Goal: Task Accomplishment & Management: Use online tool/utility

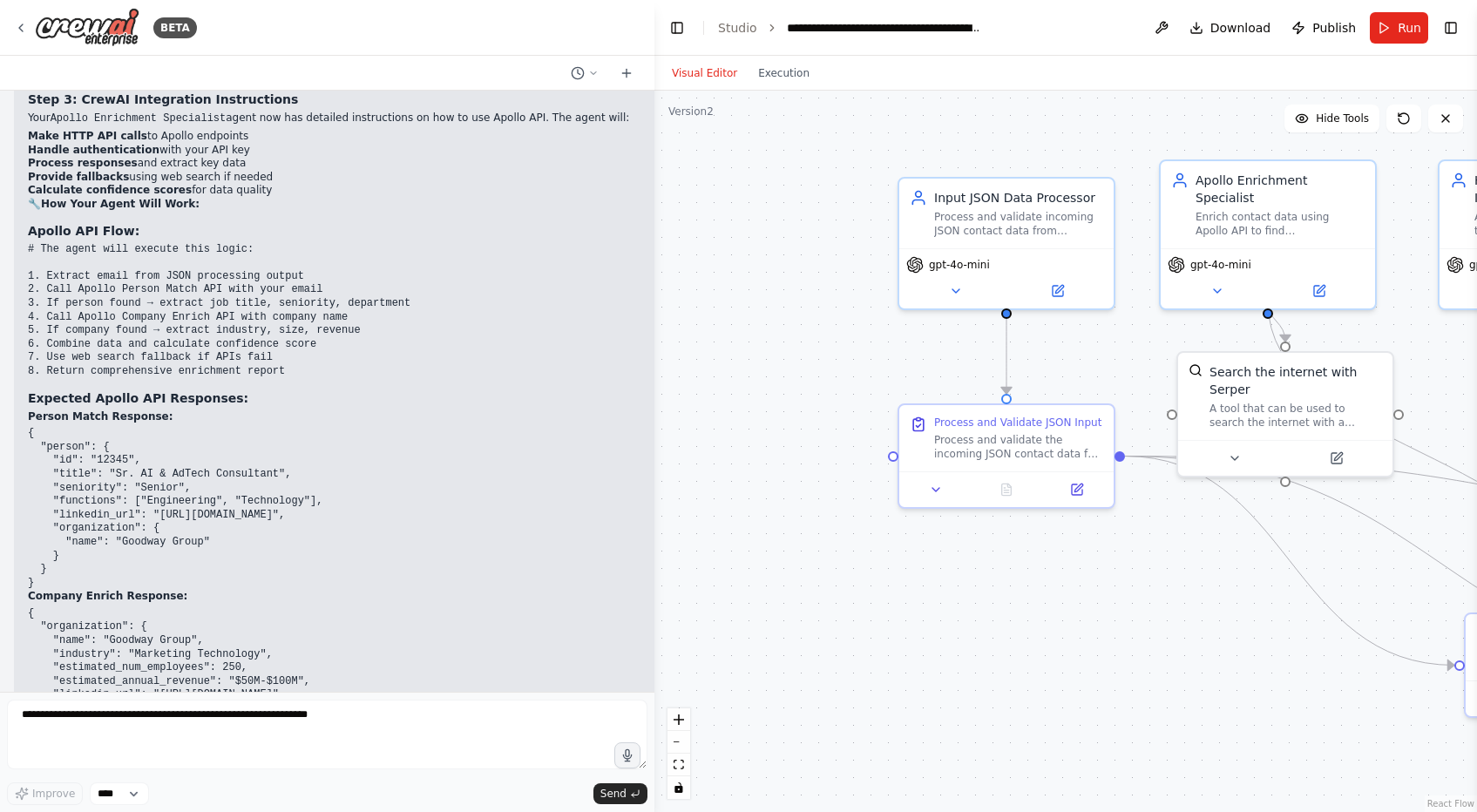
scroll to position [97232, 0]
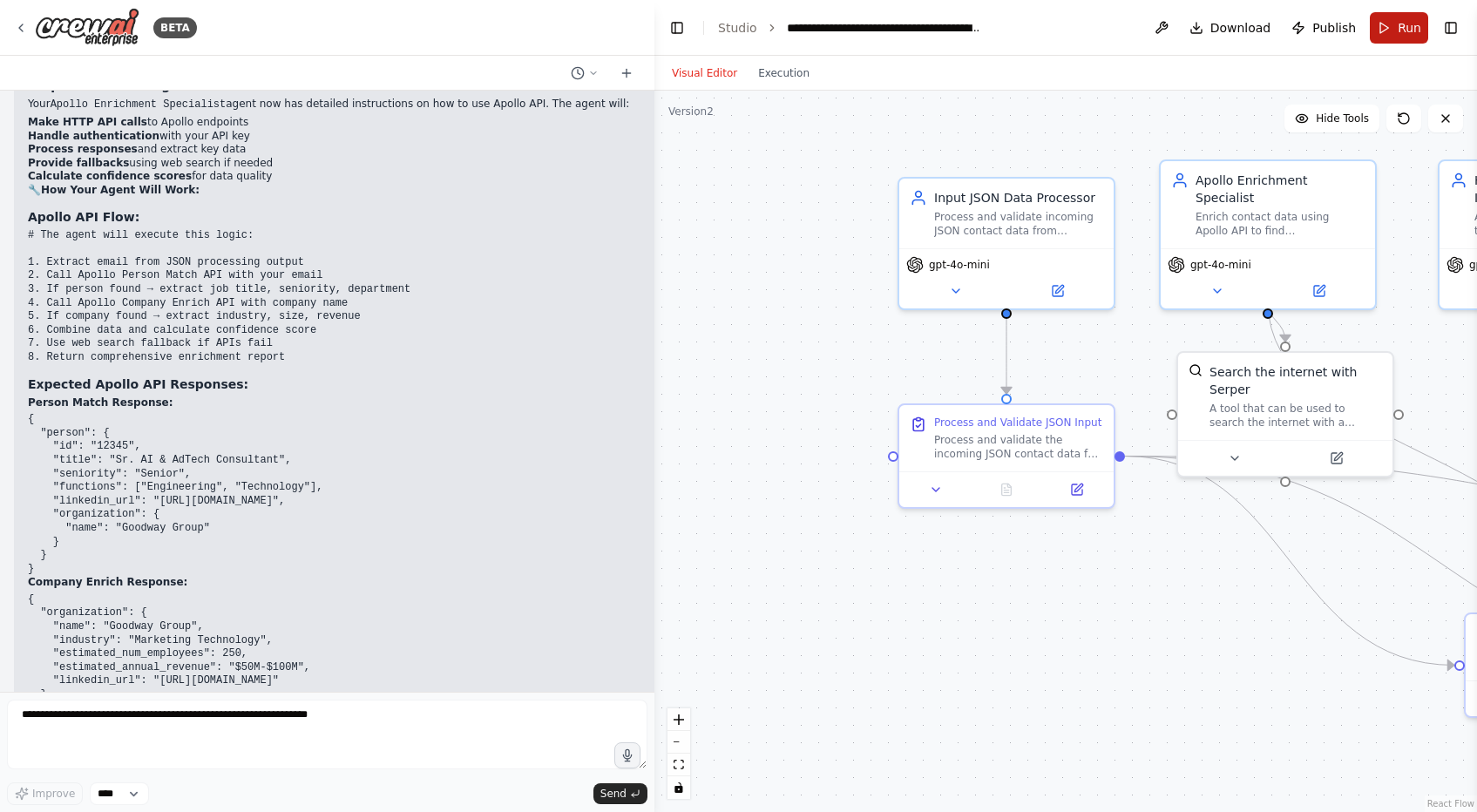
click at [1393, 22] on button "Run" at bounding box center [1398, 28] width 58 height 31
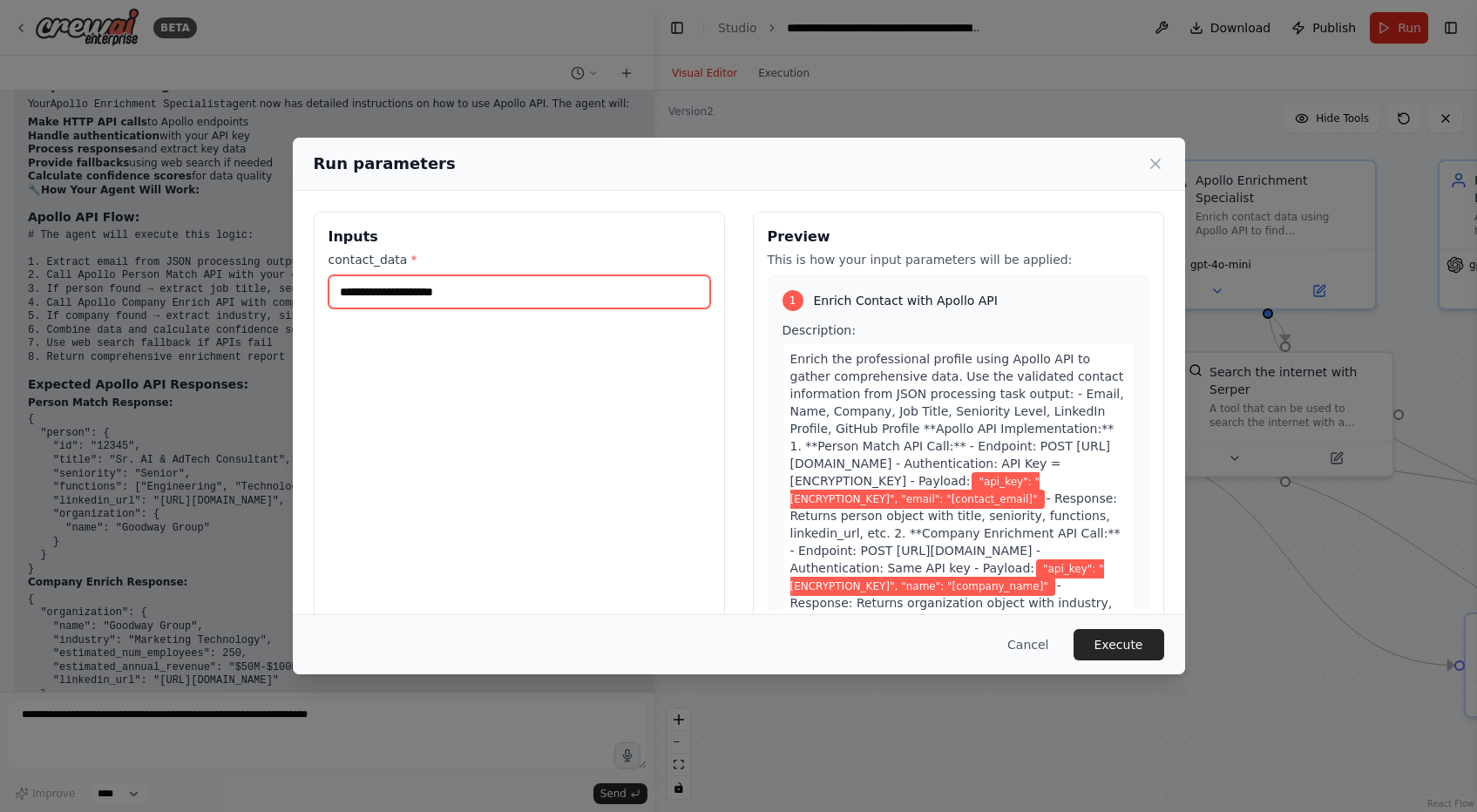
click at [675, 280] on input "contact_data *" at bounding box center [519, 292] width 382 height 33
paste input "**********"
type input "**********"
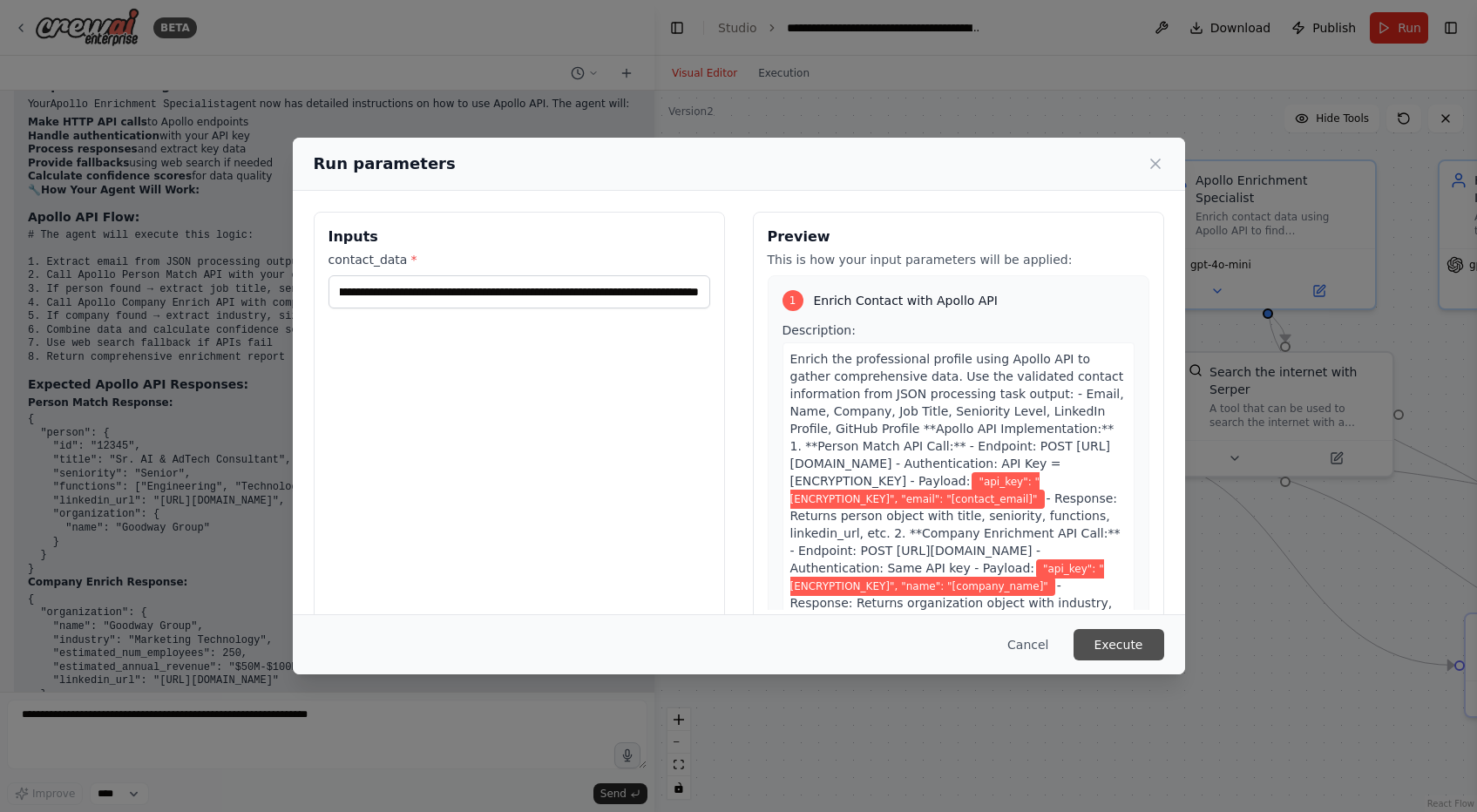
click at [1129, 649] on button "Execute" at bounding box center [1119, 644] width 91 height 31
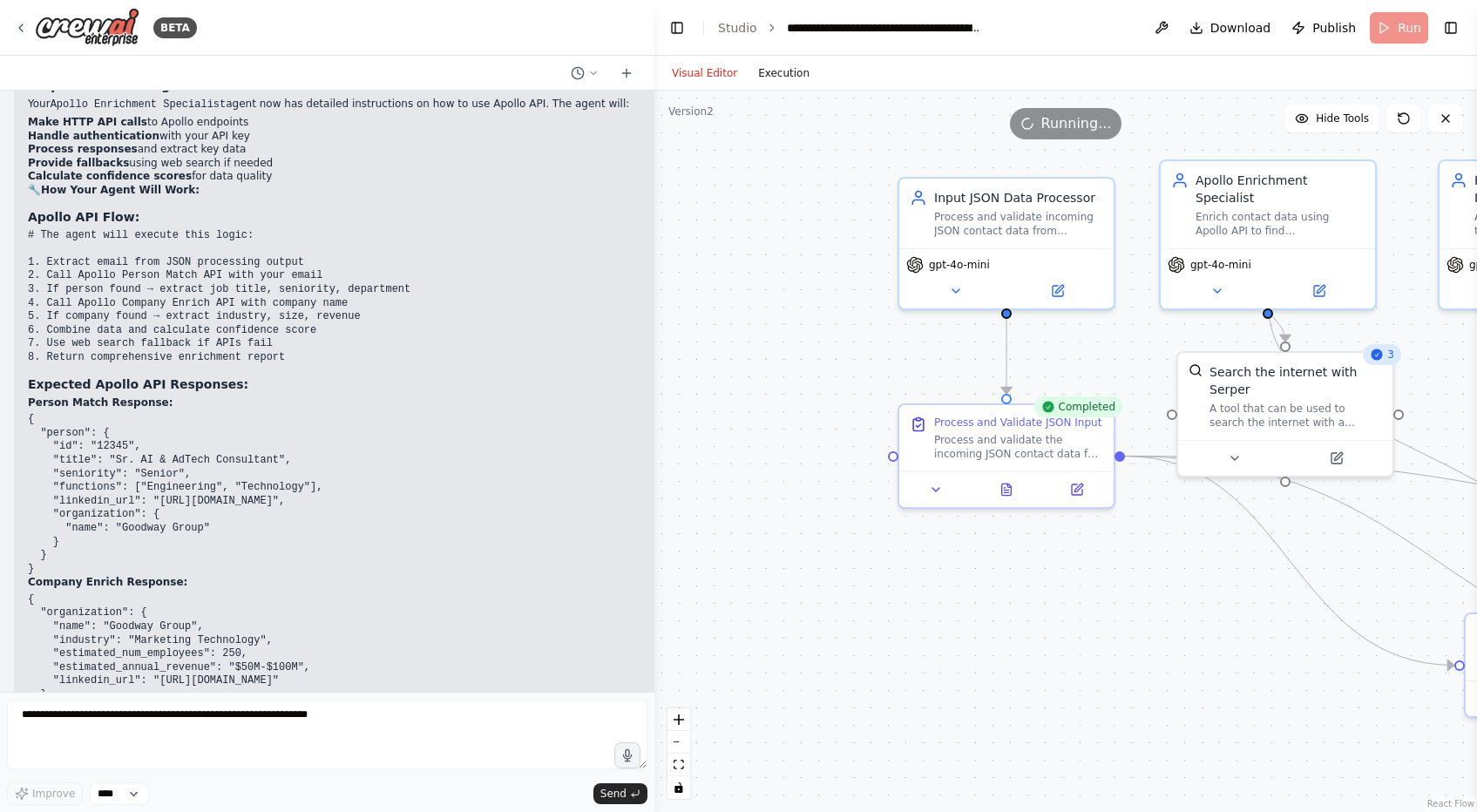
click at [785, 81] on button "Execution" at bounding box center [783, 73] width 72 height 21
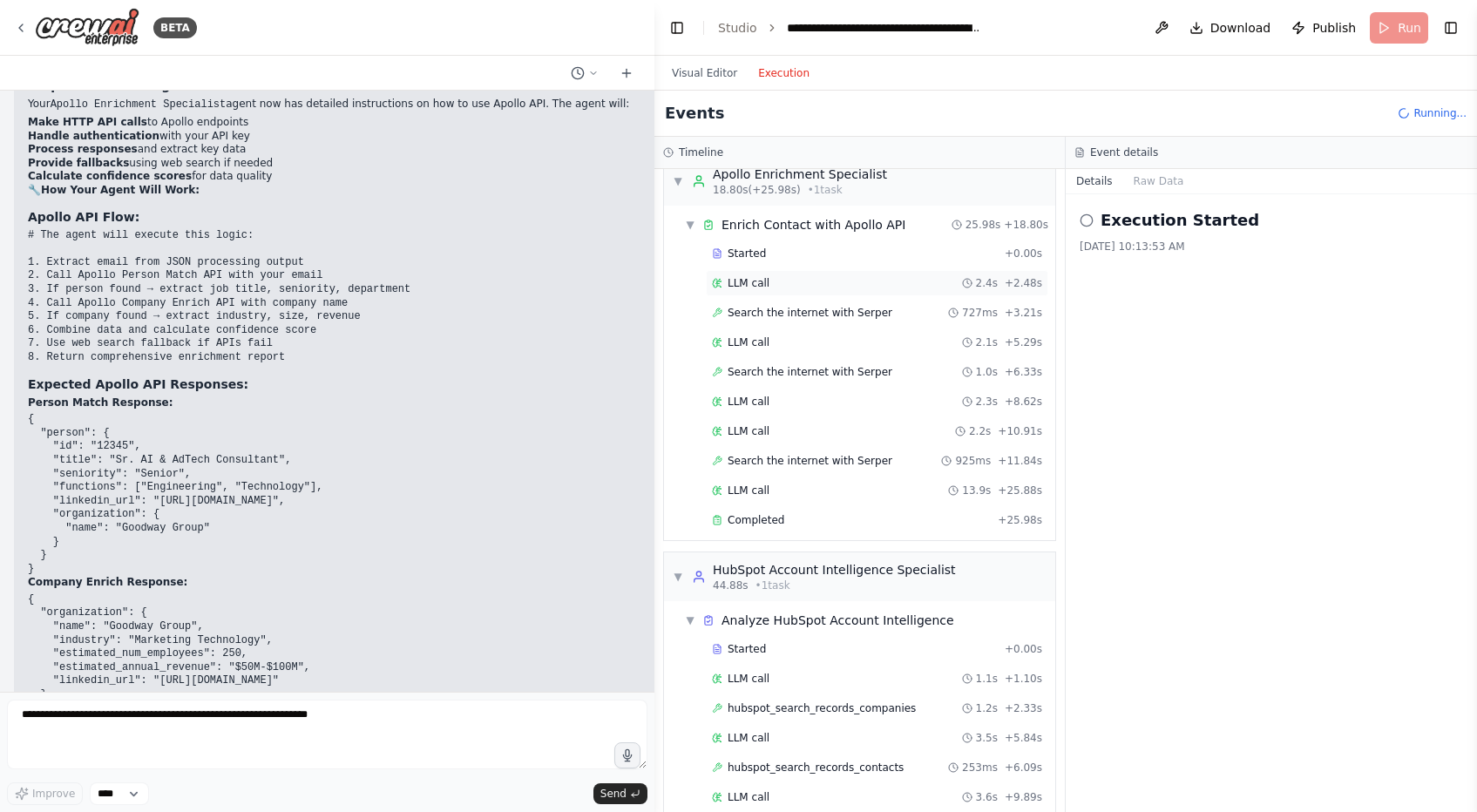
scroll to position [213, 0]
click at [1159, 187] on button "Raw Data" at bounding box center [1158, 181] width 71 height 24
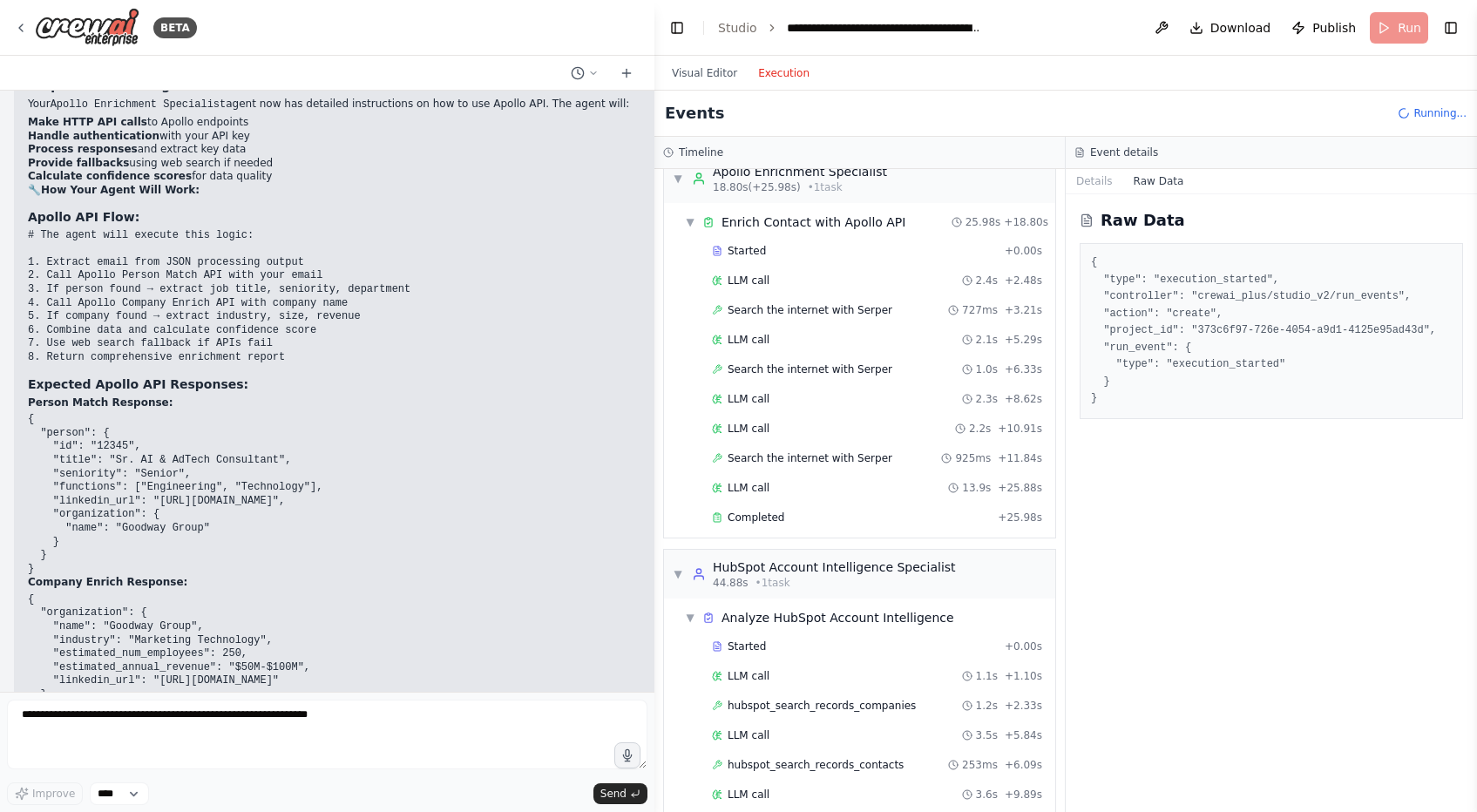
click at [1084, 198] on div "Raw Data { "type": "execution_started", "controller": "crewai_plus/studio_v2/ru…" at bounding box center [1271, 503] width 411 height 618
click at [1095, 181] on button "Details" at bounding box center [1095, 181] width 57 height 24
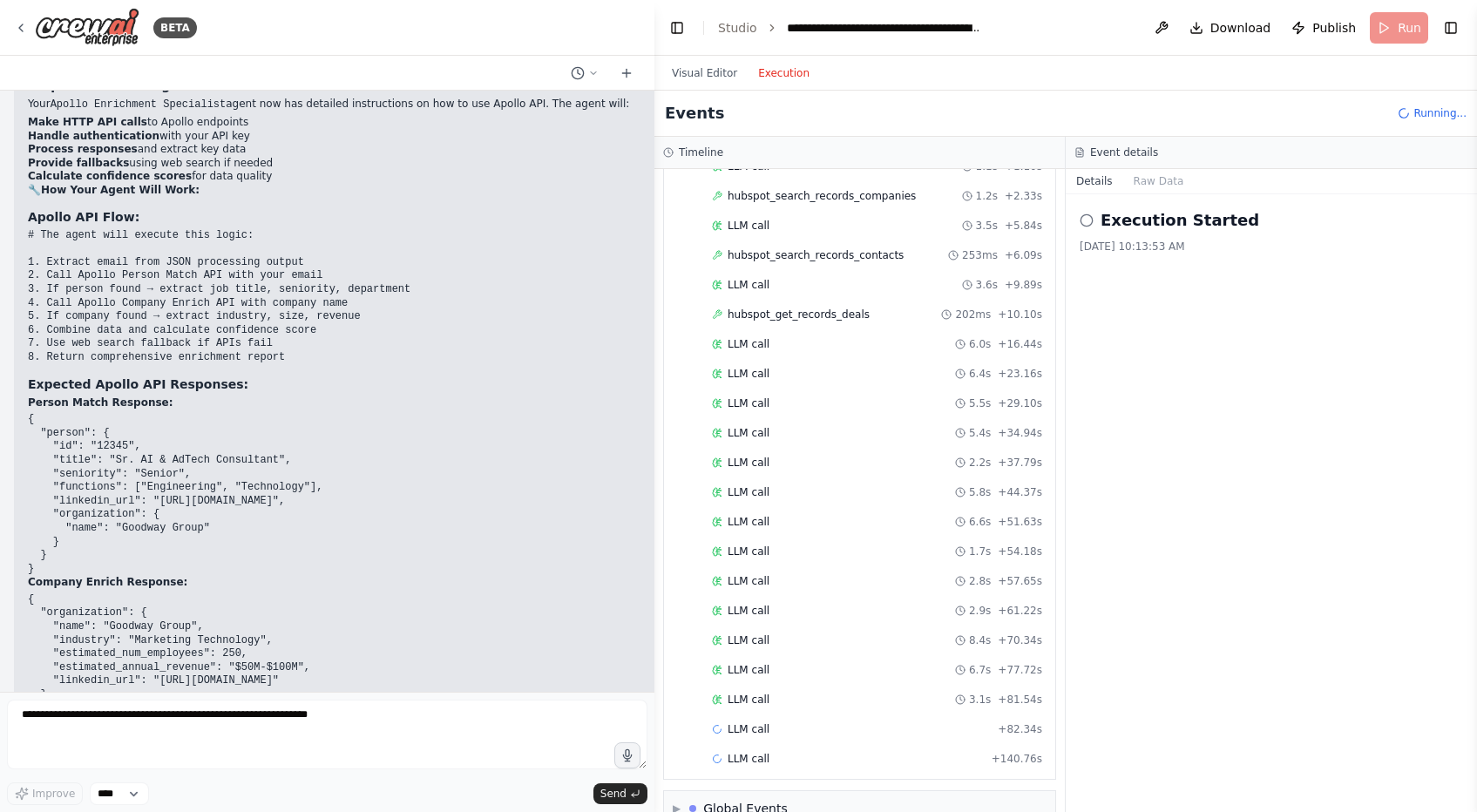
scroll to position [756, 0]
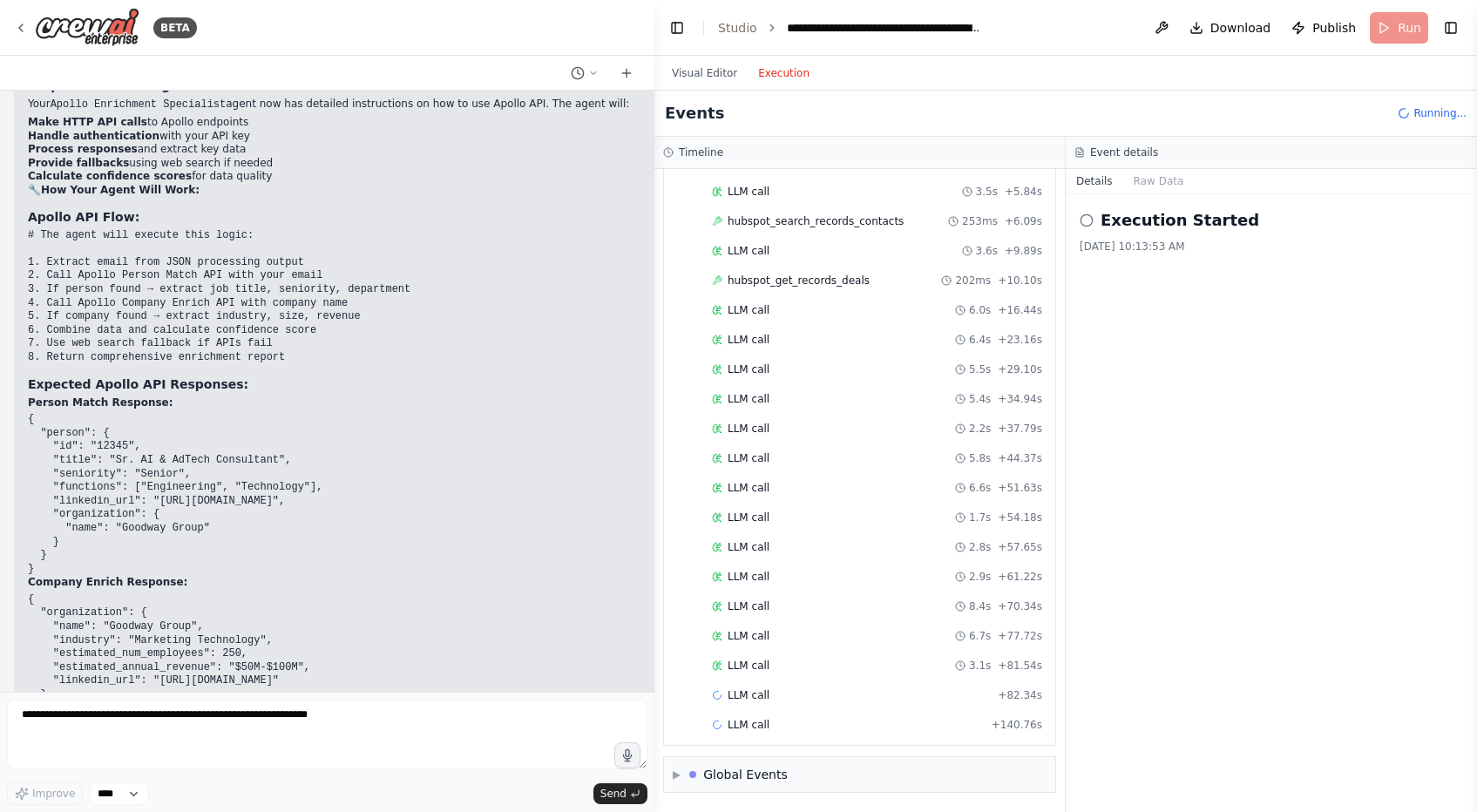
click at [710, 57] on div "Visual Editor Execution" at bounding box center [740, 73] width 158 height 35
click at [708, 69] on button "Visual Editor" at bounding box center [704, 73] width 86 height 21
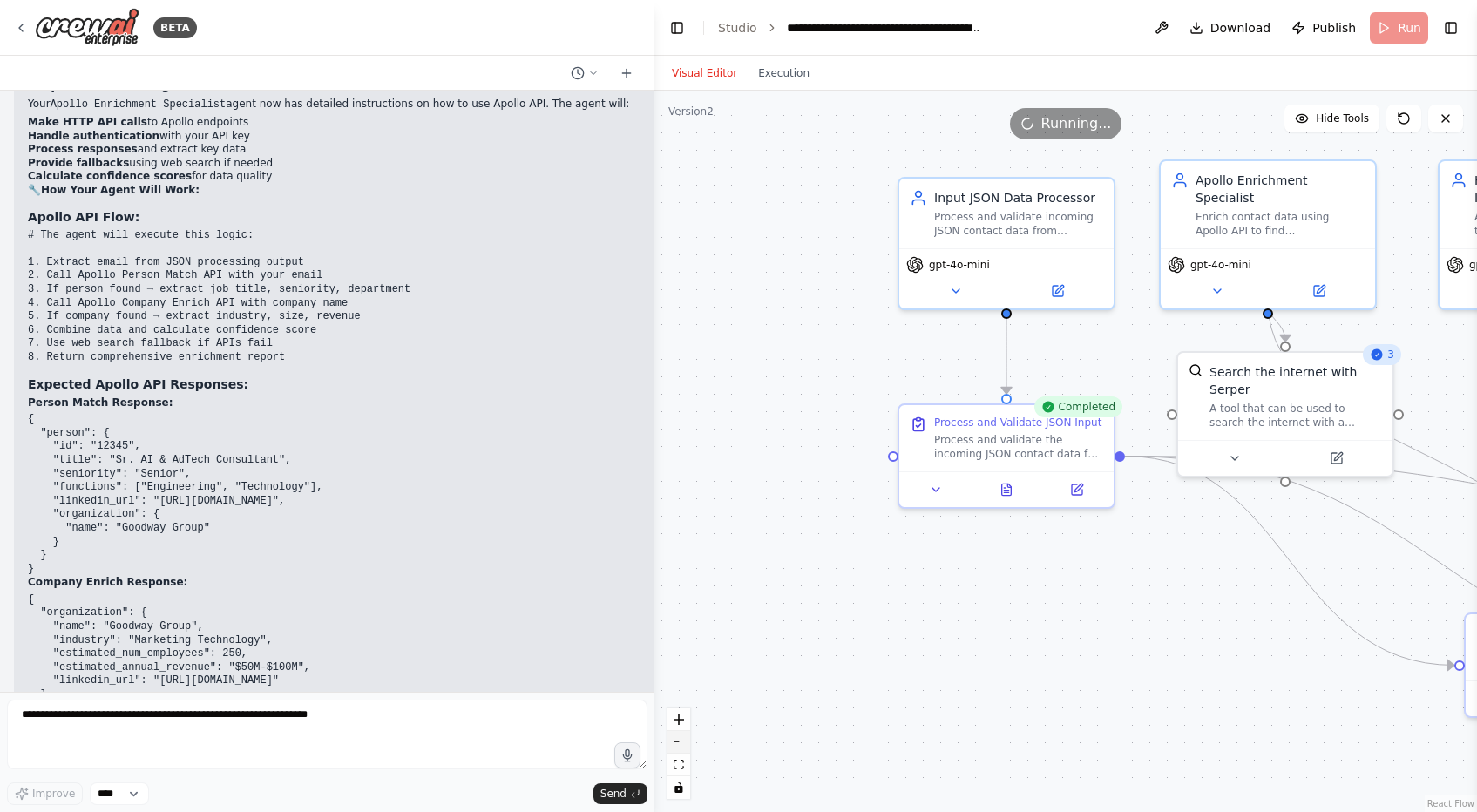
click at [682, 744] on button "zoom out" at bounding box center [679, 742] width 22 height 22
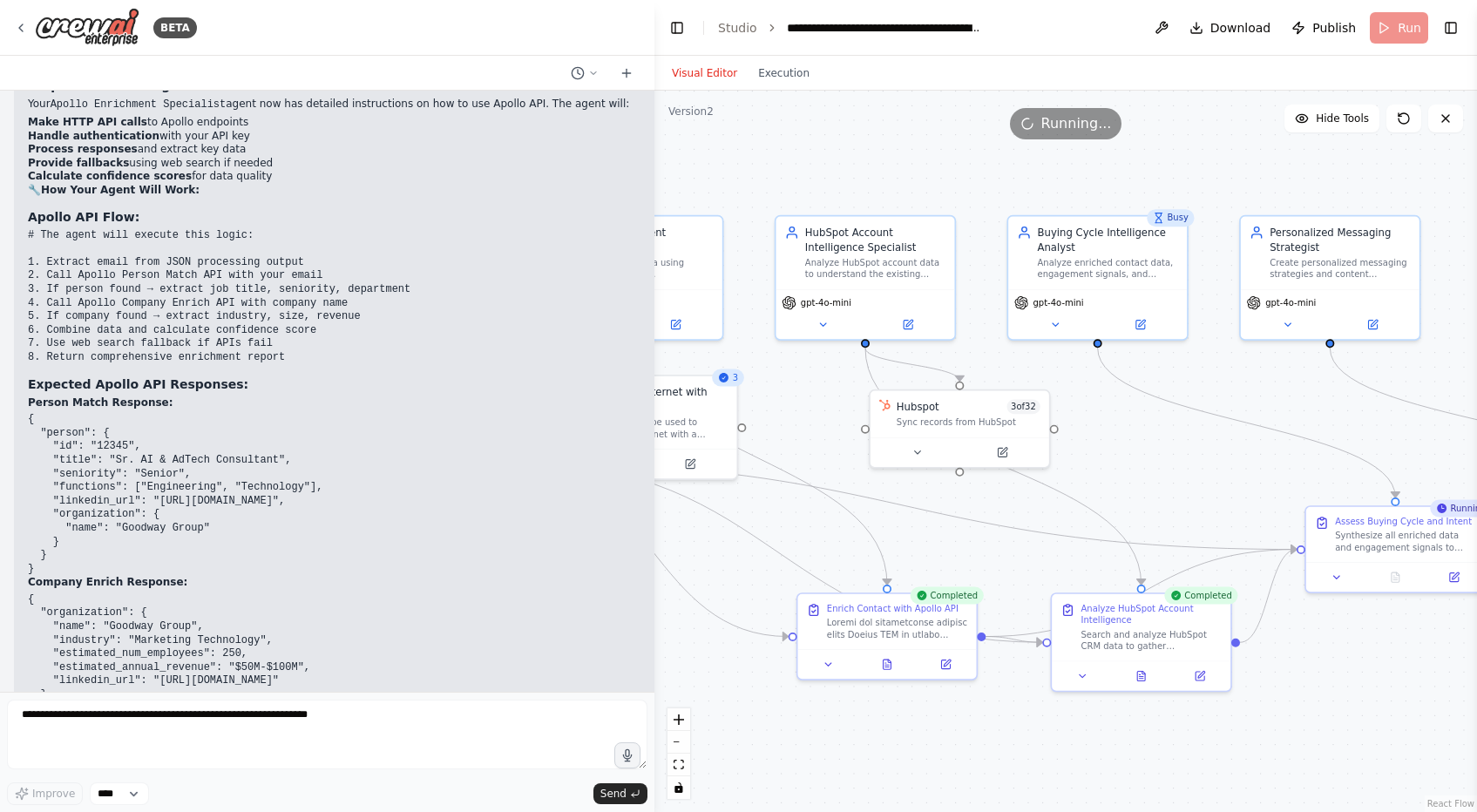
drag, startPoint x: 922, startPoint y: 671, endPoint x: 303, endPoint y: 681, distance: 619.1
click at [303, 681] on div "BETA I want to build a marketing workflow automation flow with agents that will…" at bounding box center [738, 406] width 1477 height 812
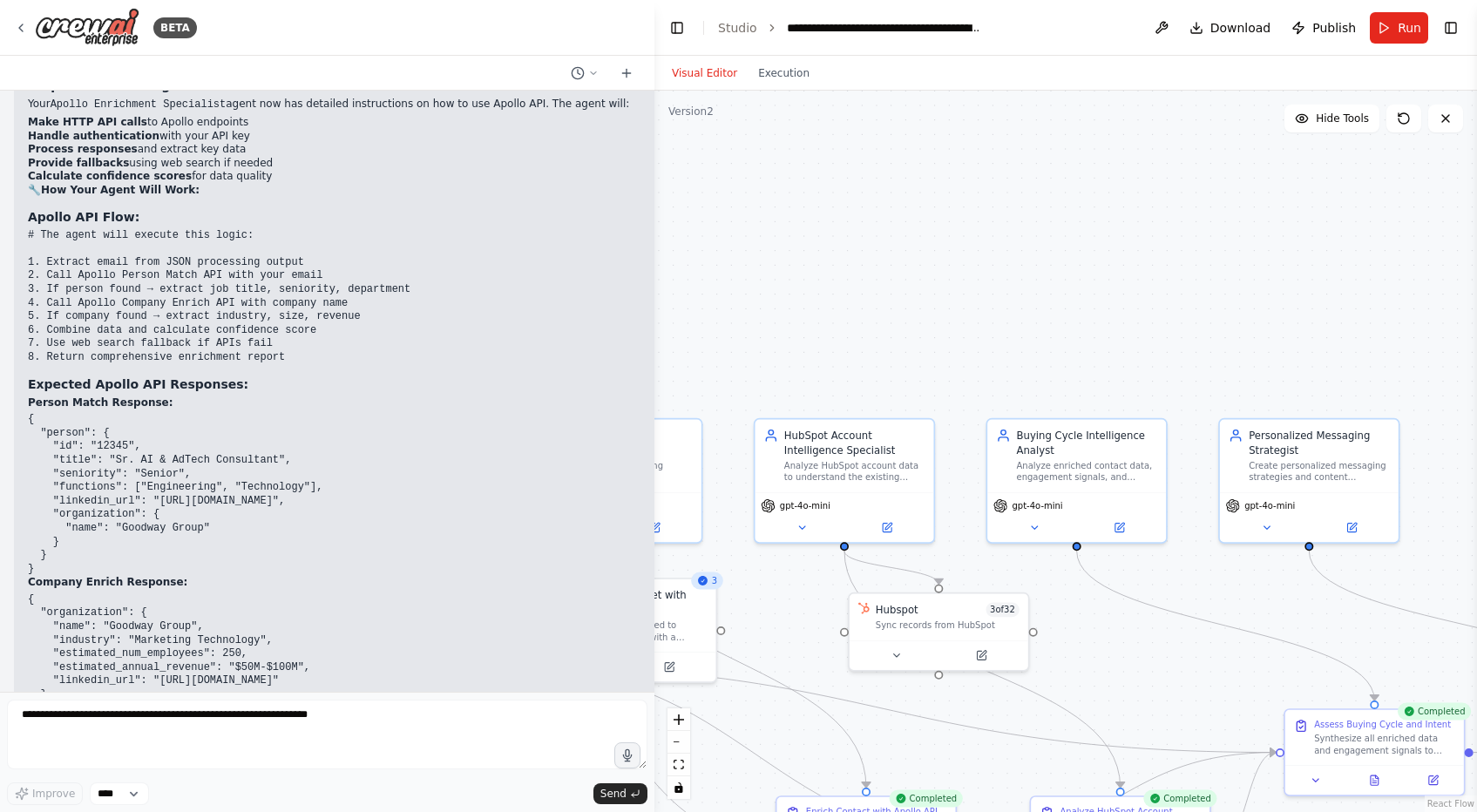
drag, startPoint x: 1201, startPoint y: 409, endPoint x: 1221, endPoint y: 622, distance: 213.9
click at [1222, 624] on div ".deletable-edge-delete-btn { width: 20px; height: 20px; border: 0px solid #ffff…" at bounding box center [1066, 451] width 822 height 721
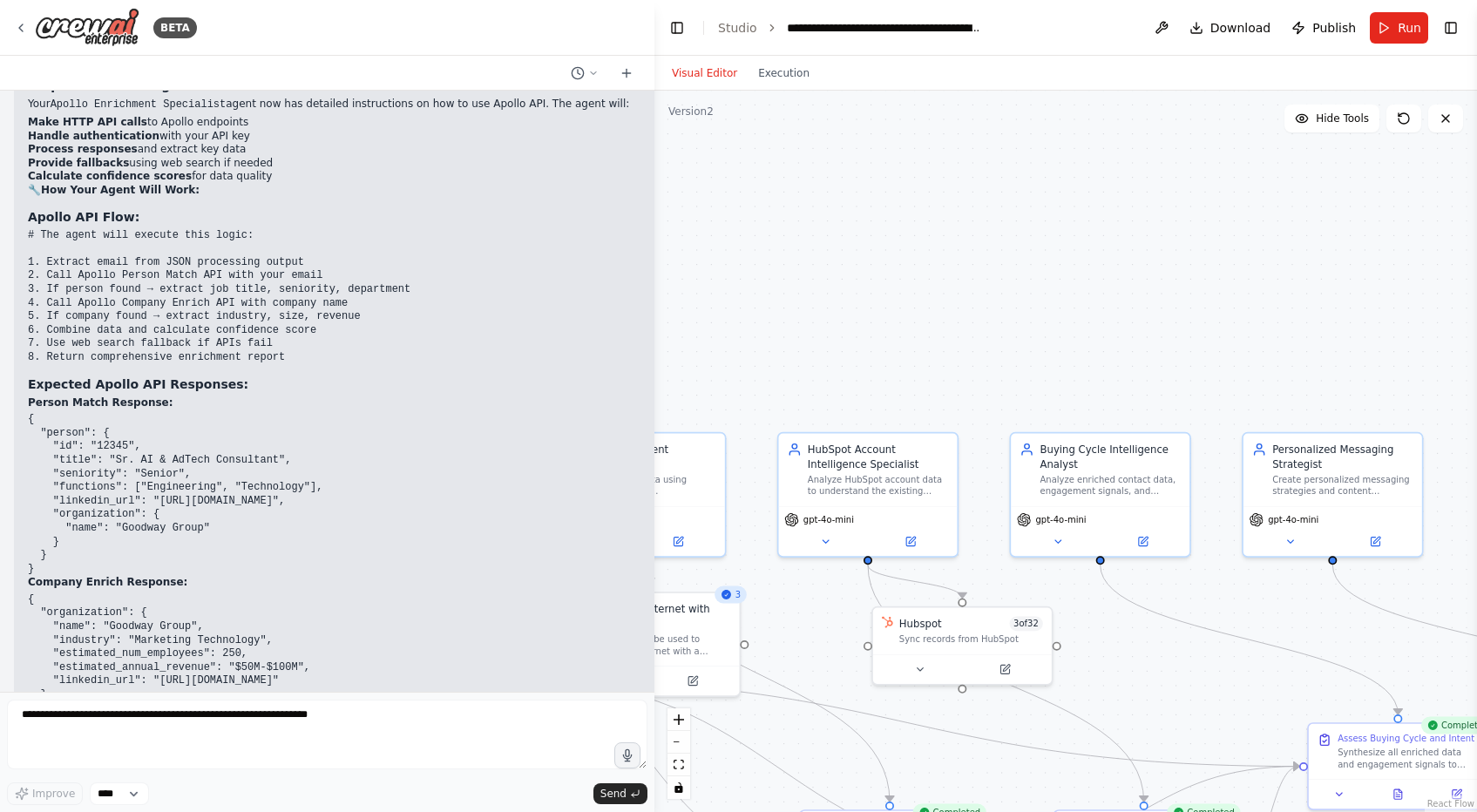
click at [795, 92] on div ".deletable-edge-delete-btn { width: 20px; height: 20px; border: 0px solid #ffff…" at bounding box center [1066, 451] width 822 height 721
click at [788, 83] on div "Visual Editor Execution" at bounding box center [740, 73] width 158 height 35
click at [784, 80] on button "Execution" at bounding box center [783, 73] width 72 height 21
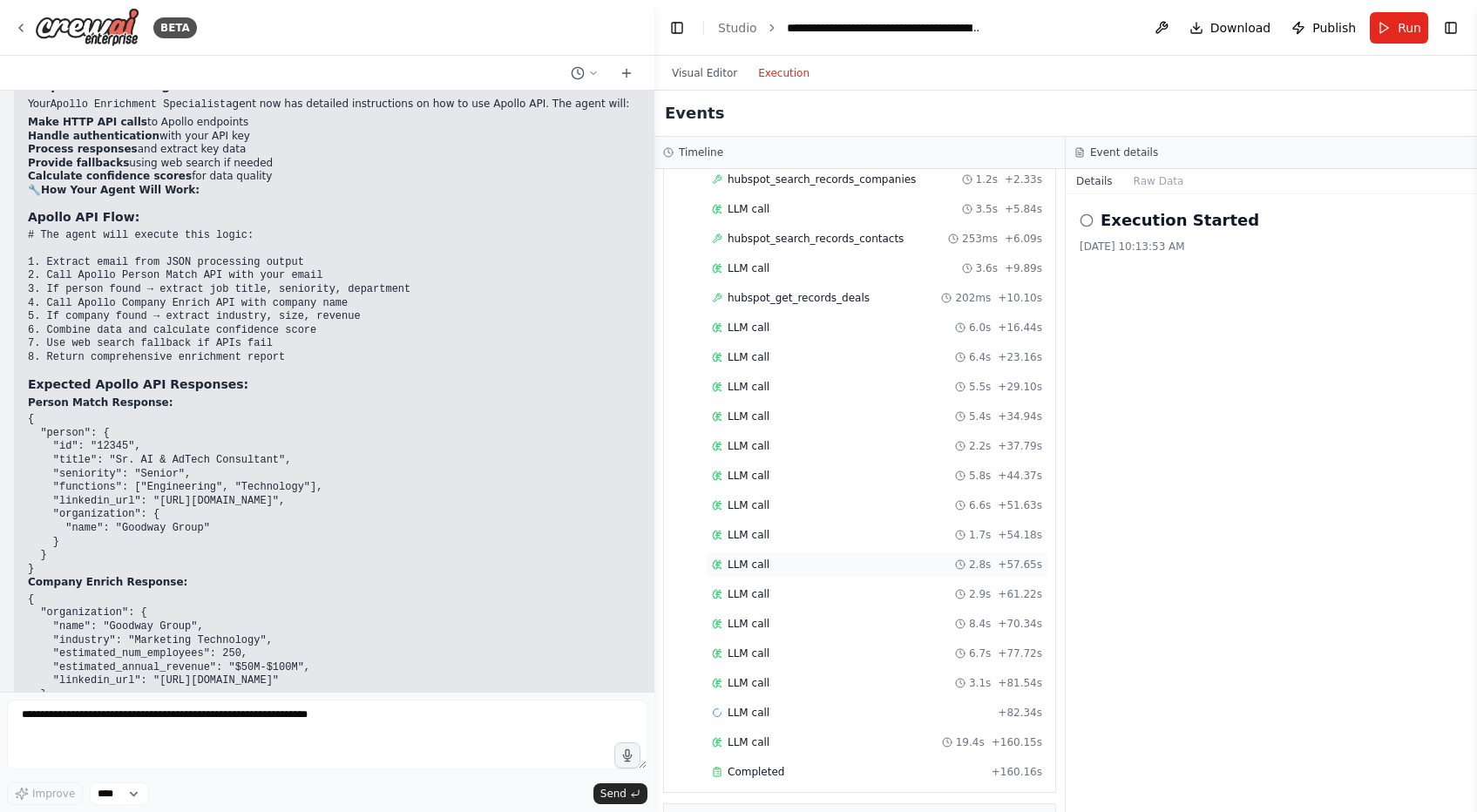
scroll to position [1180, 0]
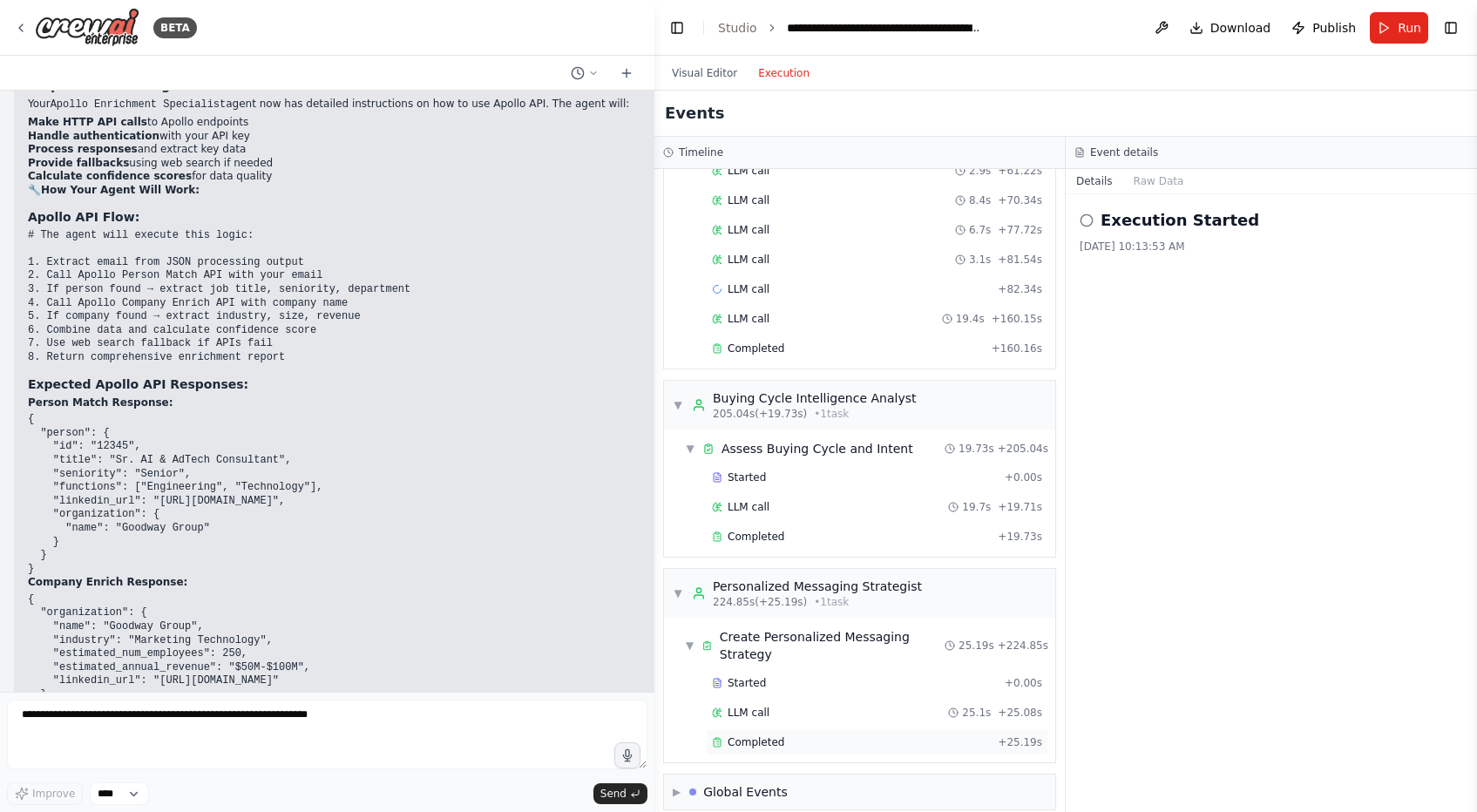
click at [830, 735] on div "Completed" at bounding box center [851, 742] width 279 height 14
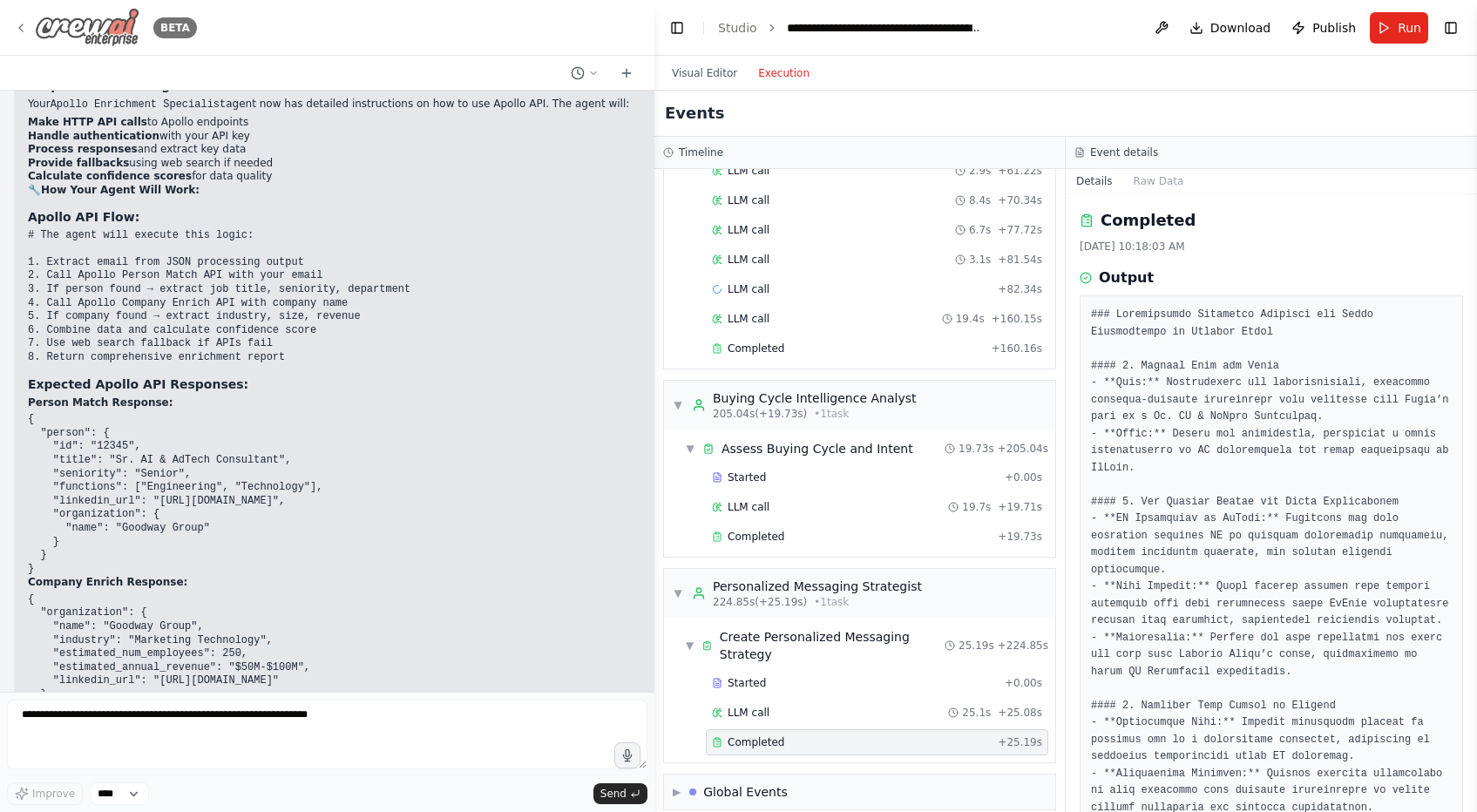
click at [22, 24] on icon at bounding box center [21, 28] width 4 height 7
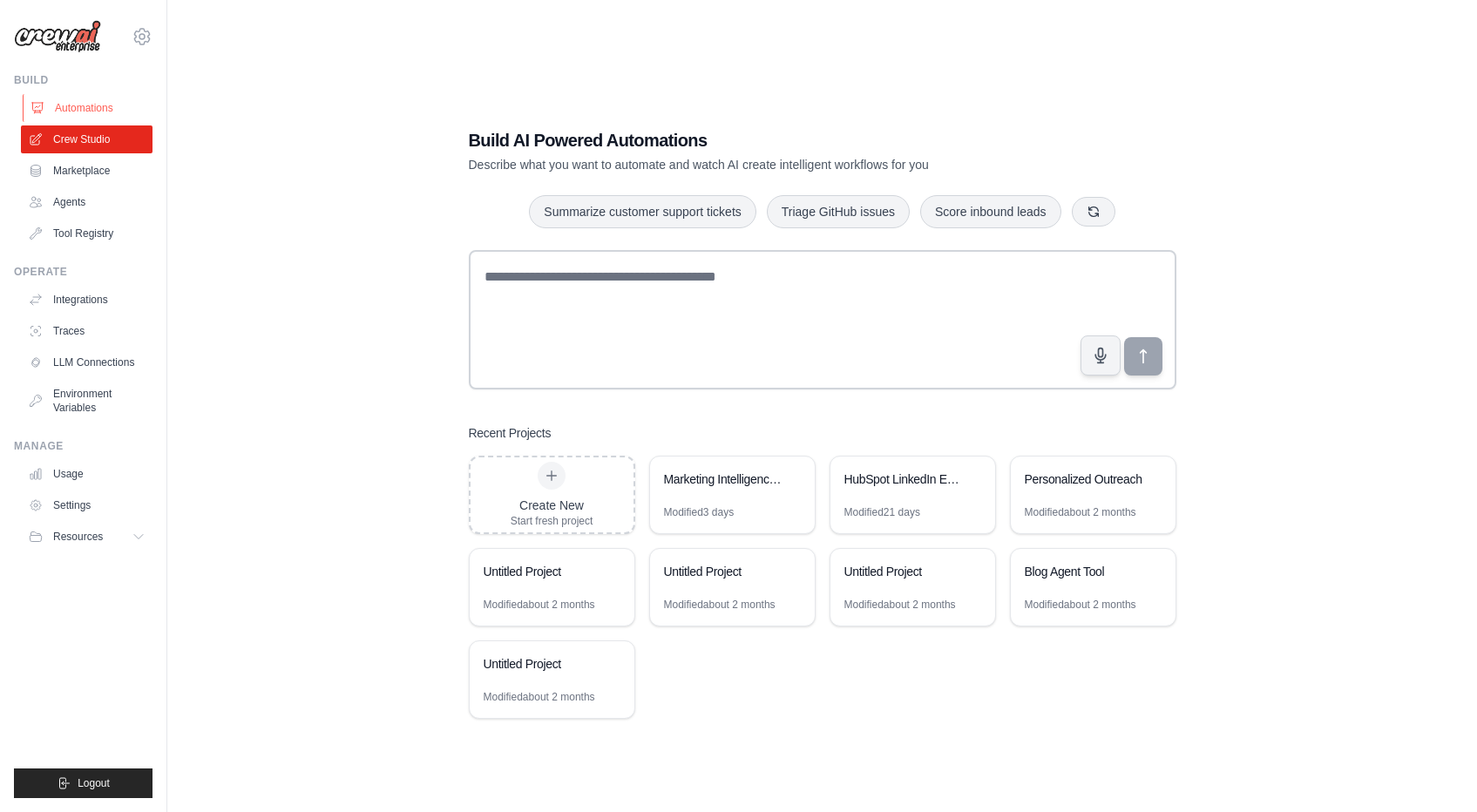
click at [59, 111] on link "Automations" at bounding box center [88, 108] width 131 height 28
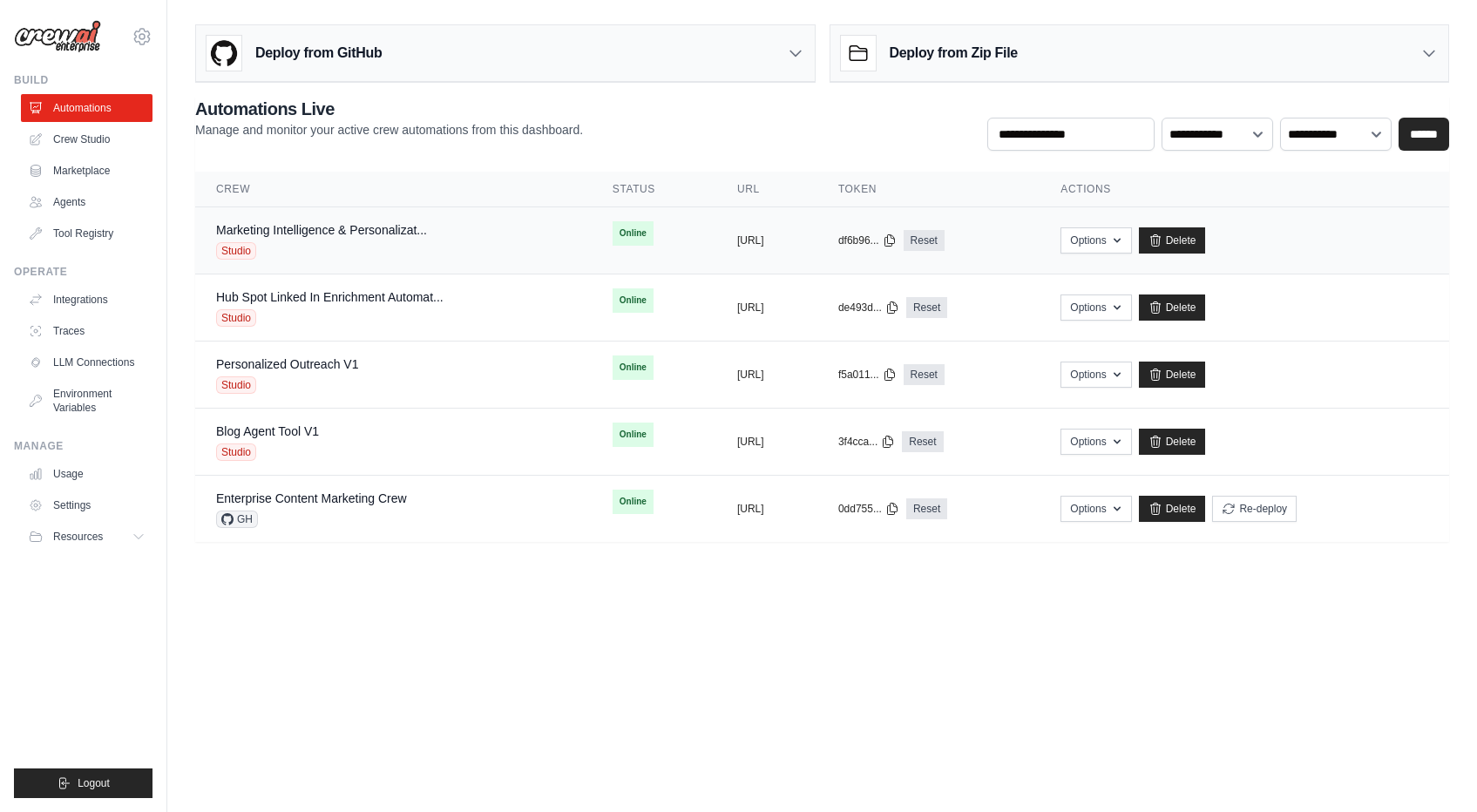
click at [455, 238] on div "Marketing Intelligence & Personalizat... Studio" at bounding box center [393, 240] width 355 height 38
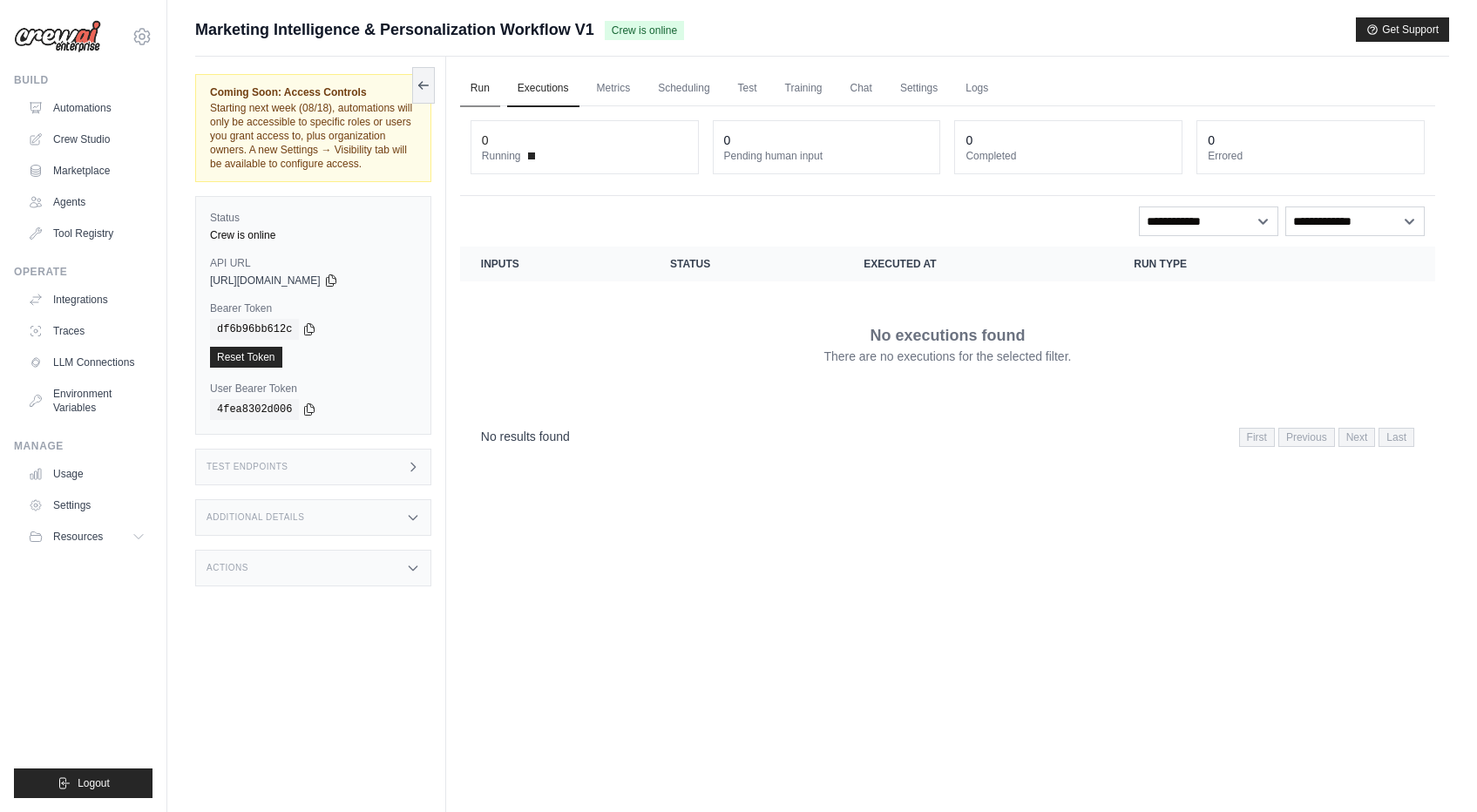
click at [485, 100] on link "Run" at bounding box center [480, 89] width 40 height 37
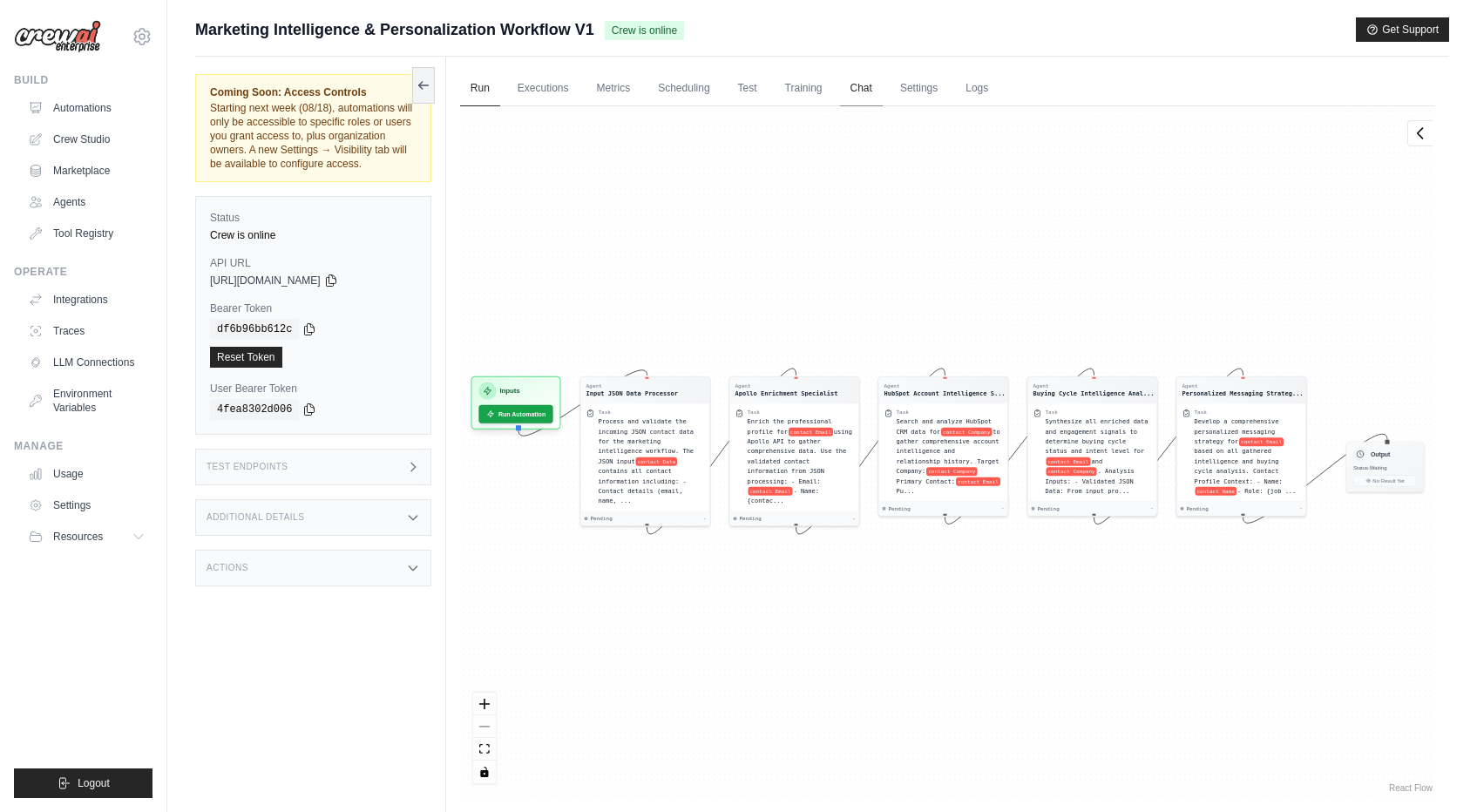
click at [857, 86] on link "Chat" at bounding box center [861, 89] width 43 height 37
click at [804, 92] on link "Training" at bounding box center [804, 89] width 58 height 37
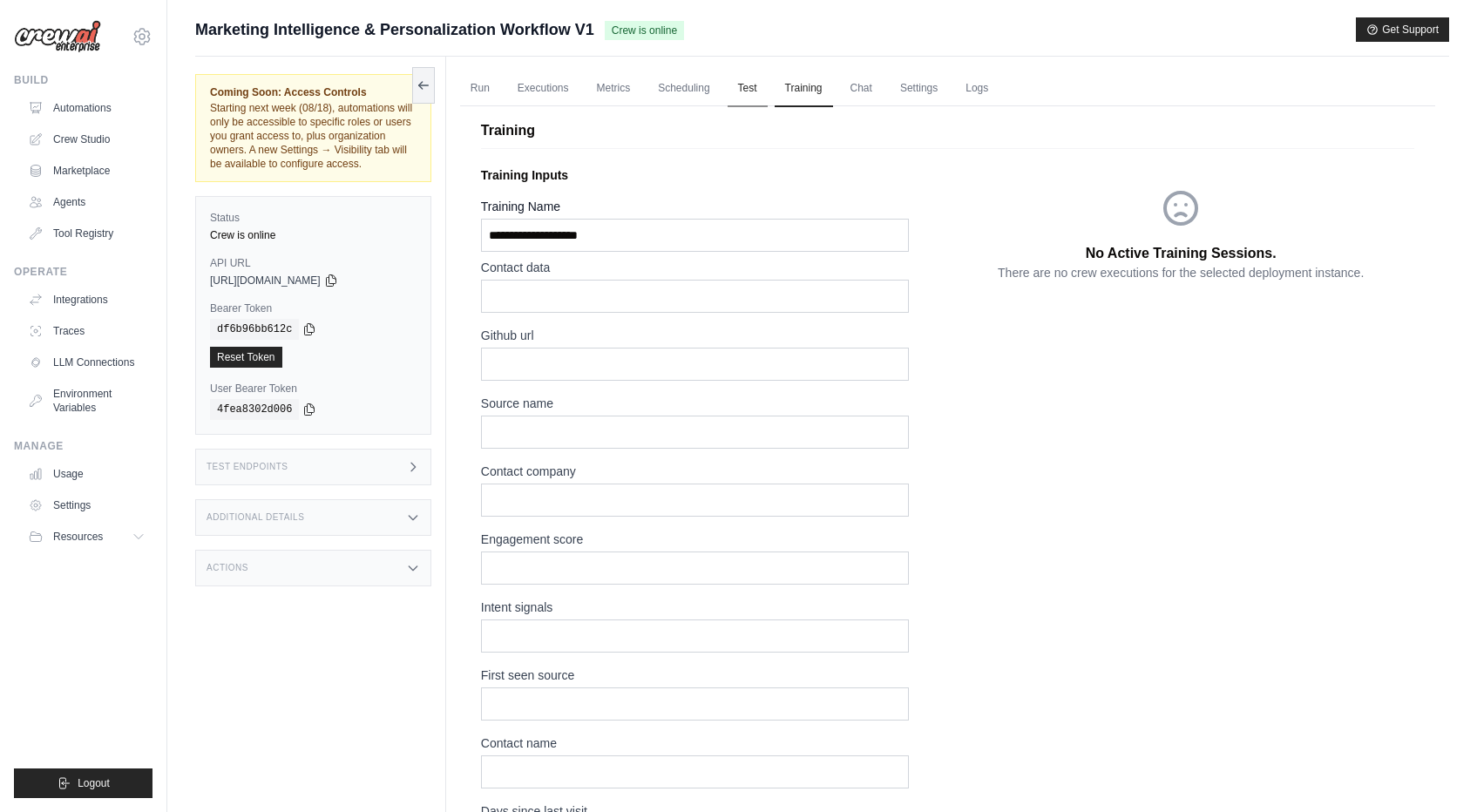
click at [740, 94] on link "Test" at bounding box center [747, 89] width 40 height 37
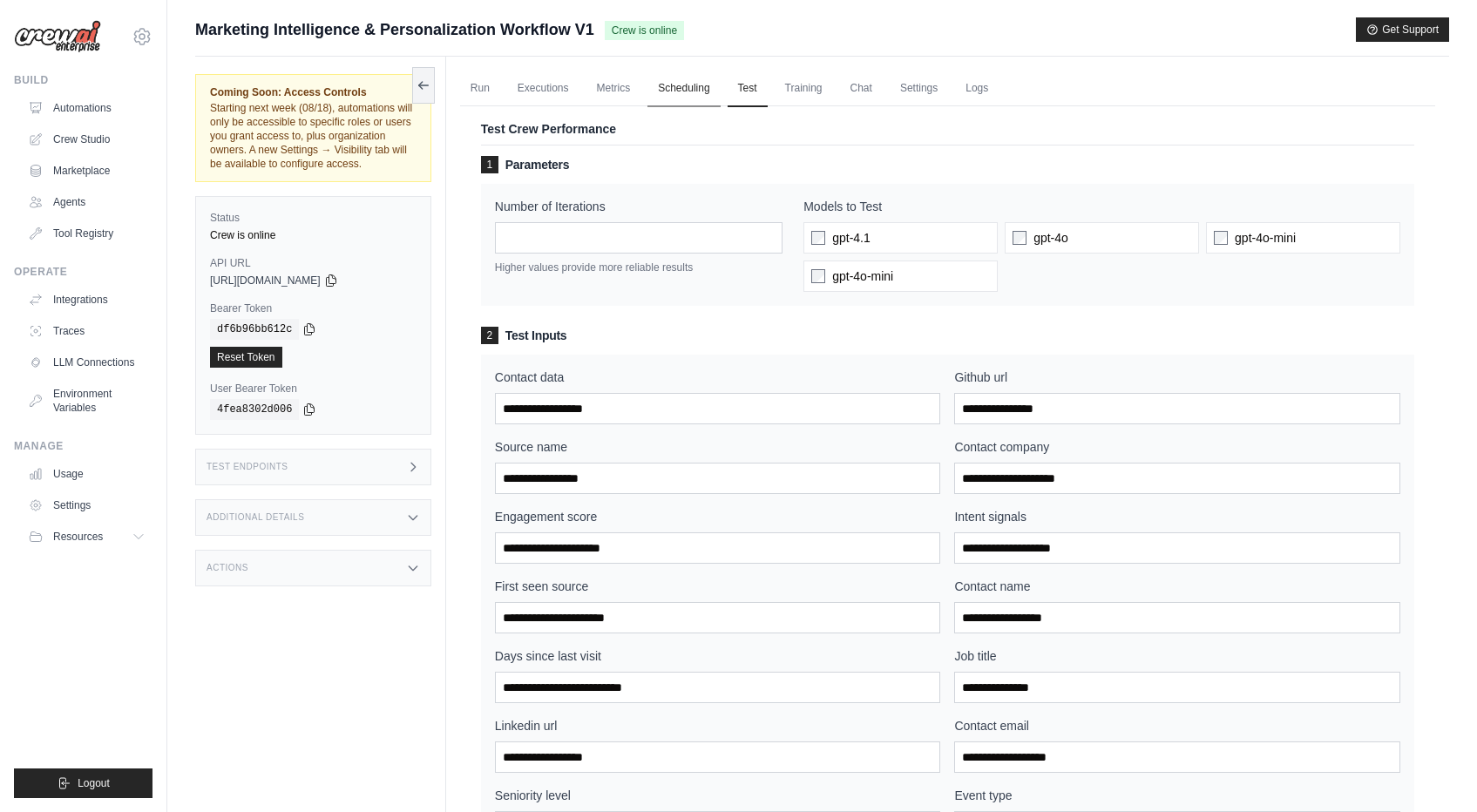
click at [699, 82] on link "Scheduling" at bounding box center [683, 89] width 72 height 37
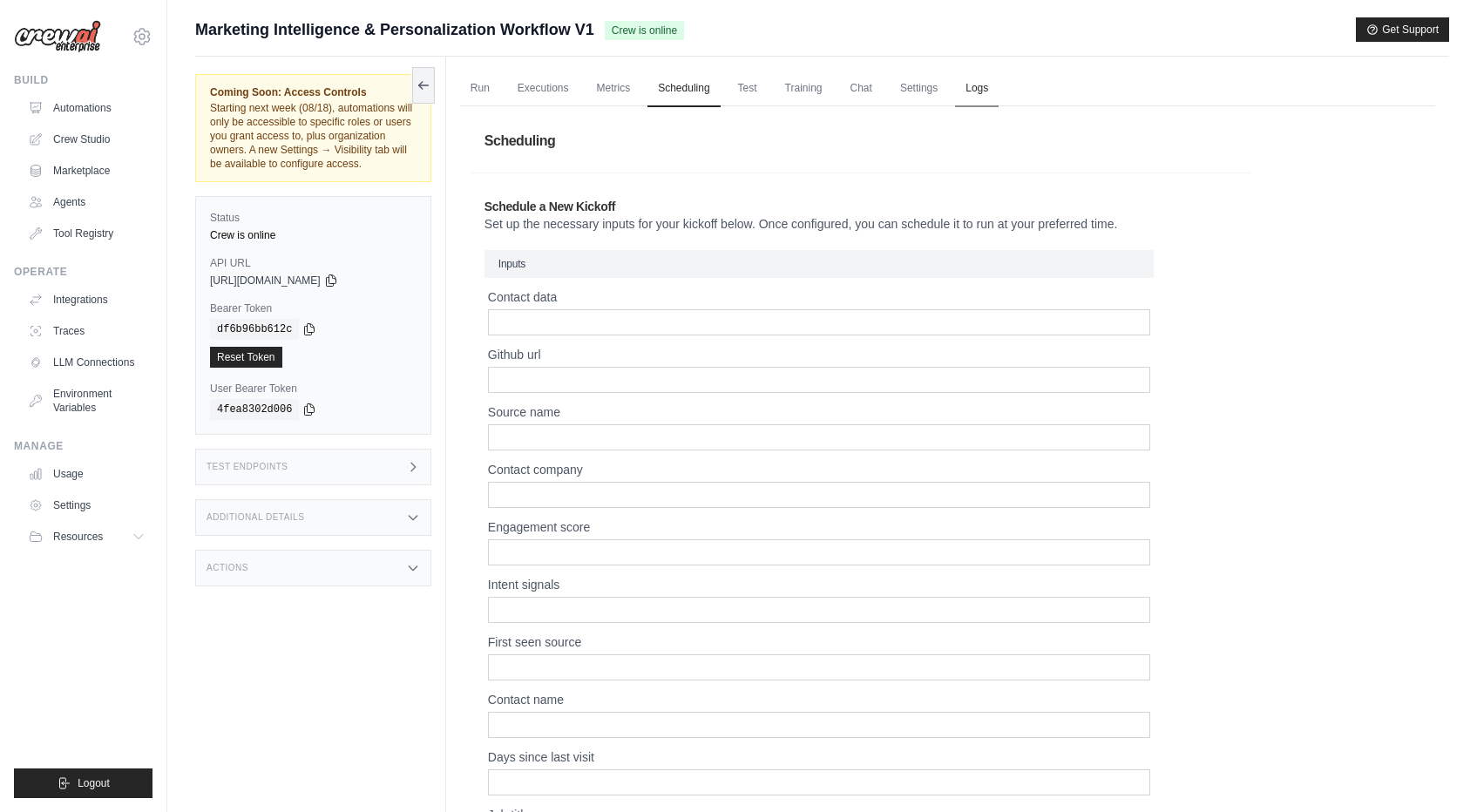
click at [970, 91] on link "Logs" at bounding box center [976, 89] width 44 height 37
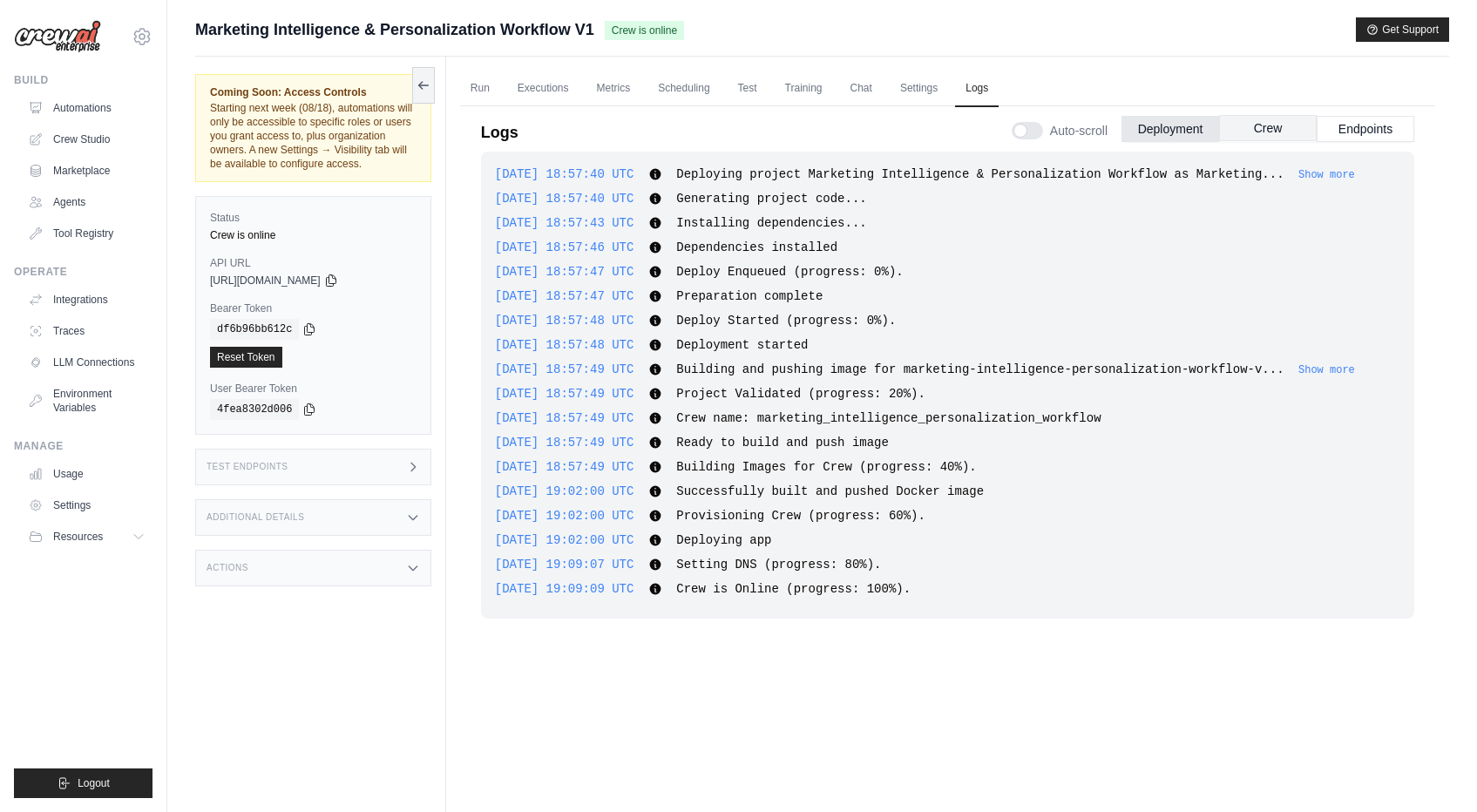
click at [1279, 129] on button "Crew" at bounding box center [1267, 128] width 97 height 26
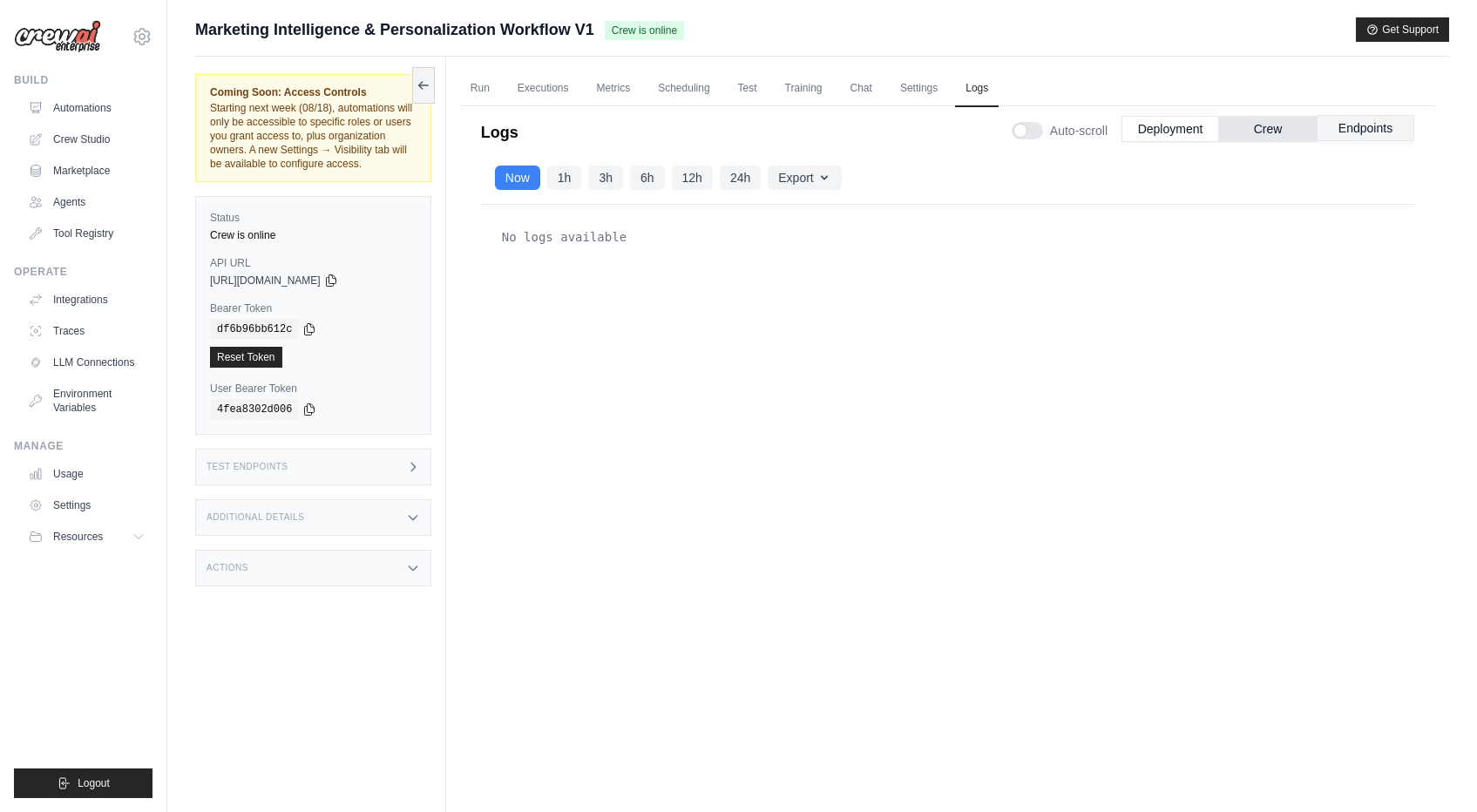
click at [1363, 123] on button "Endpoints" at bounding box center [1365, 128] width 97 height 26
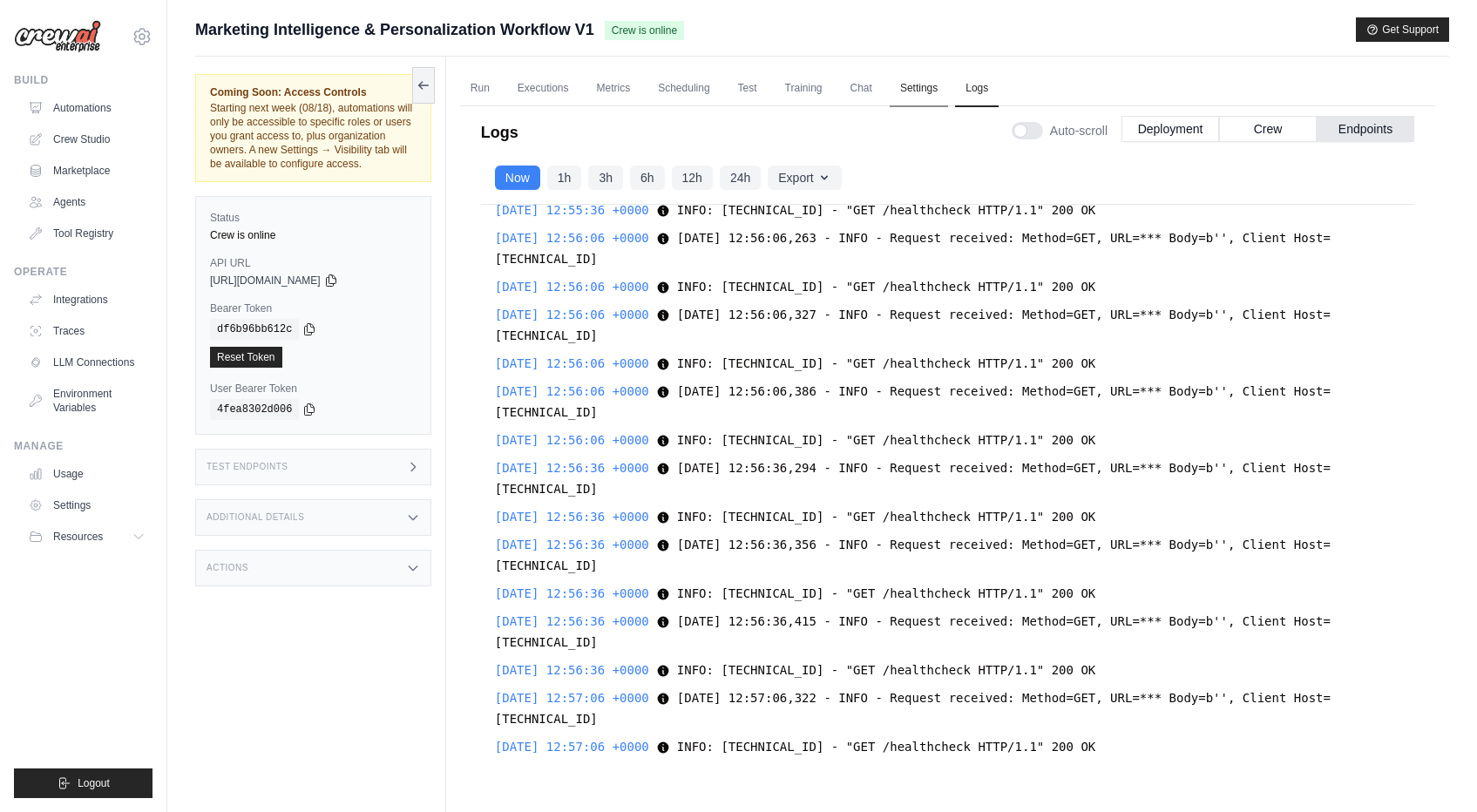
click at [912, 96] on link "Settings" at bounding box center [919, 89] width 58 height 37
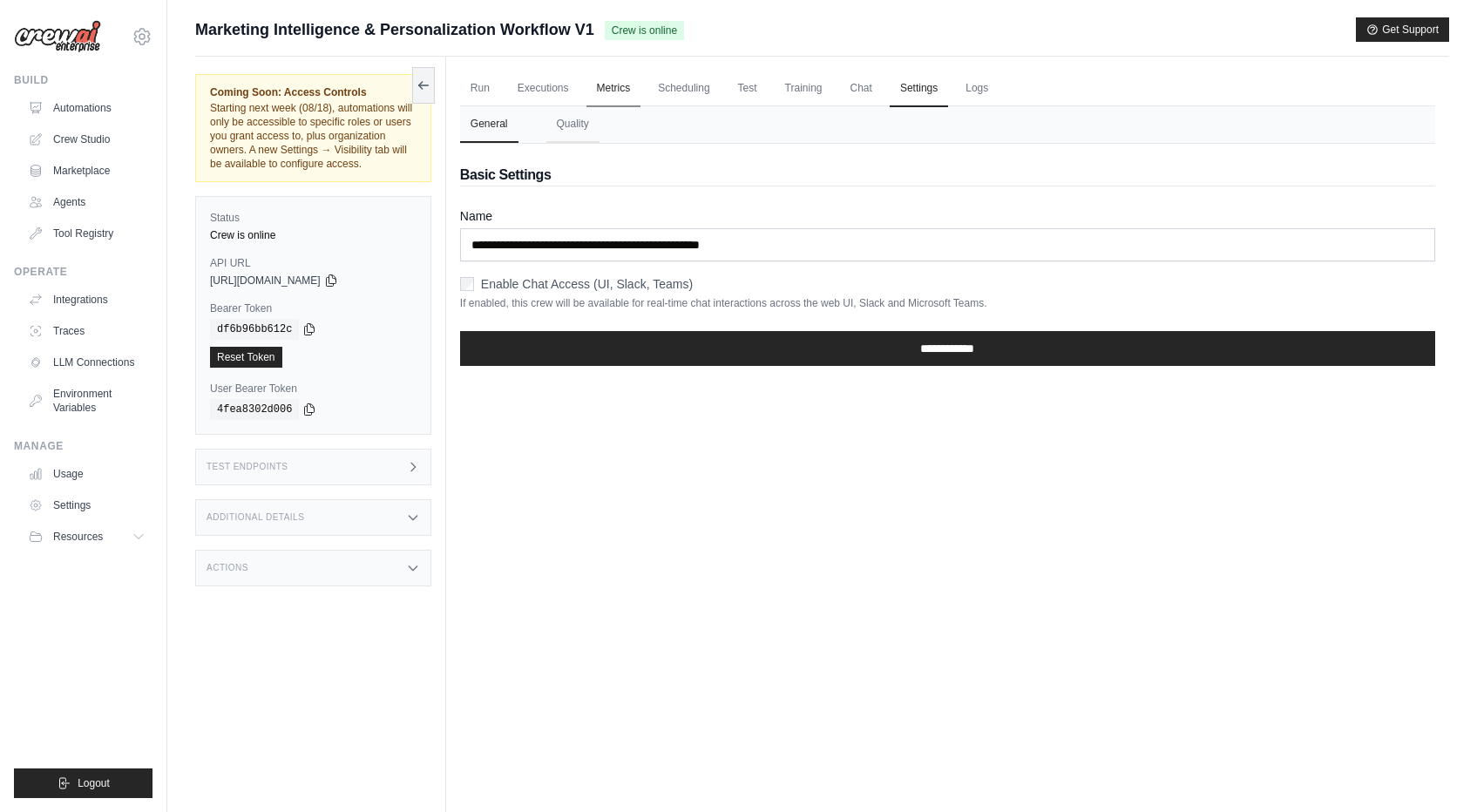
click at [604, 86] on link "Metrics" at bounding box center [613, 89] width 55 height 37
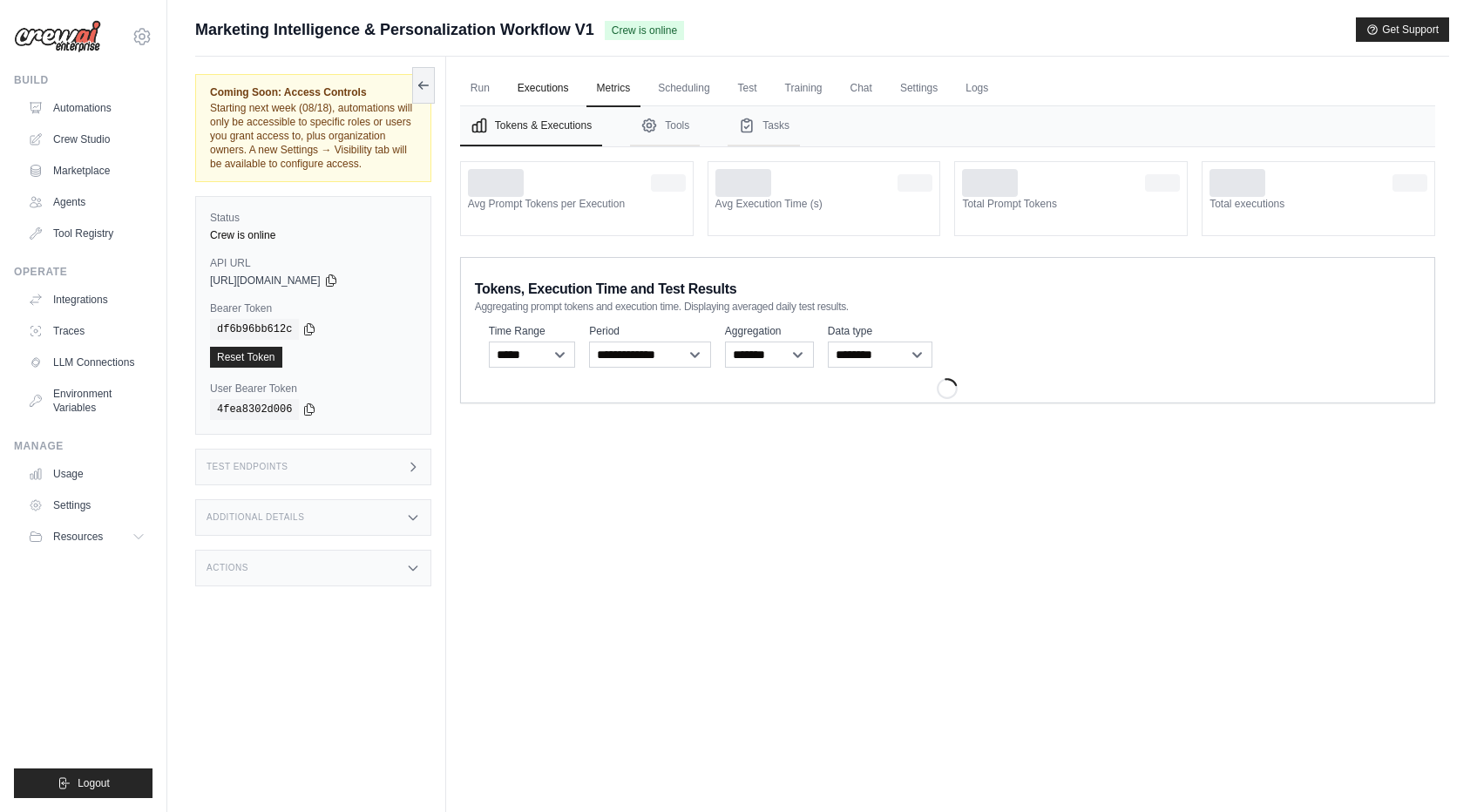
click at [554, 86] on link "Executions" at bounding box center [544, 89] width 72 height 37
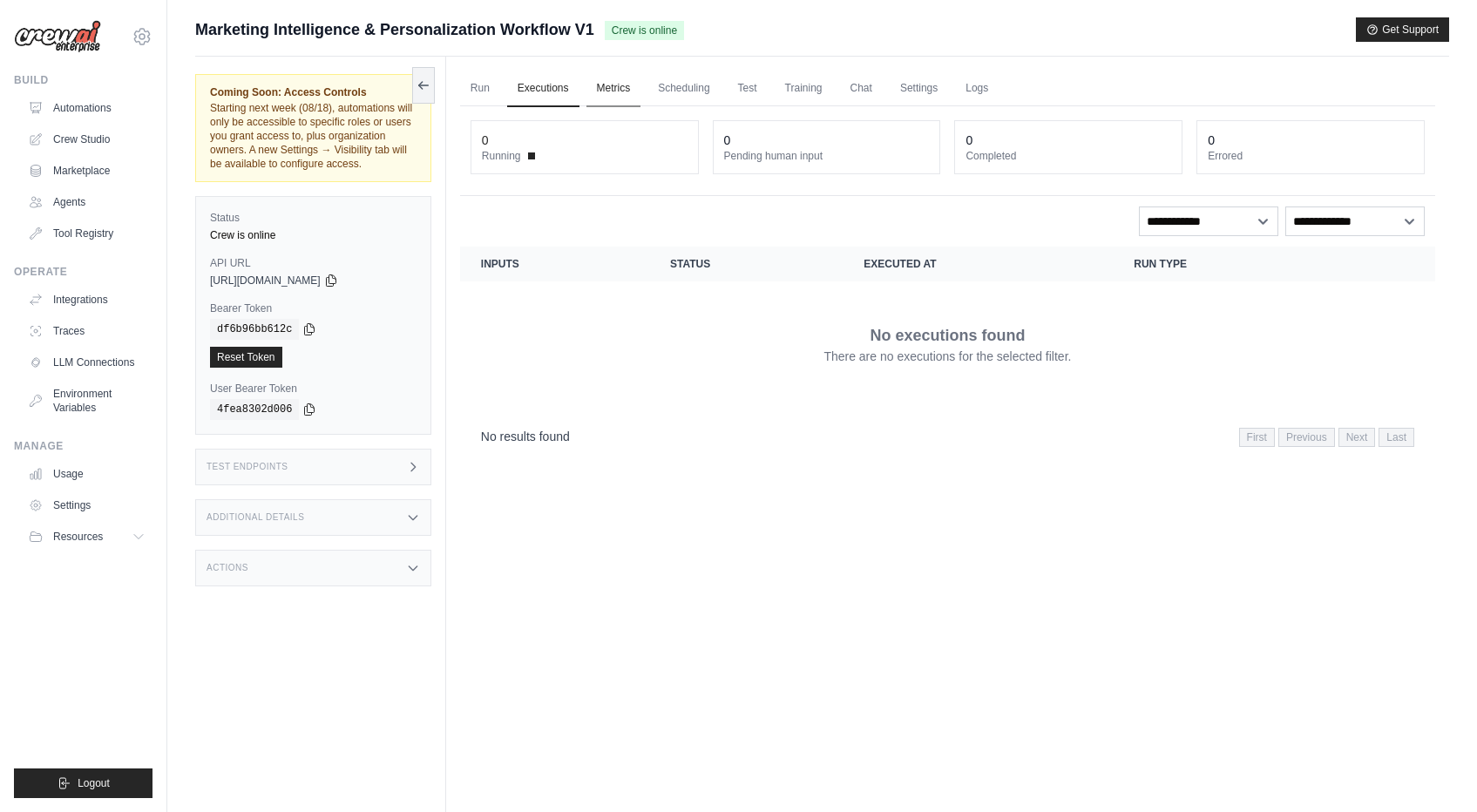
click at [610, 76] on link "Metrics" at bounding box center [613, 89] width 55 height 37
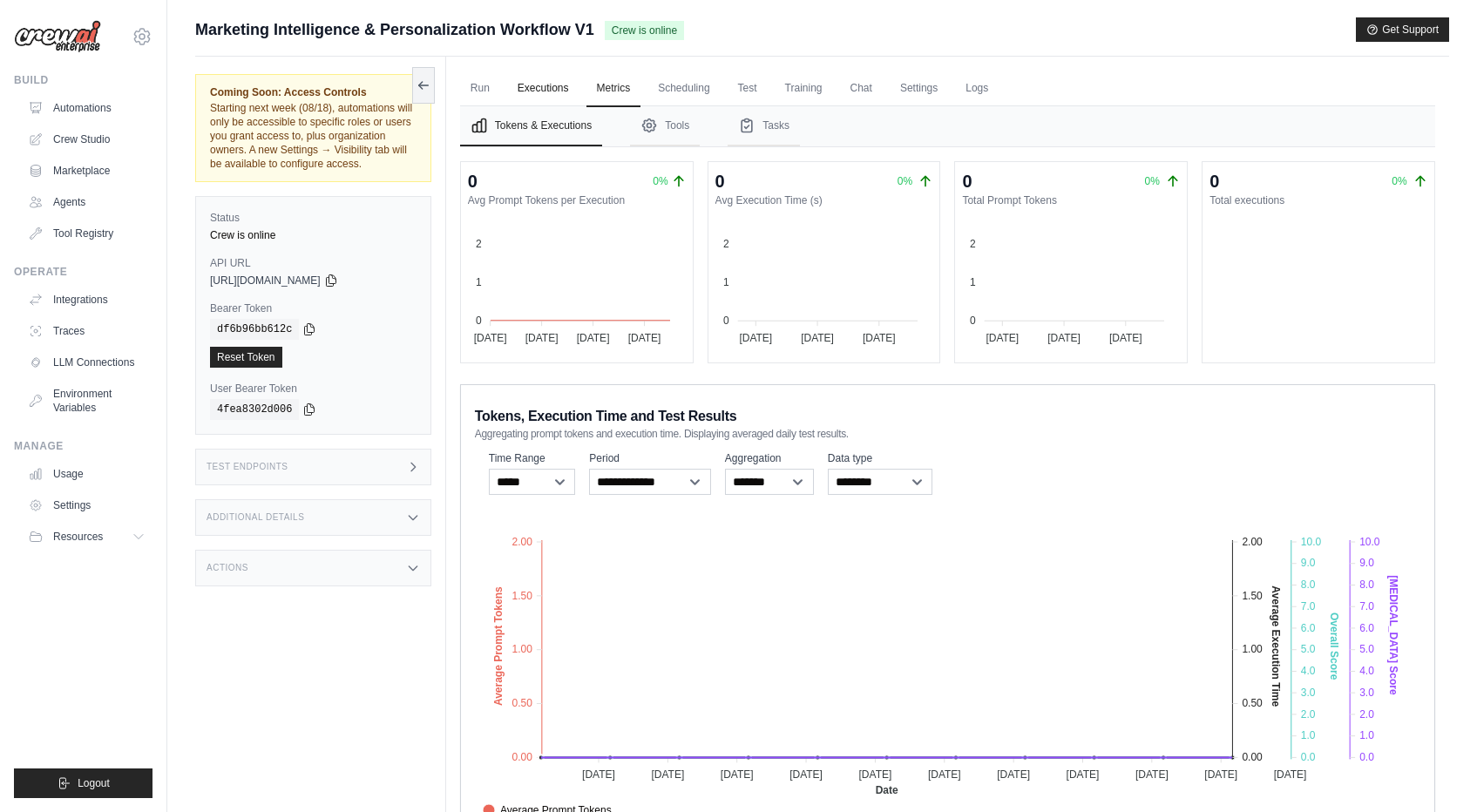
click at [544, 90] on link "Executions" at bounding box center [544, 89] width 72 height 37
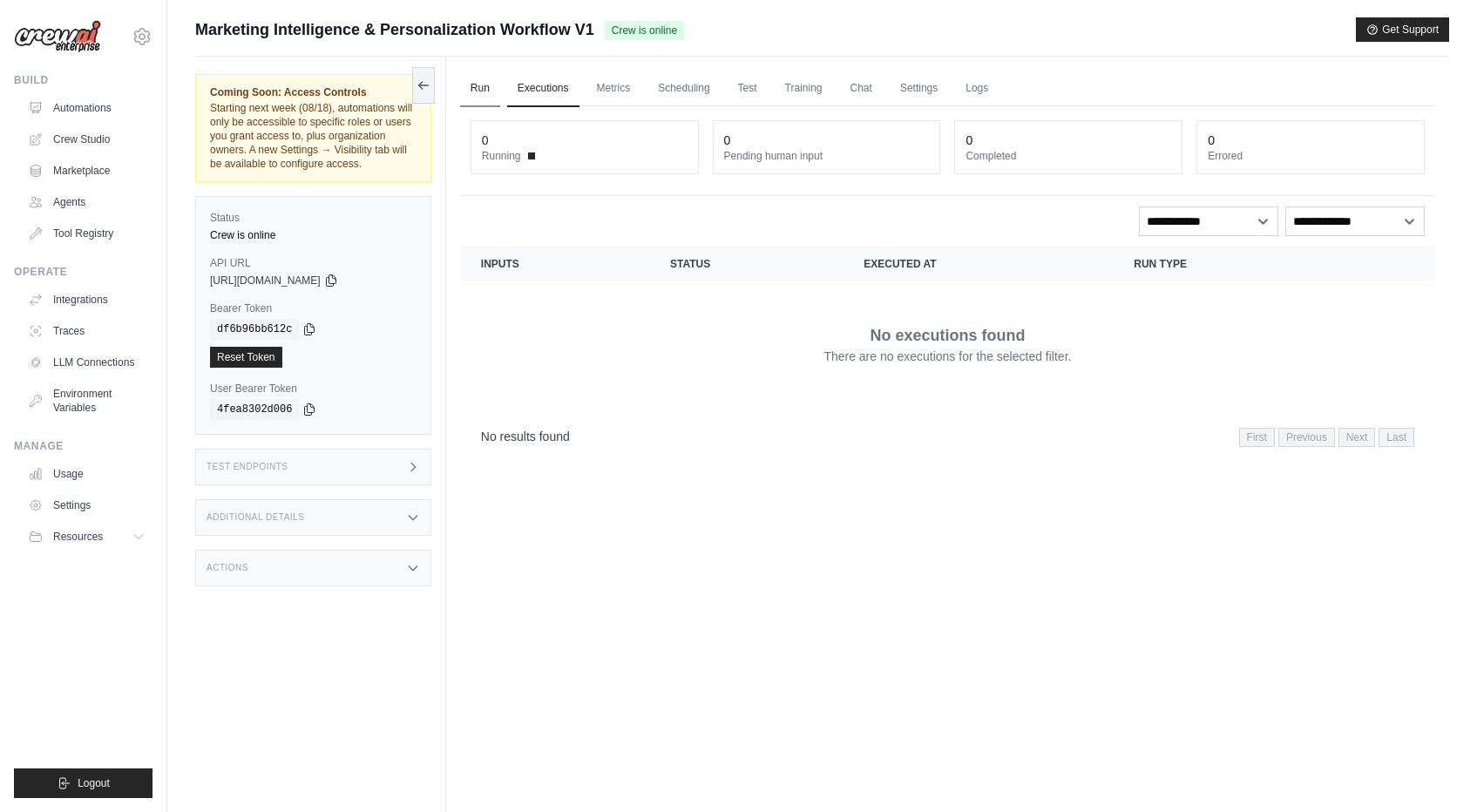
click at [471, 93] on link "Run" at bounding box center [480, 89] width 40 height 37
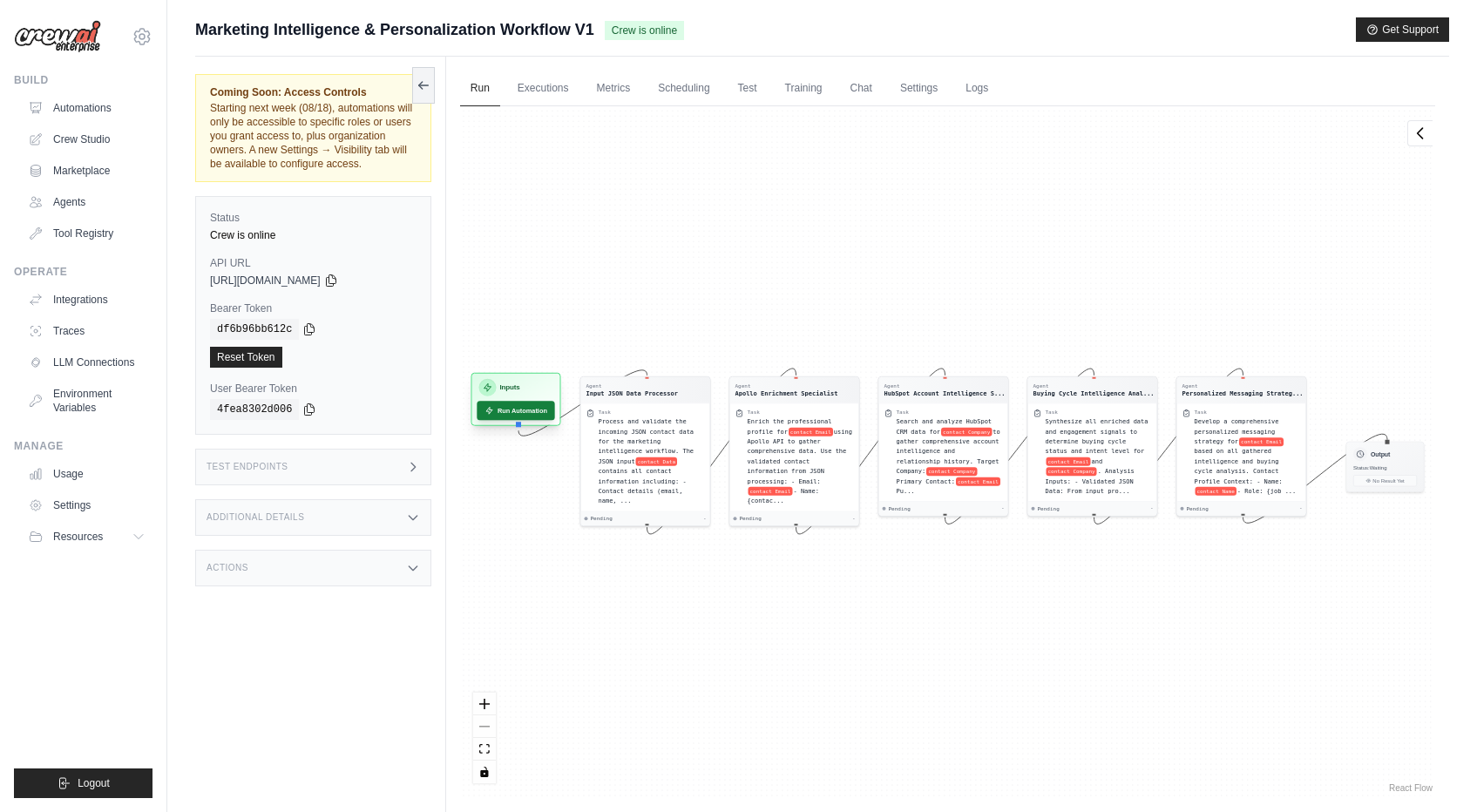
click at [541, 413] on button "Run Automation" at bounding box center [516, 410] width 78 height 19
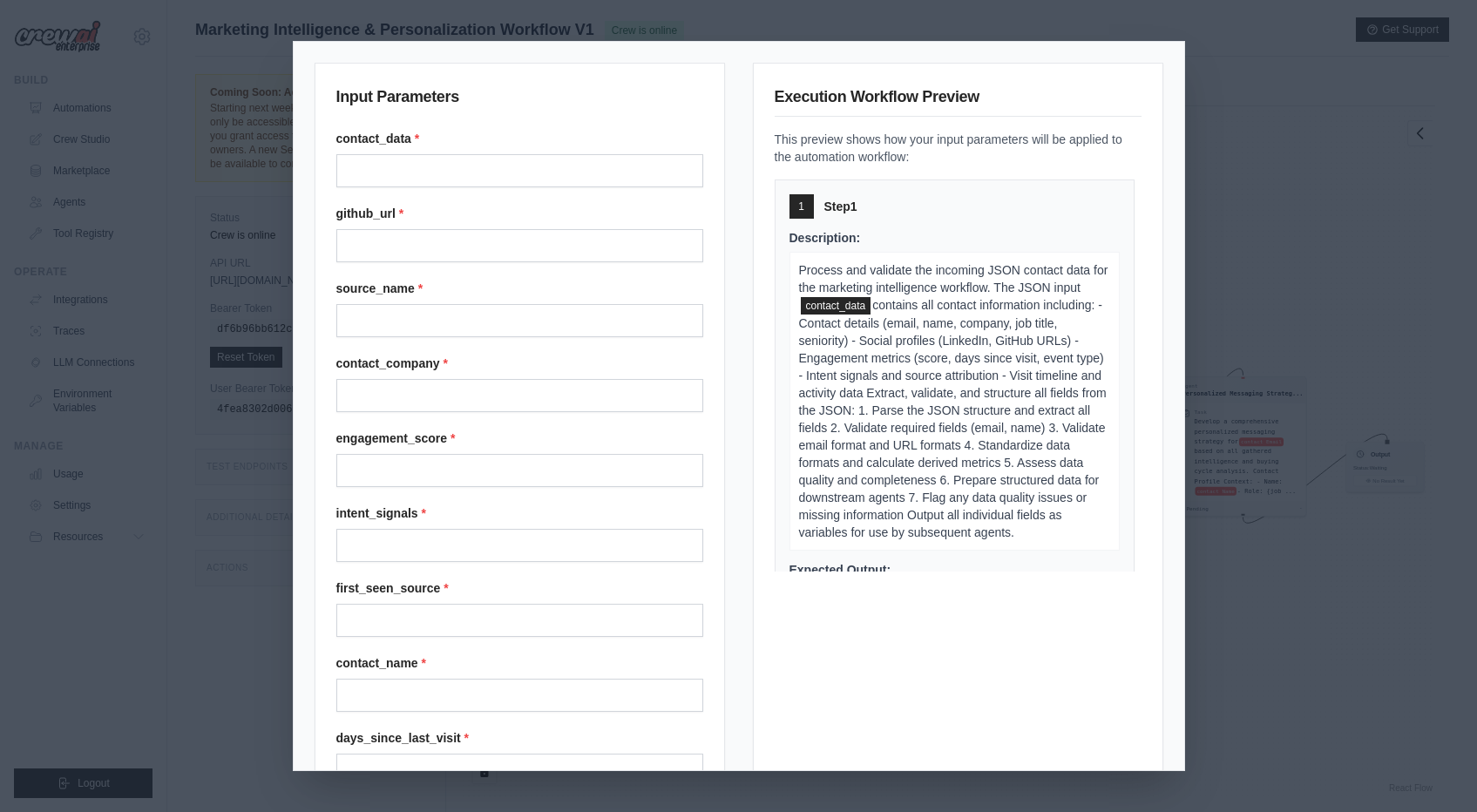
click at [1279, 91] on div "Input Parameters contact_data * github_url * source_name * contact_company * en…" at bounding box center [738, 406] width 1477 height 812
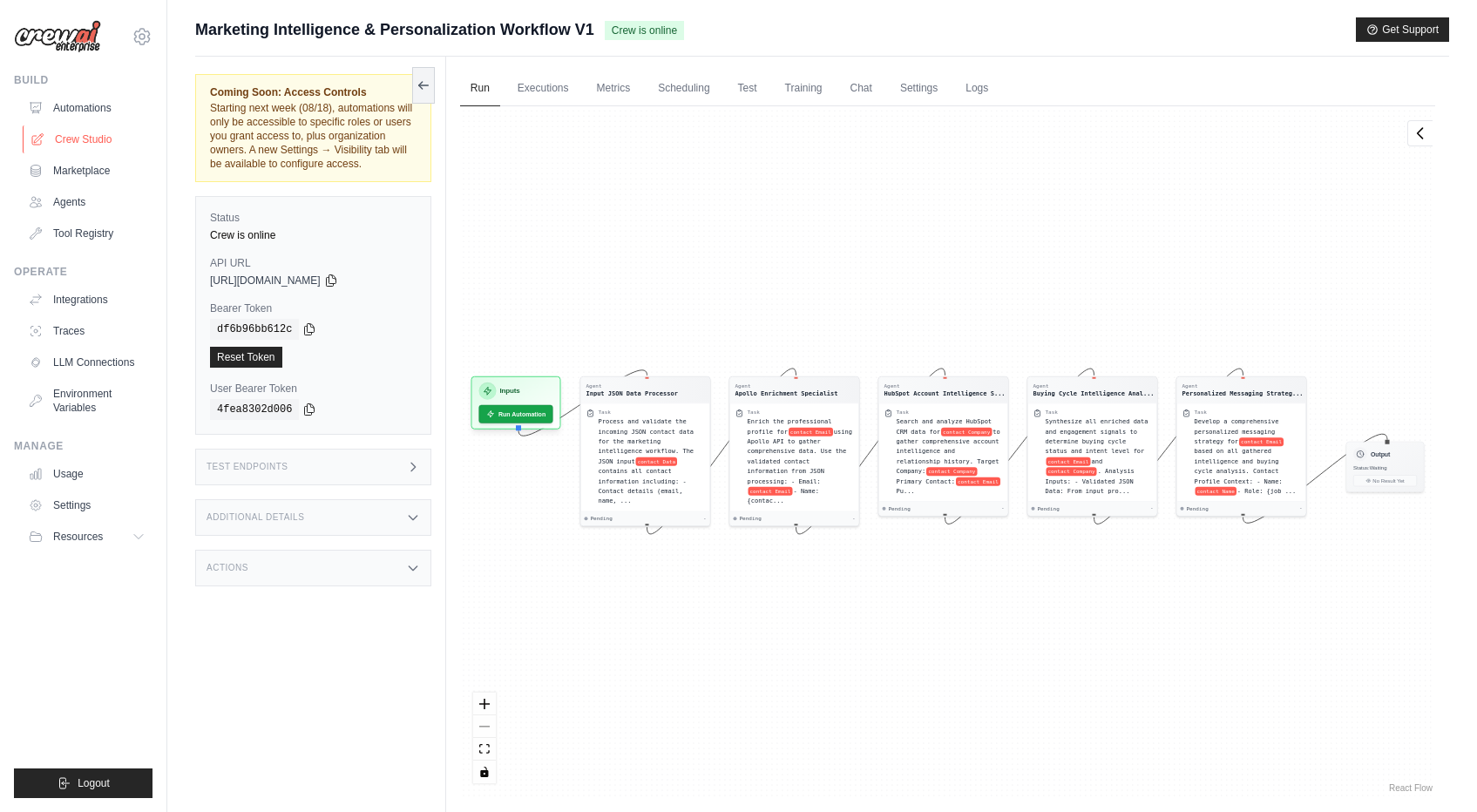
click at [80, 140] on link "Crew Studio" at bounding box center [88, 140] width 131 height 28
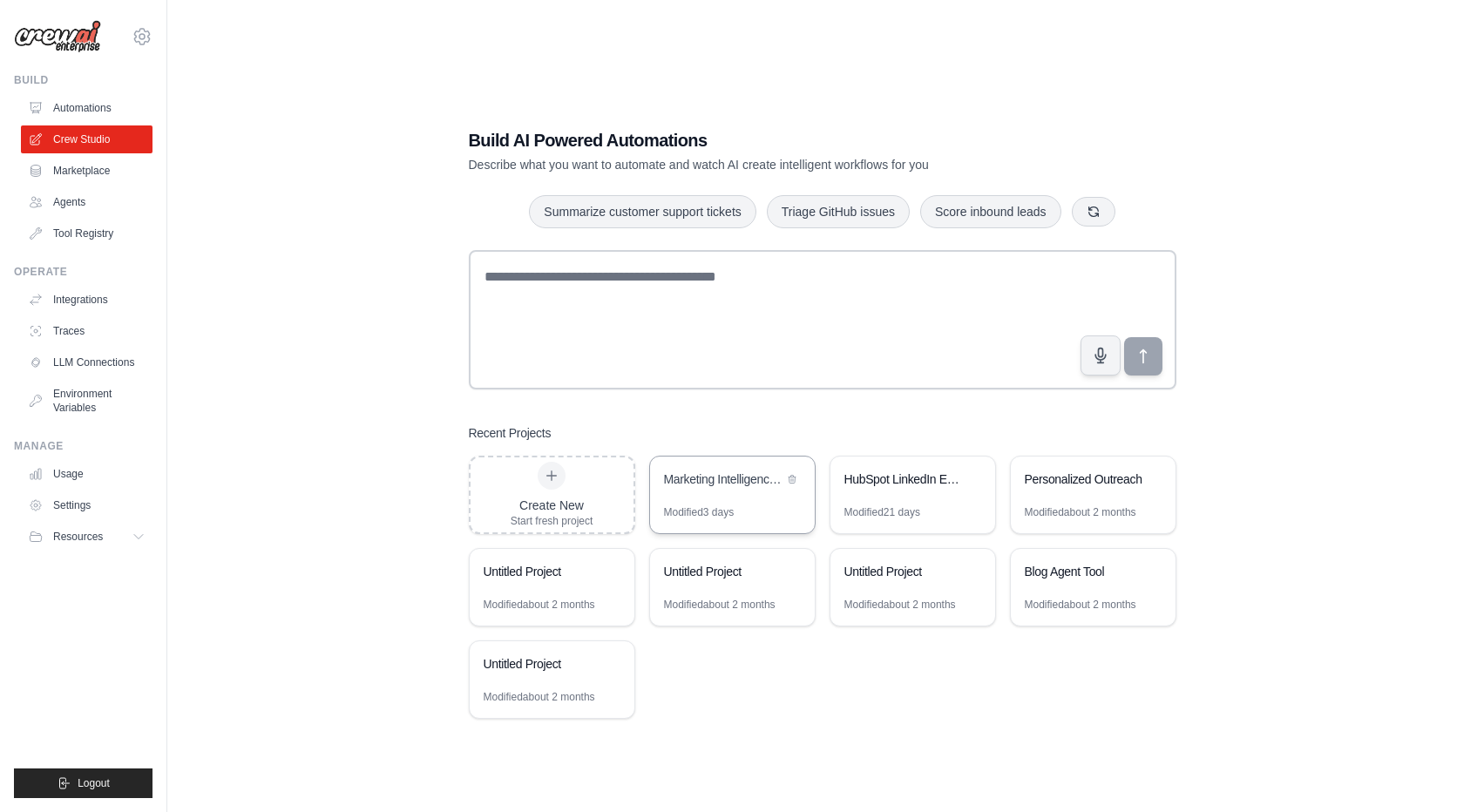
click at [712, 495] on div "Marketing Intelligence & Personalization Workflow" at bounding box center [732, 481] width 165 height 49
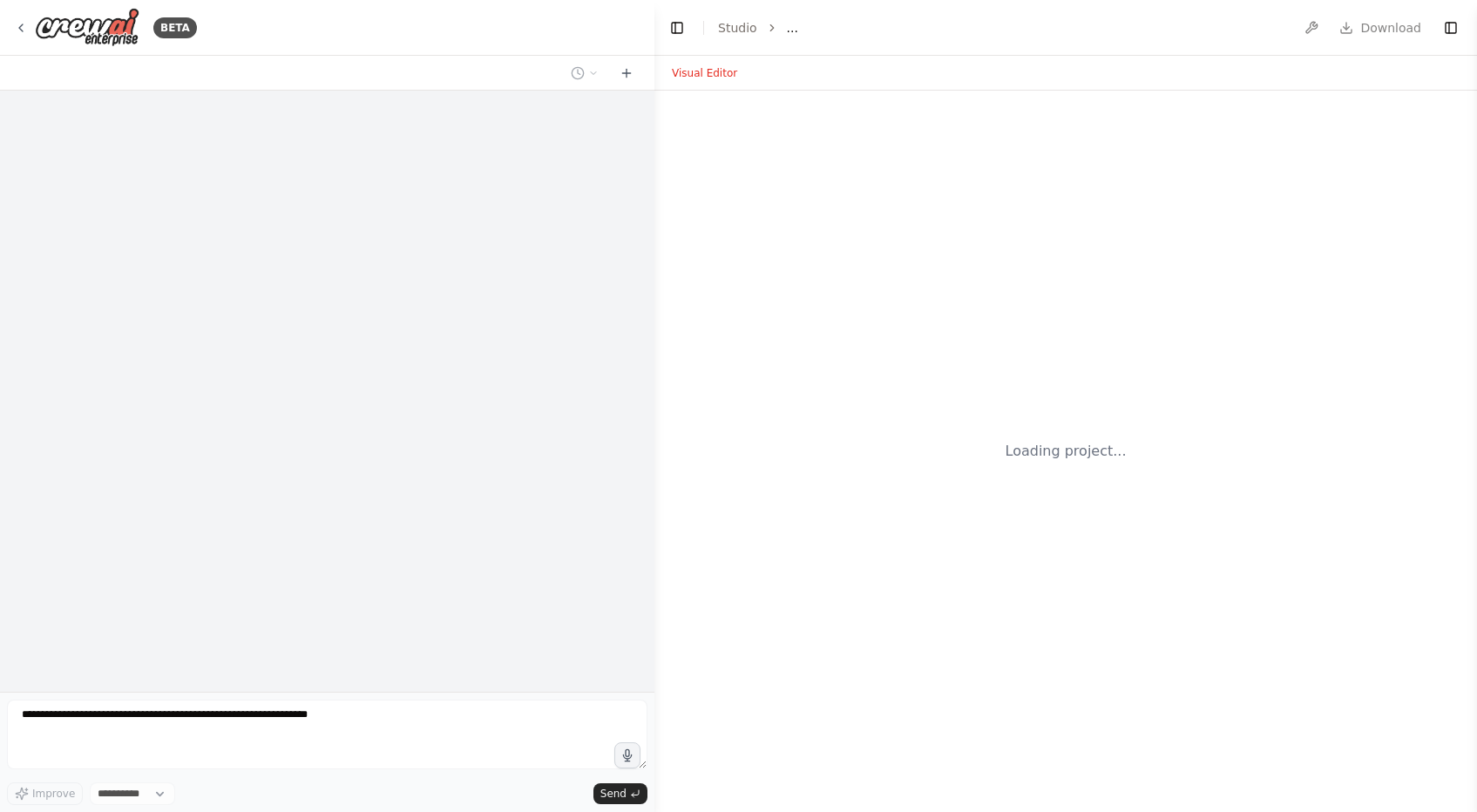
select select "****"
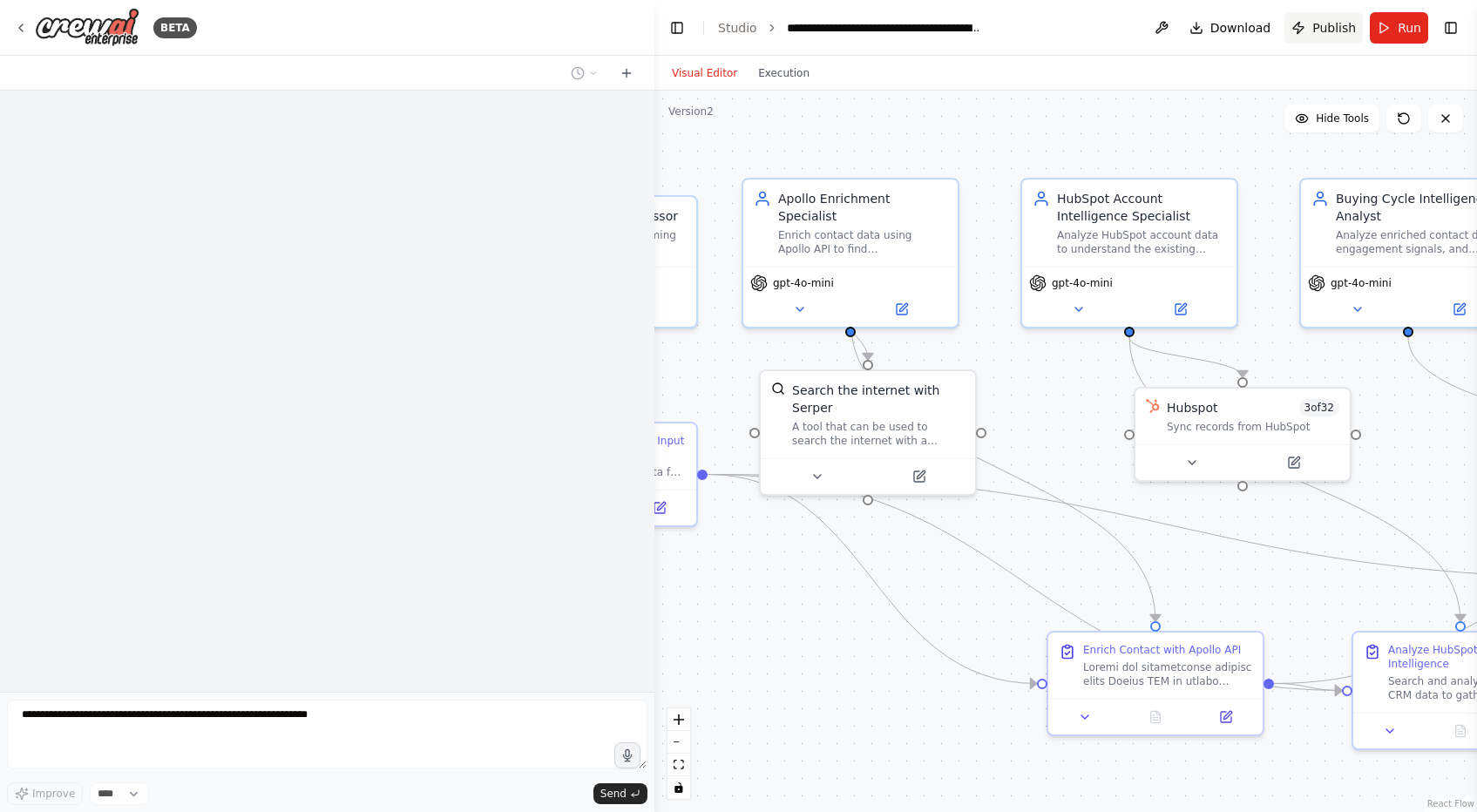
click at [1337, 26] on span "Publish" at bounding box center [1333, 28] width 44 height 18
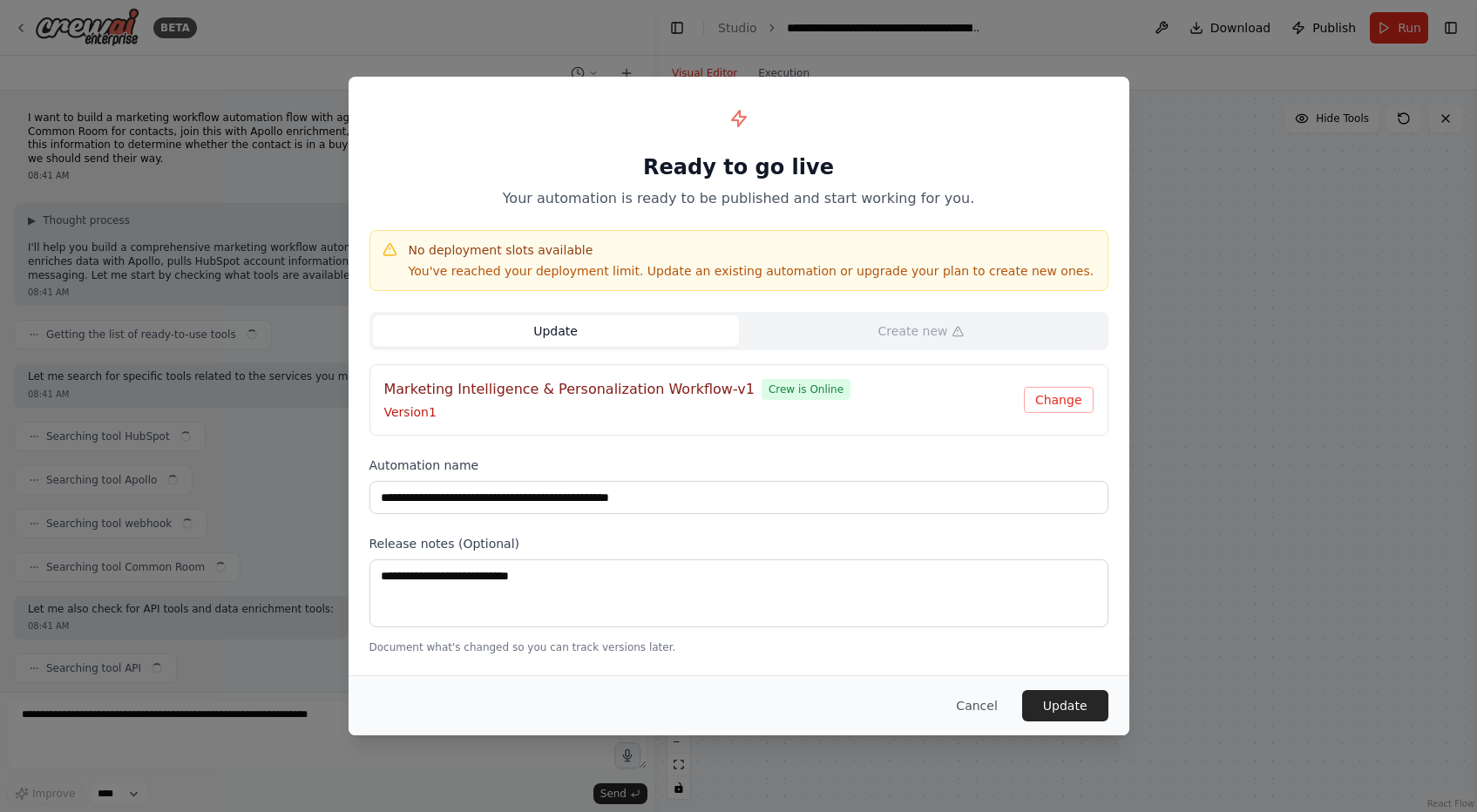
scroll to position [97232, 0]
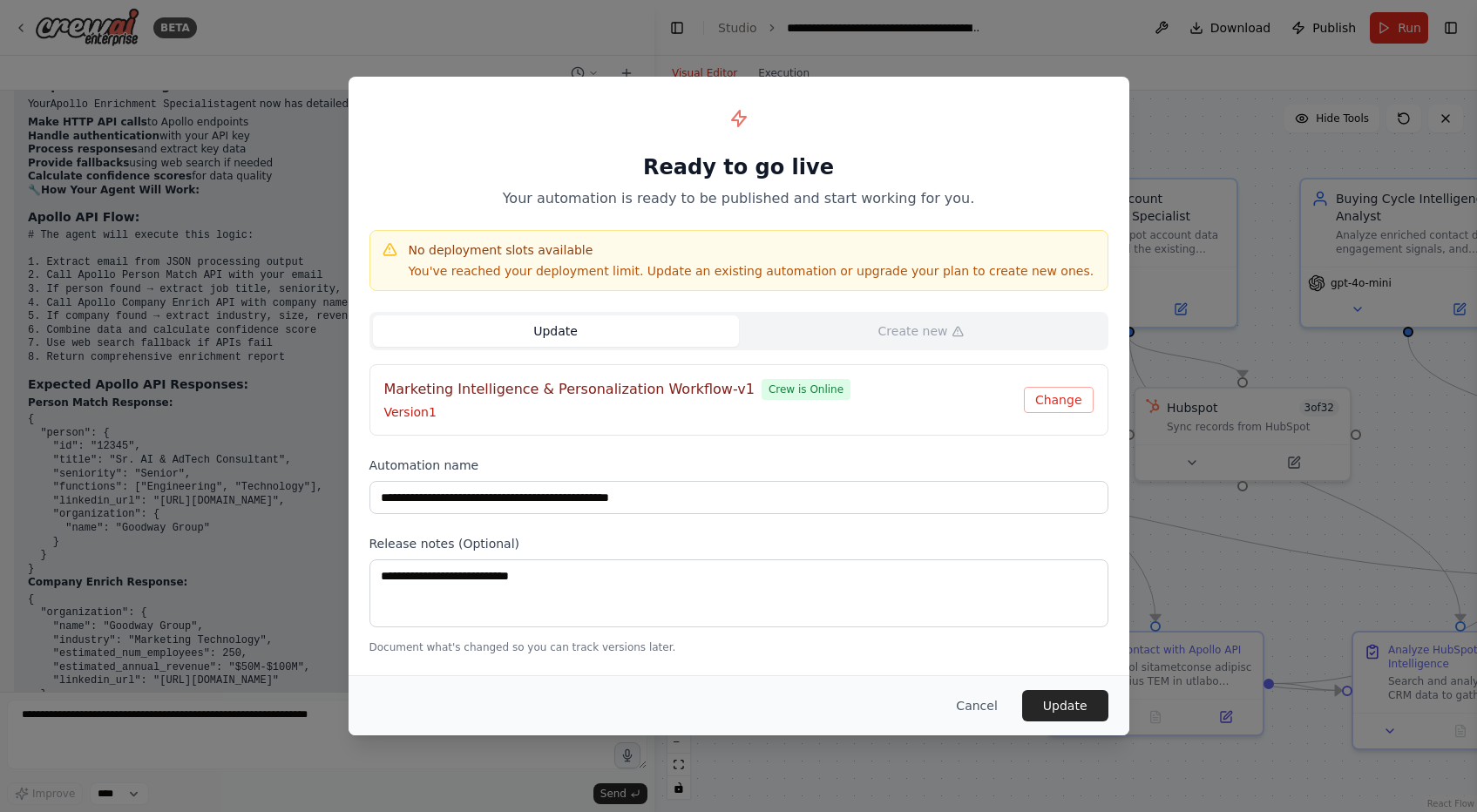
click at [944, 414] on p "Version 1" at bounding box center [704, 412] width 640 height 18
click at [1054, 398] on button "Change" at bounding box center [1058, 400] width 69 height 26
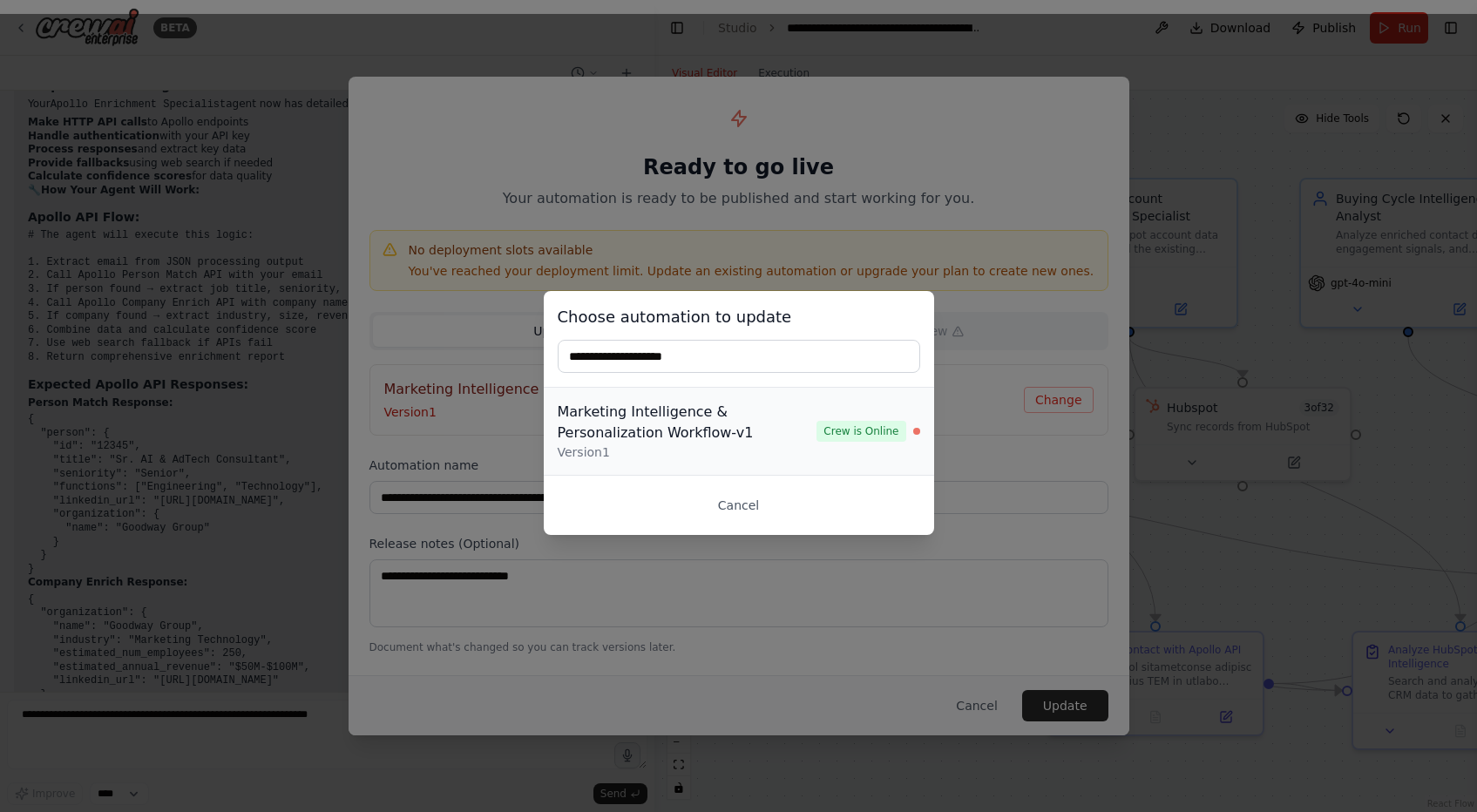
click at [791, 431] on div "Marketing Intelligence & Personalization Workflow-v1" at bounding box center [687, 422] width 259 height 42
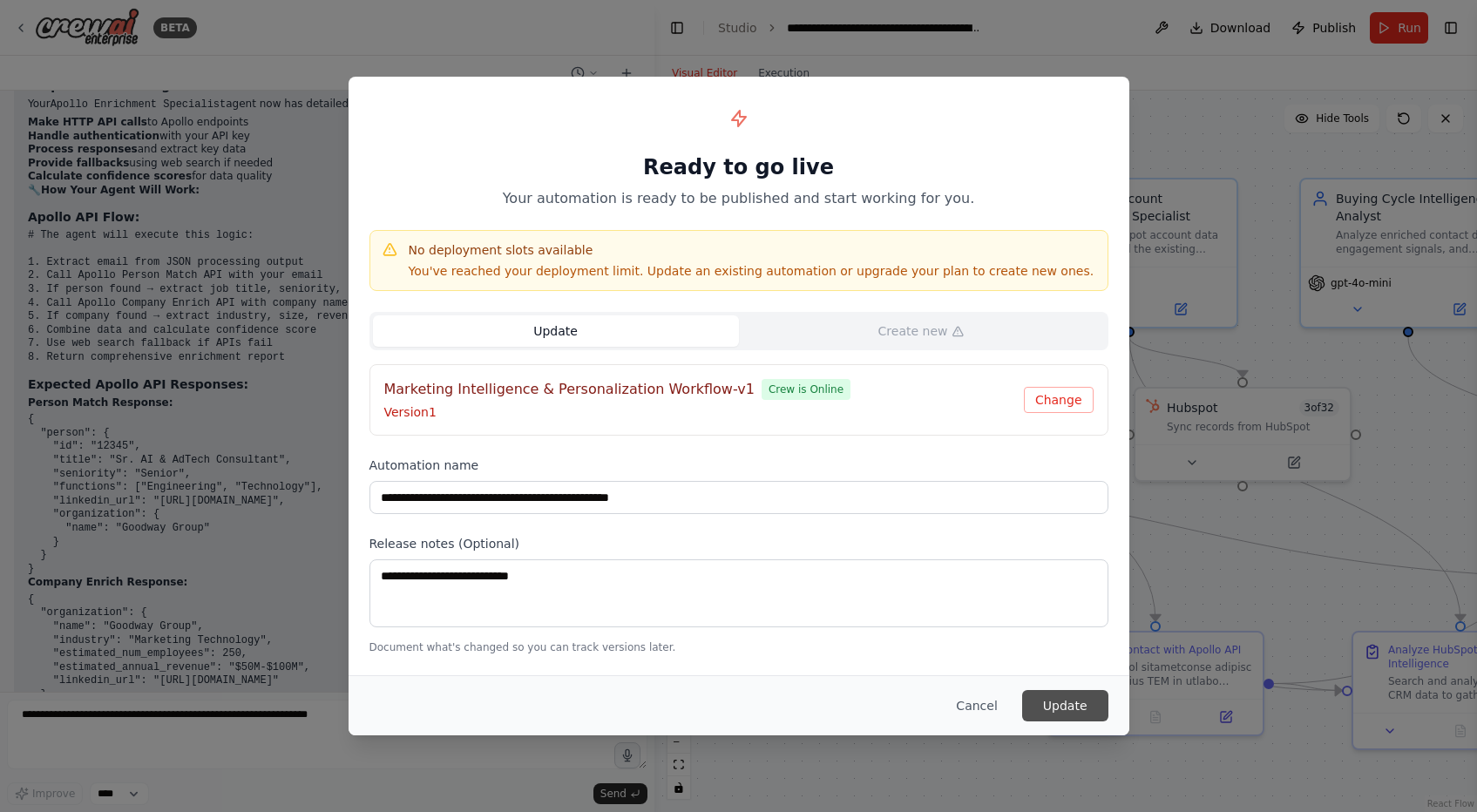
click at [1052, 702] on button "Update" at bounding box center [1065, 706] width 86 height 31
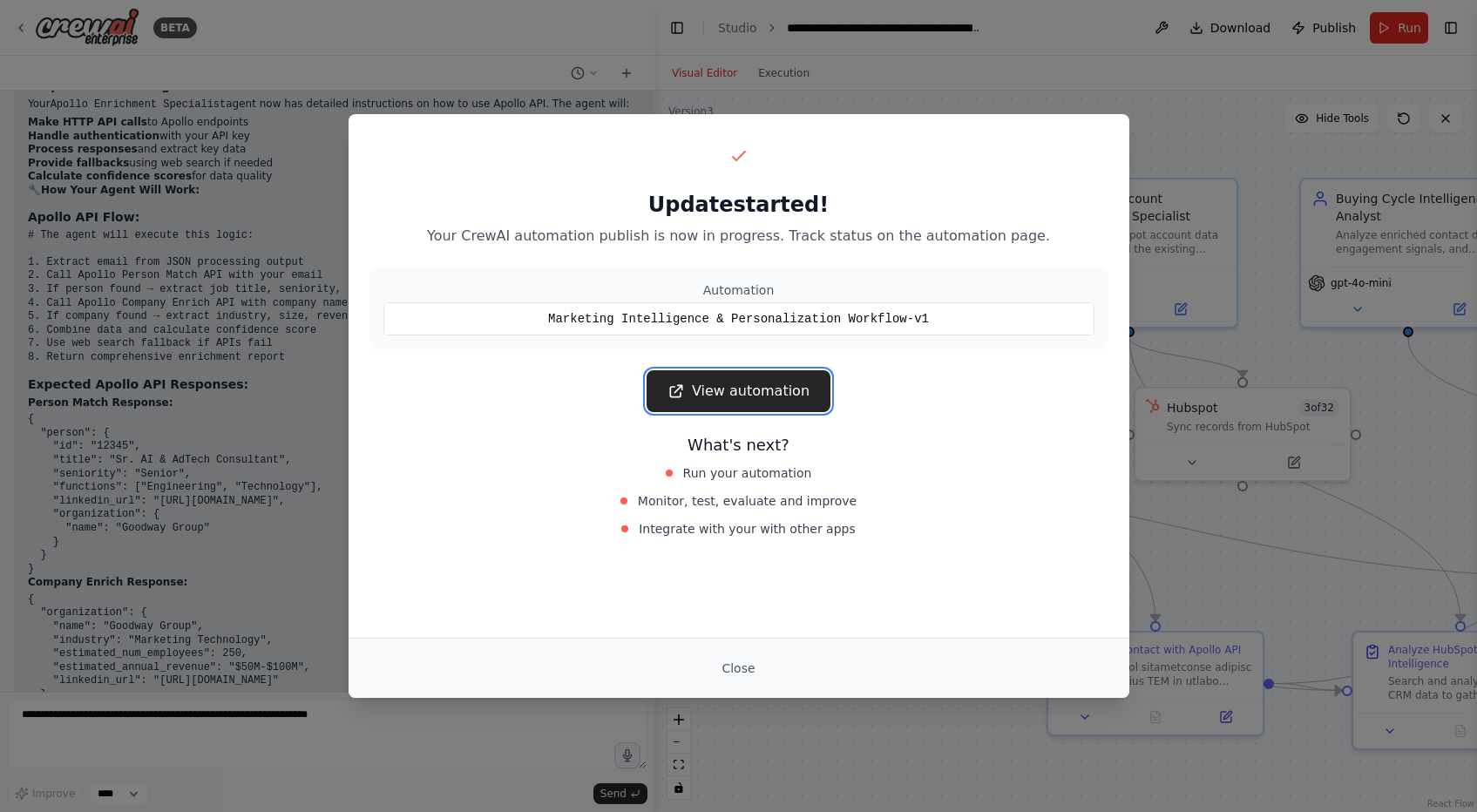
click at [782, 386] on link "View automation" at bounding box center [738, 391] width 184 height 42
click at [764, 677] on button "Close" at bounding box center [738, 668] width 61 height 31
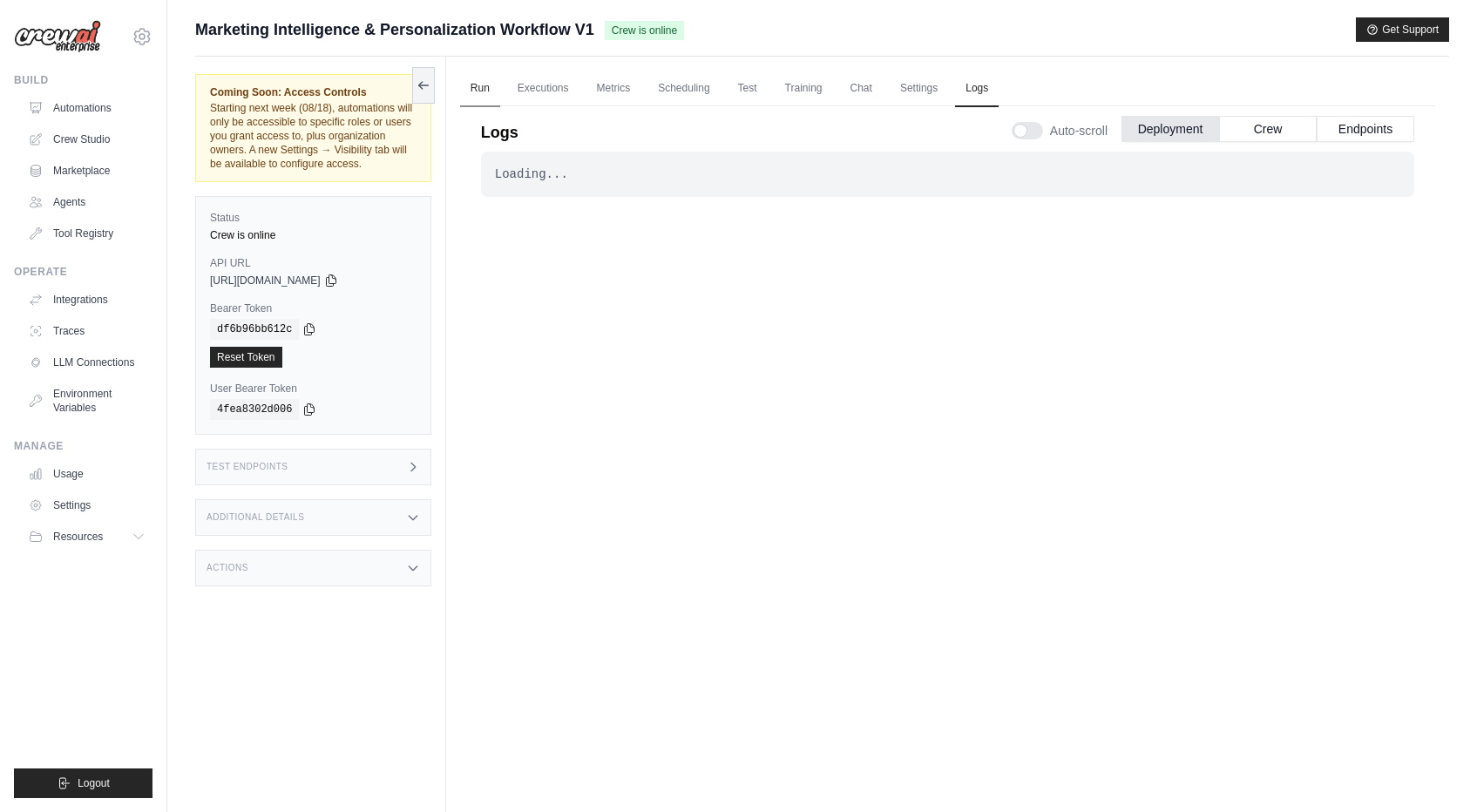
click at [478, 87] on link "Run" at bounding box center [480, 89] width 40 height 37
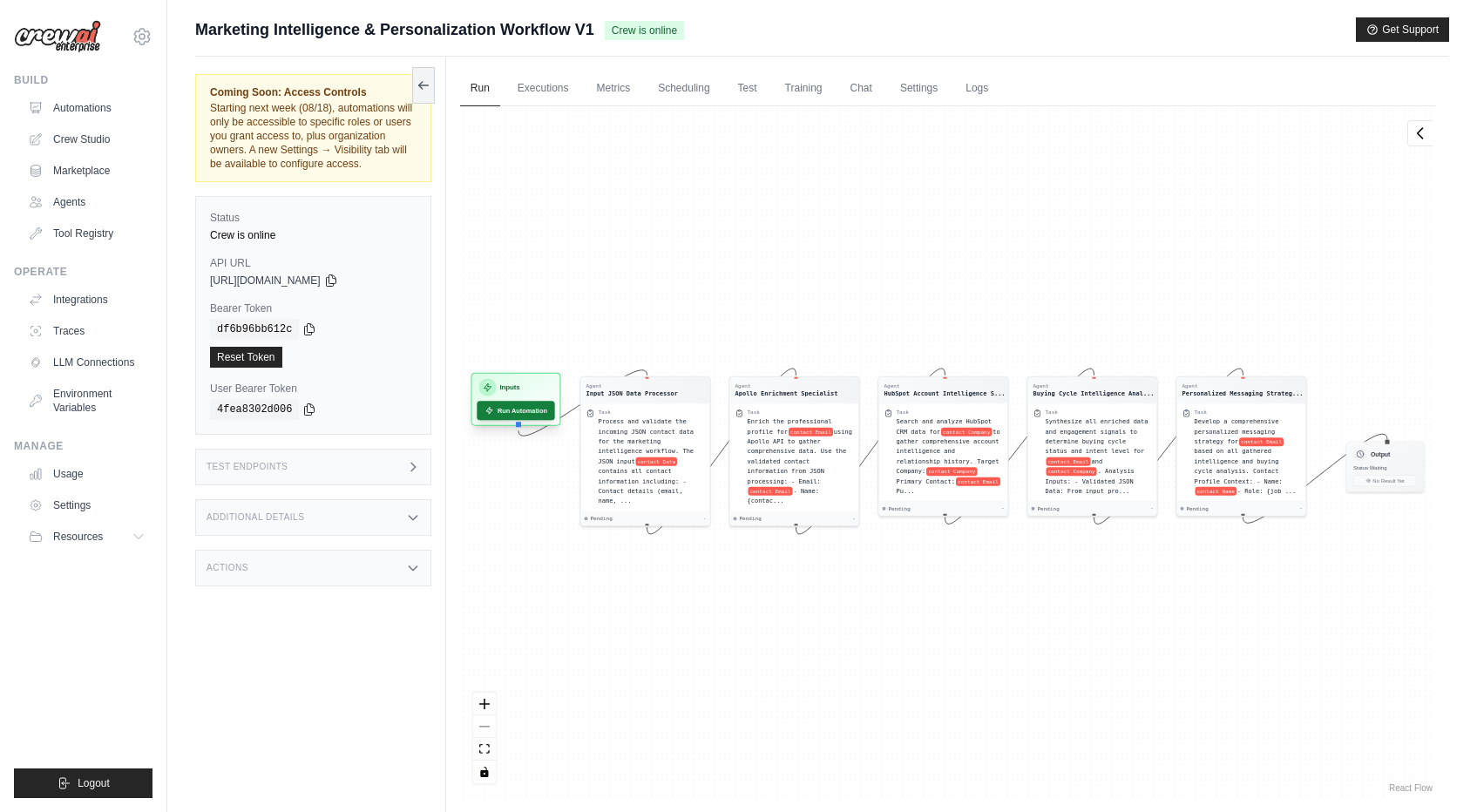
click at [532, 405] on button "Run Automation" at bounding box center [516, 410] width 78 height 19
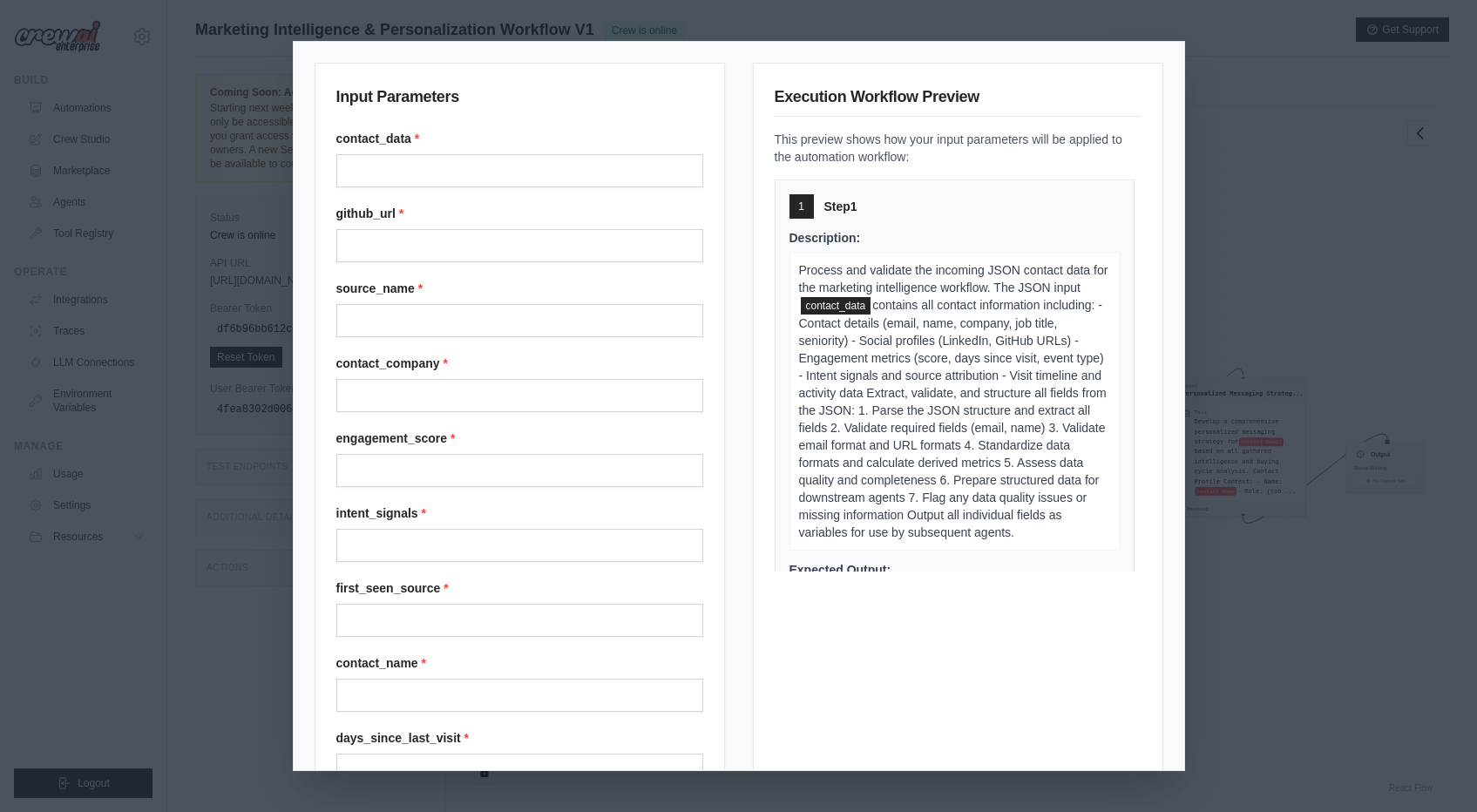
click at [596, 422] on div "contact_data * github_url * source_name * contact_company * engagement_score * …" at bounding box center [519, 645] width 367 height 1031
click at [587, 397] on input "Contact company" at bounding box center [519, 395] width 367 height 33
click at [518, 166] on input "Contact data" at bounding box center [519, 171] width 367 height 33
paste input "**********"
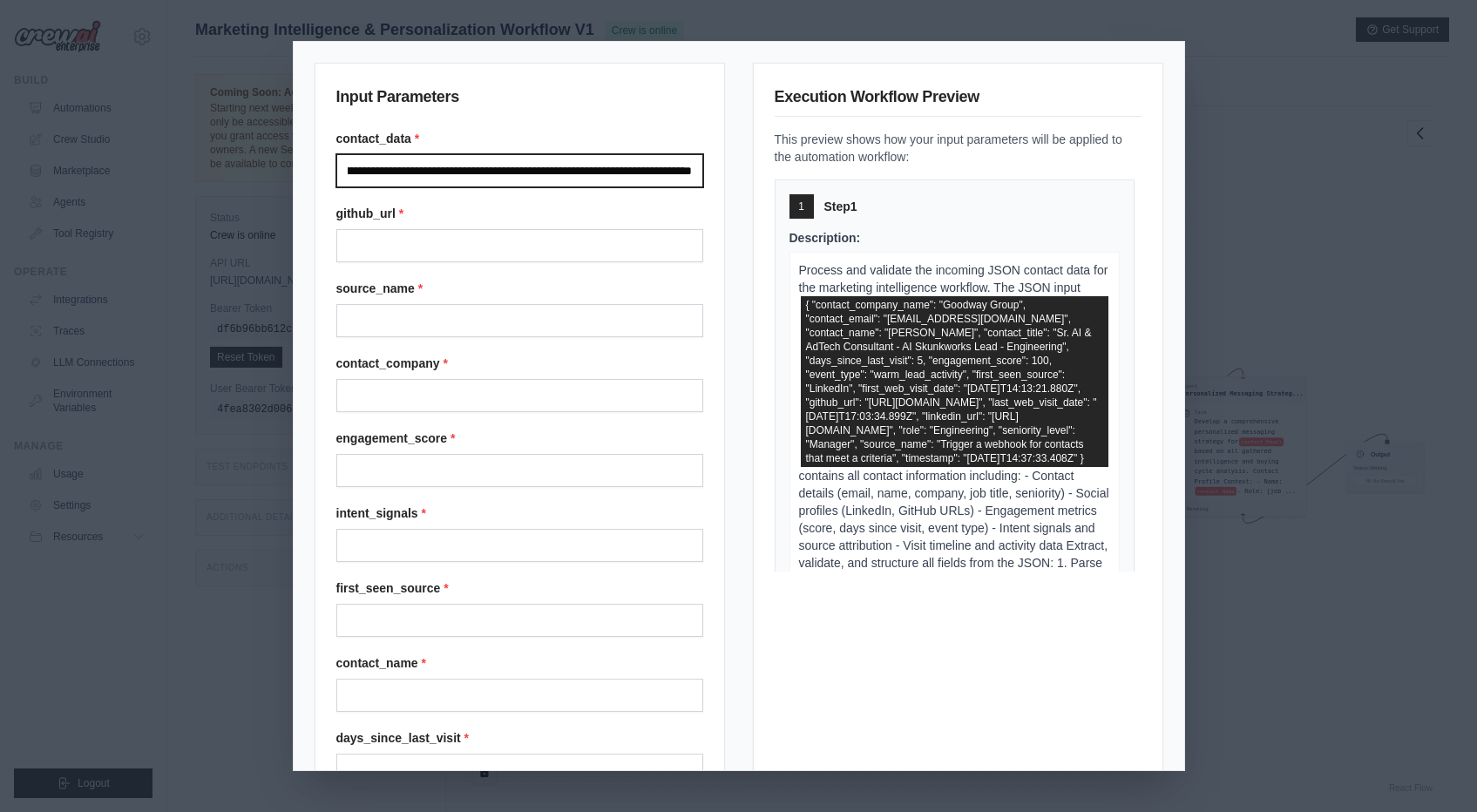
scroll to position [516, 0]
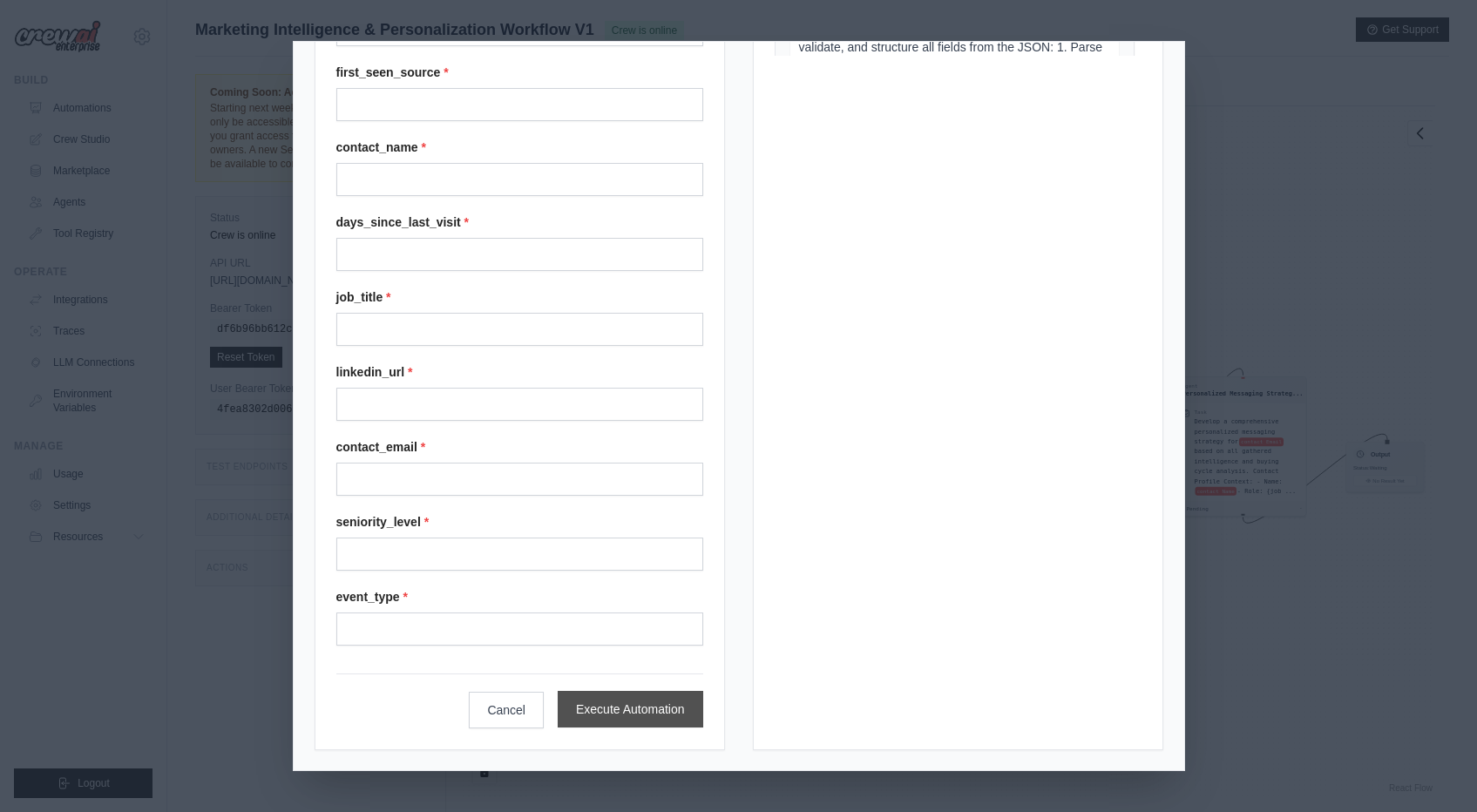
type input "**********"
click at [635, 717] on button "Execute Automation" at bounding box center [630, 709] width 145 height 37
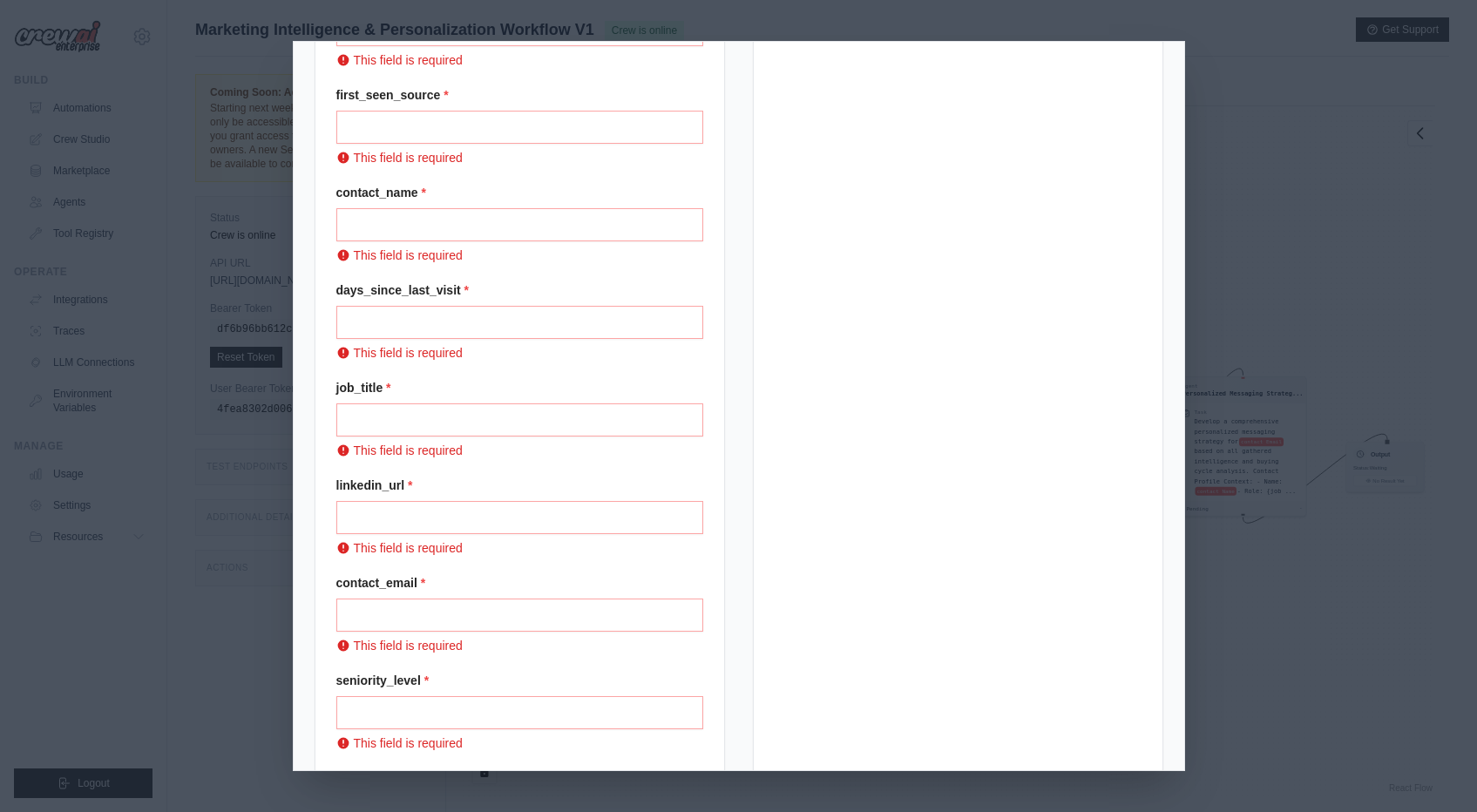
scroll to position [0, 0]
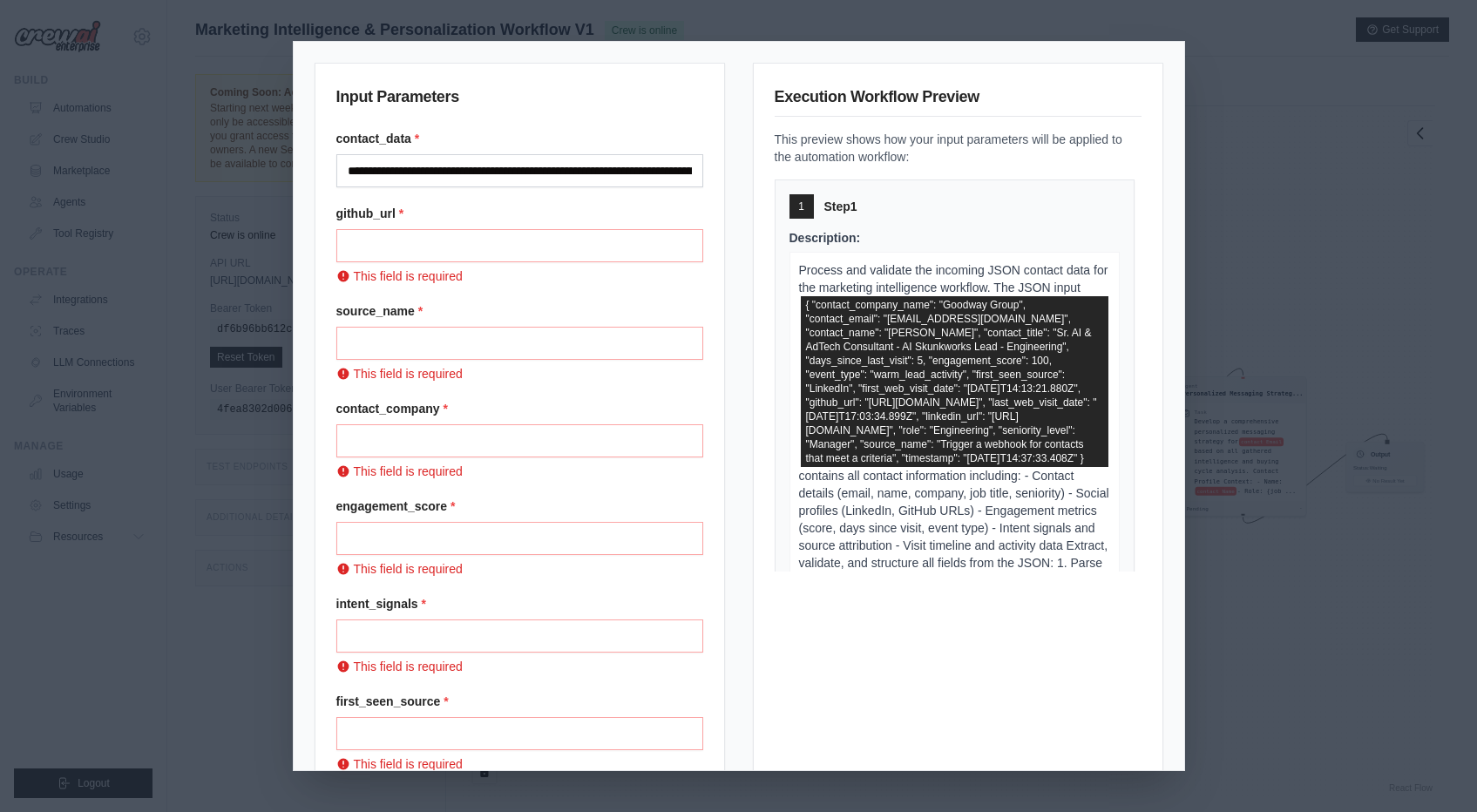
click at [1261, 161] on div "**********" at bounding box center [738, 406] width 1477 height 812
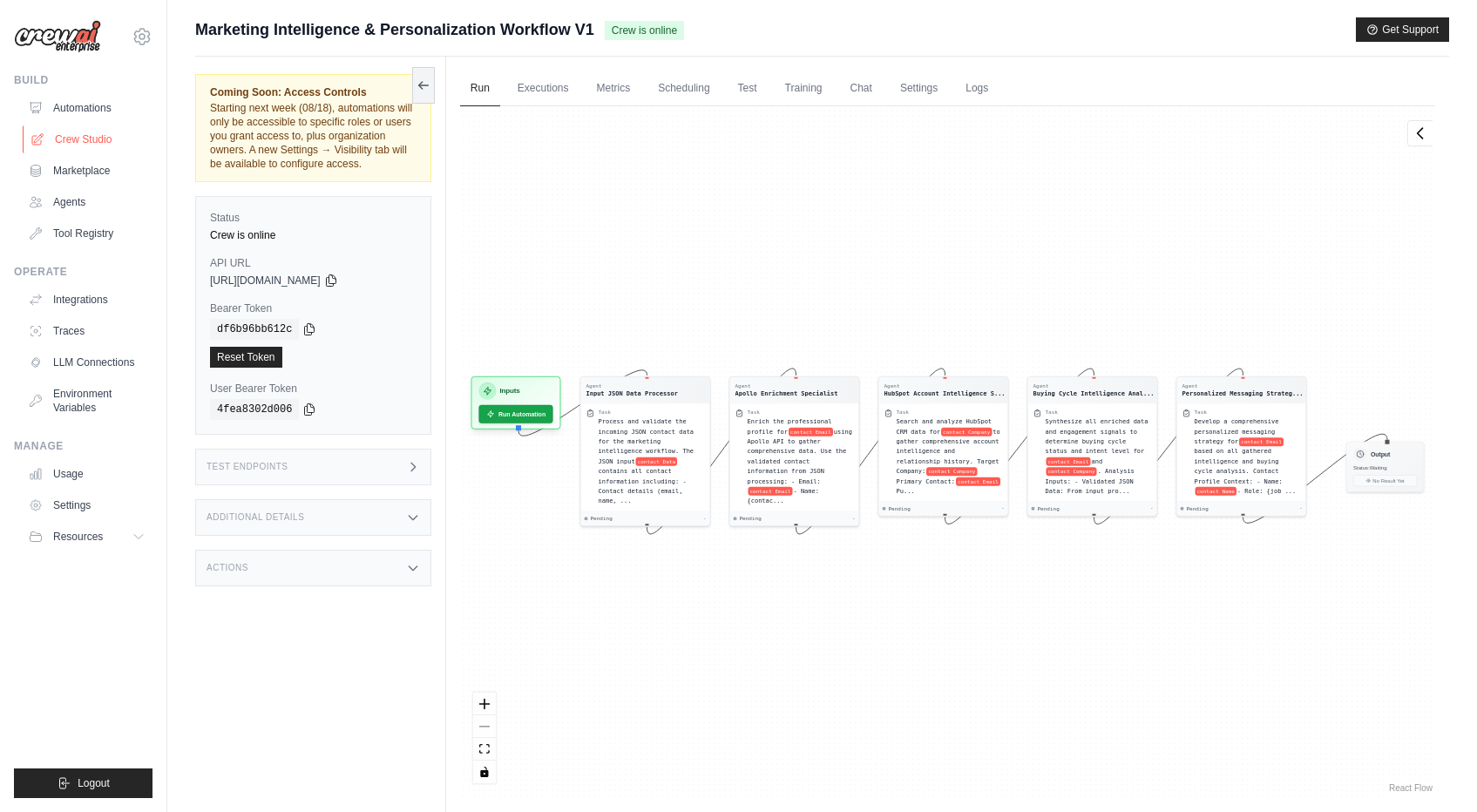
click at [71, 138] on link "Crew Studio" at bounding box center [88, 140] width 131 height 28
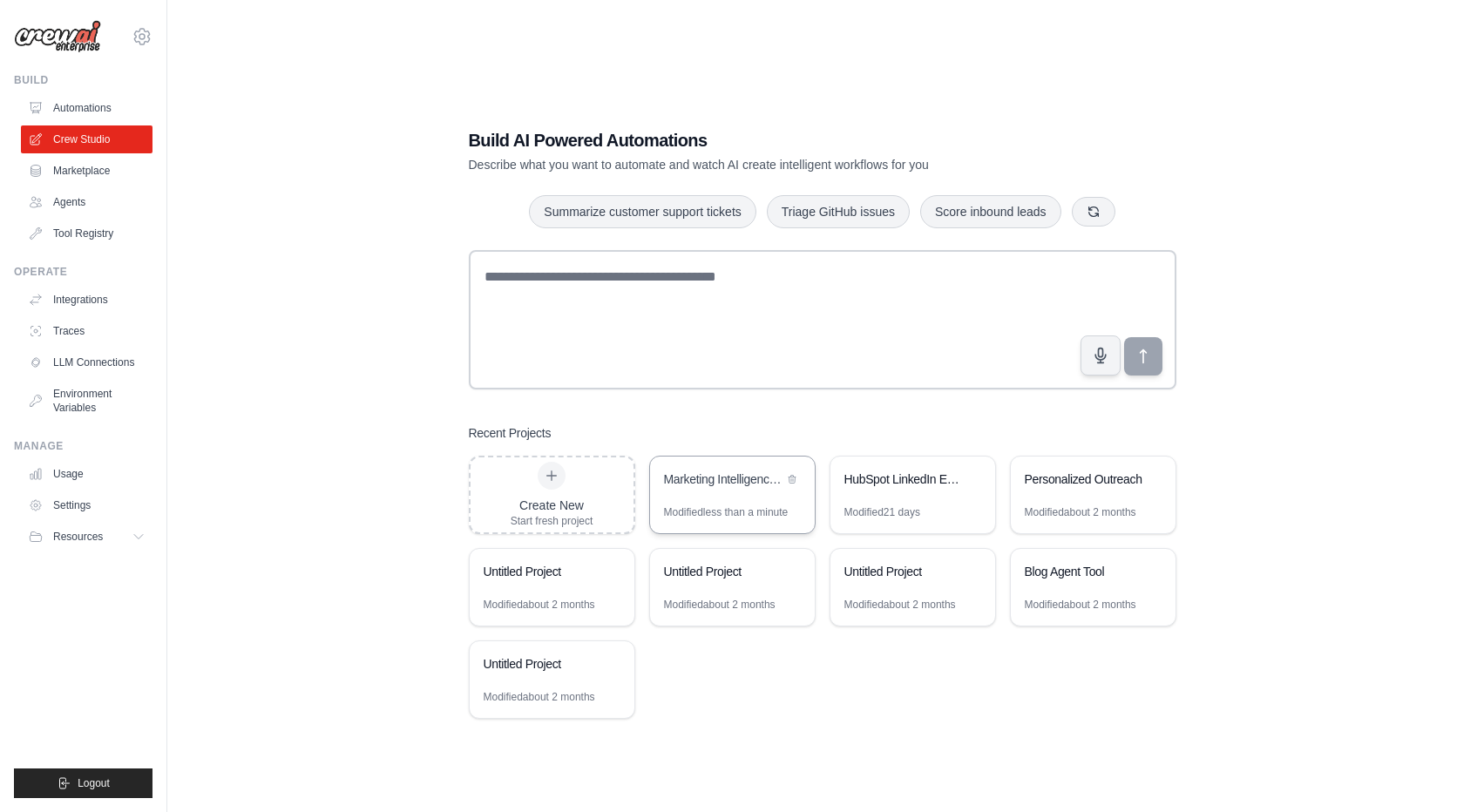
click at [693, 482] on div "Marketing Intelligence & Personalization Workflow" at bounding box center [723, 479] width 119 height 18
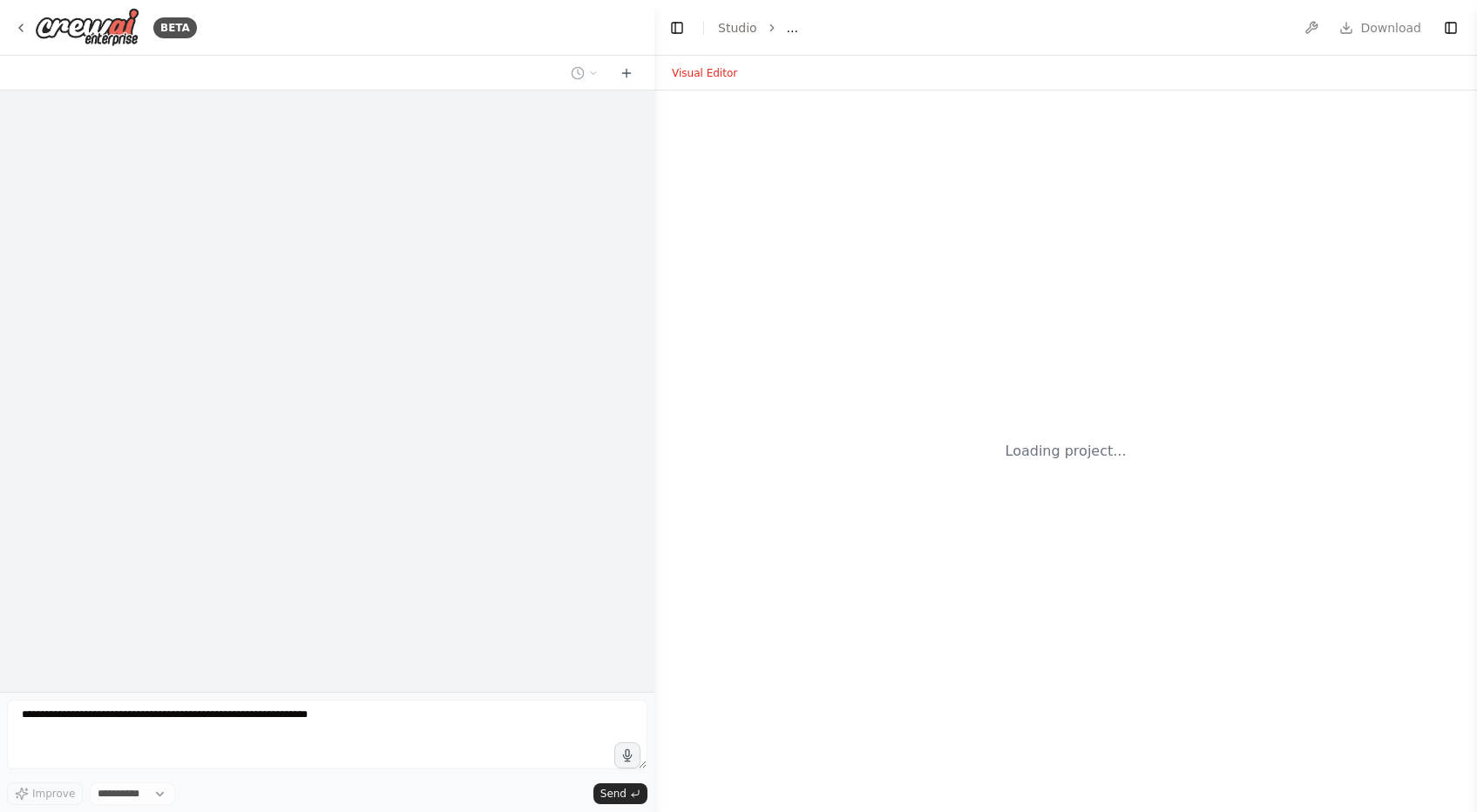
select select "****"
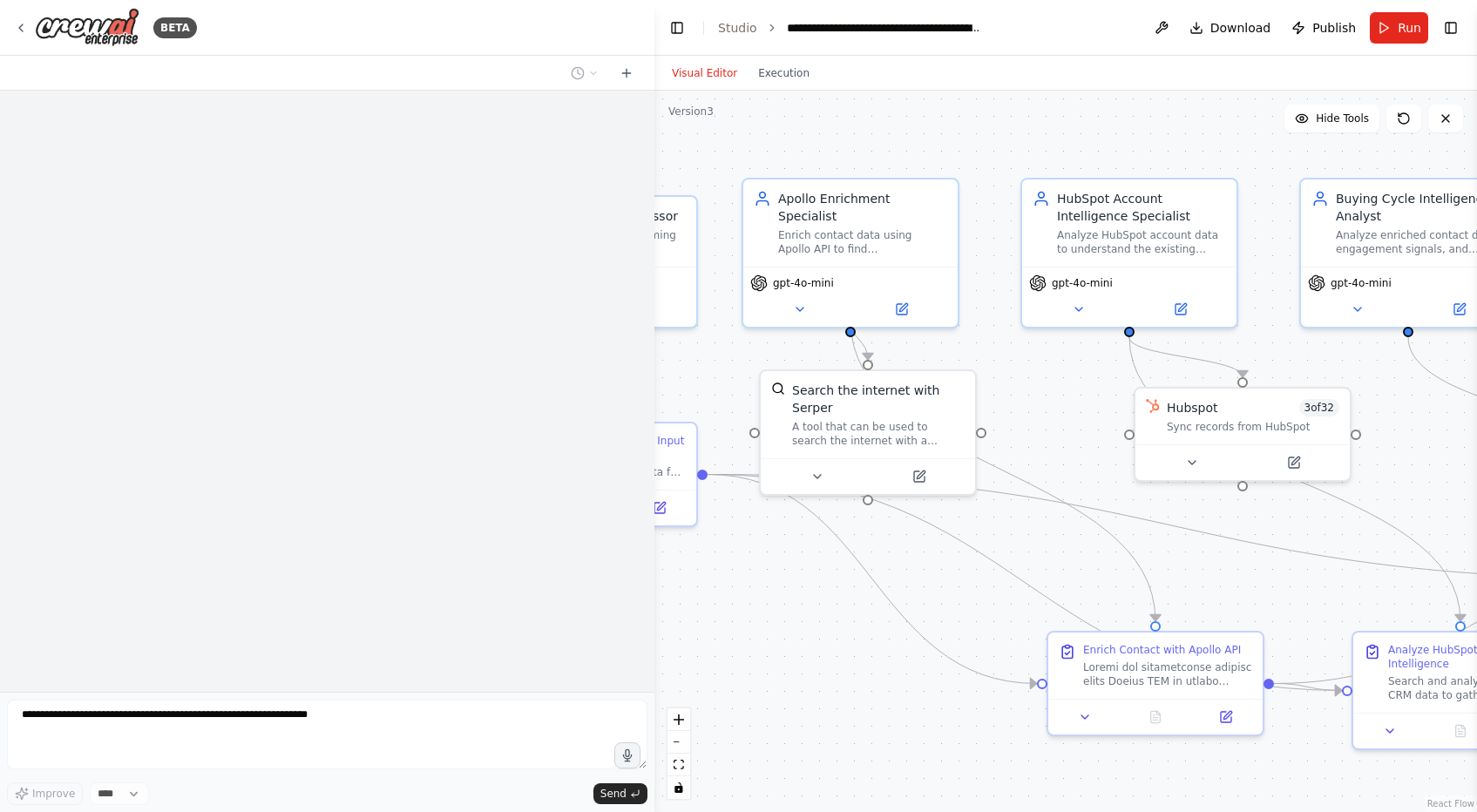
click at [1395, 29] on button "Run" at bounding box center [1398, 28] width 58 height 31
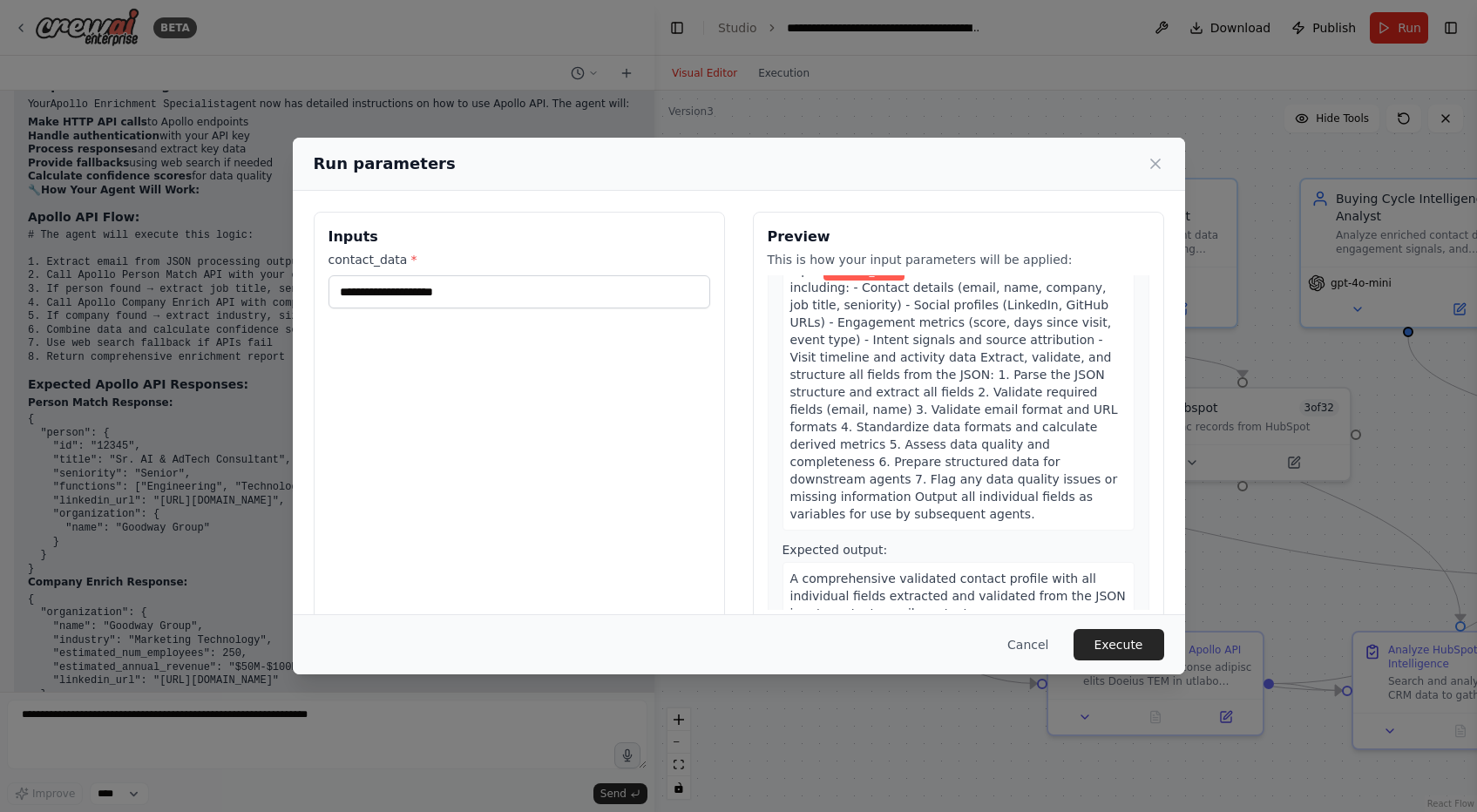
scroll to position [32, 0]
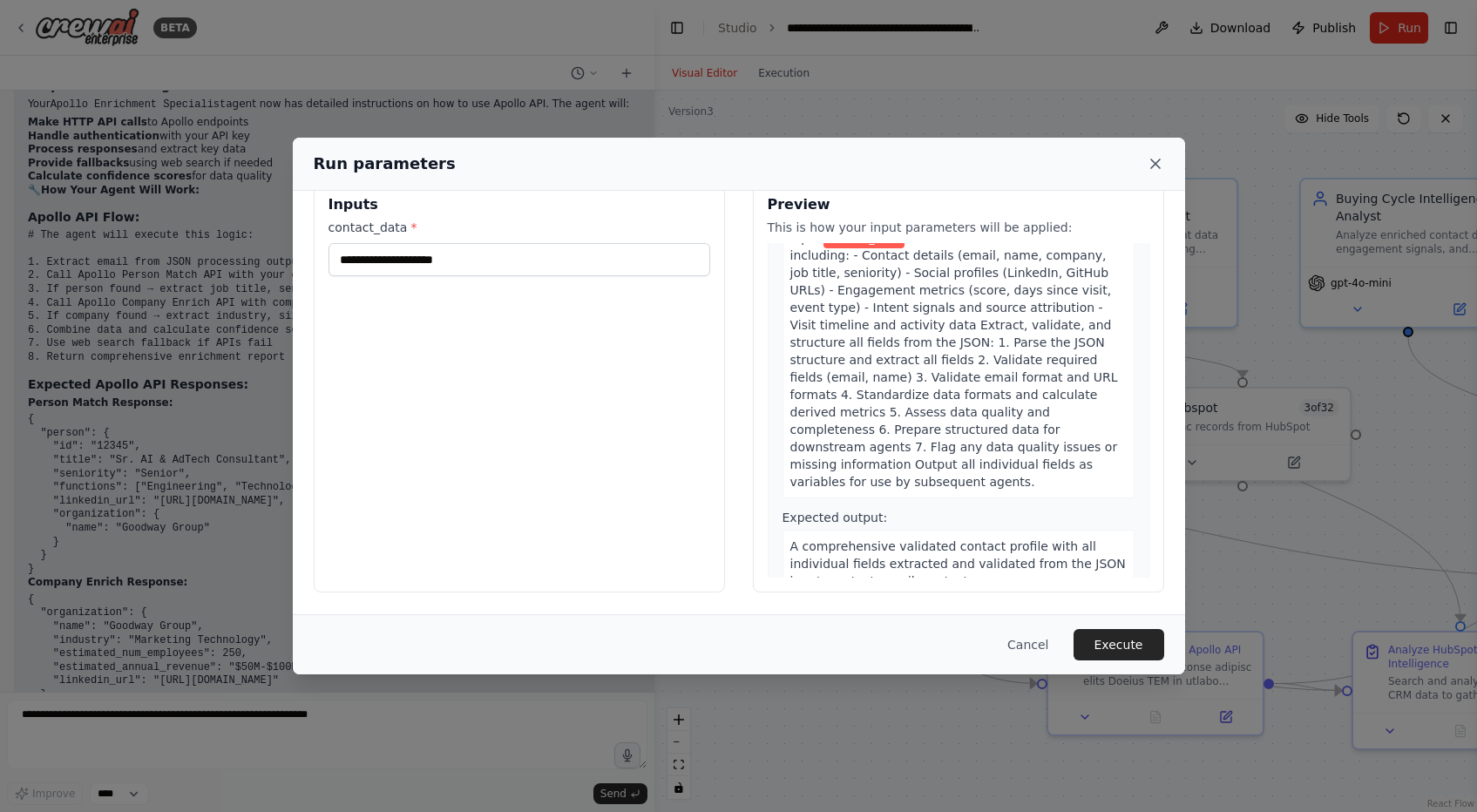
click at [1152, 156] on icon at bounding box center [1155, 163] width 18 height 18
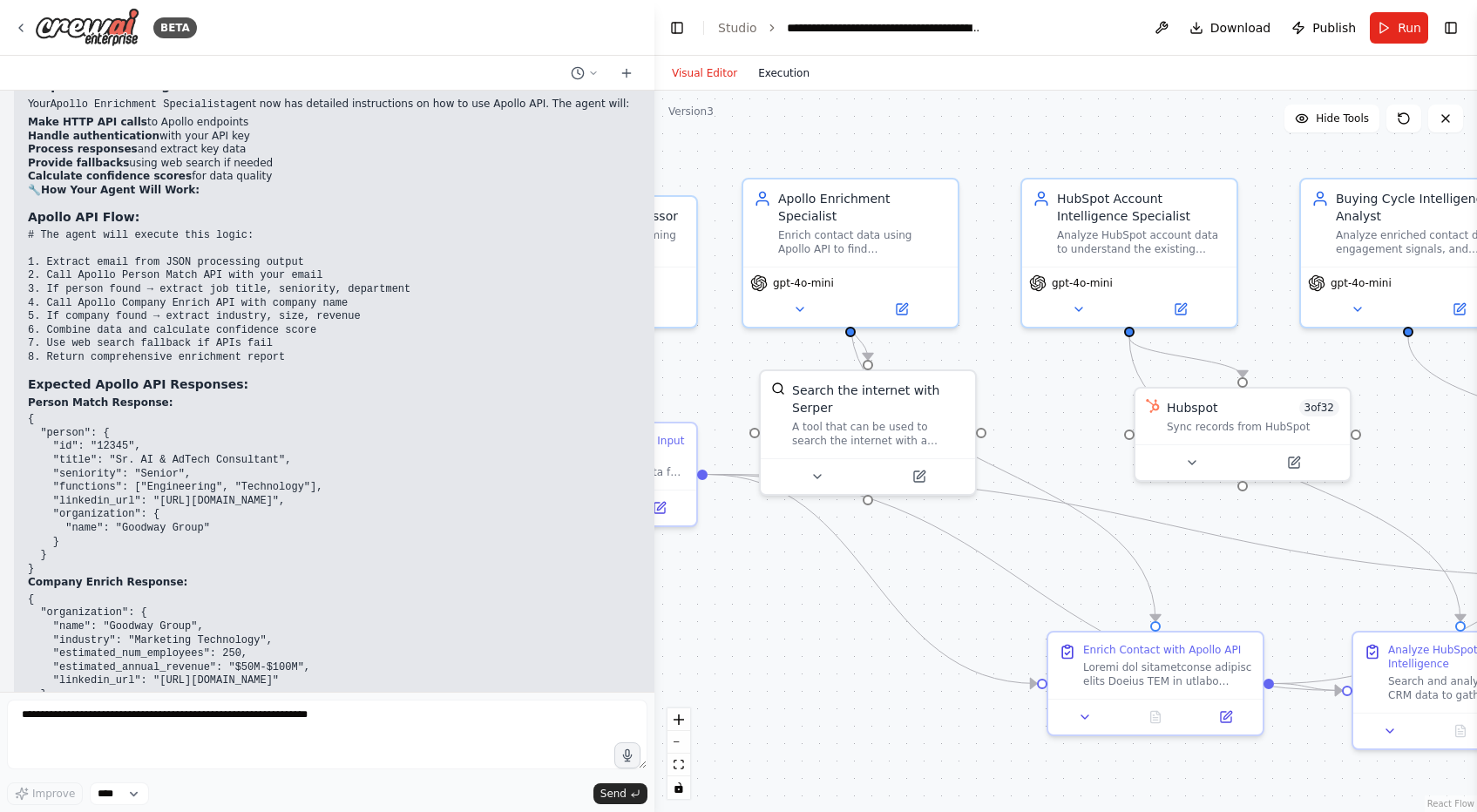
click at [782, 76] on button "Execution" at bounding box center [783, 73] width 72 height 21
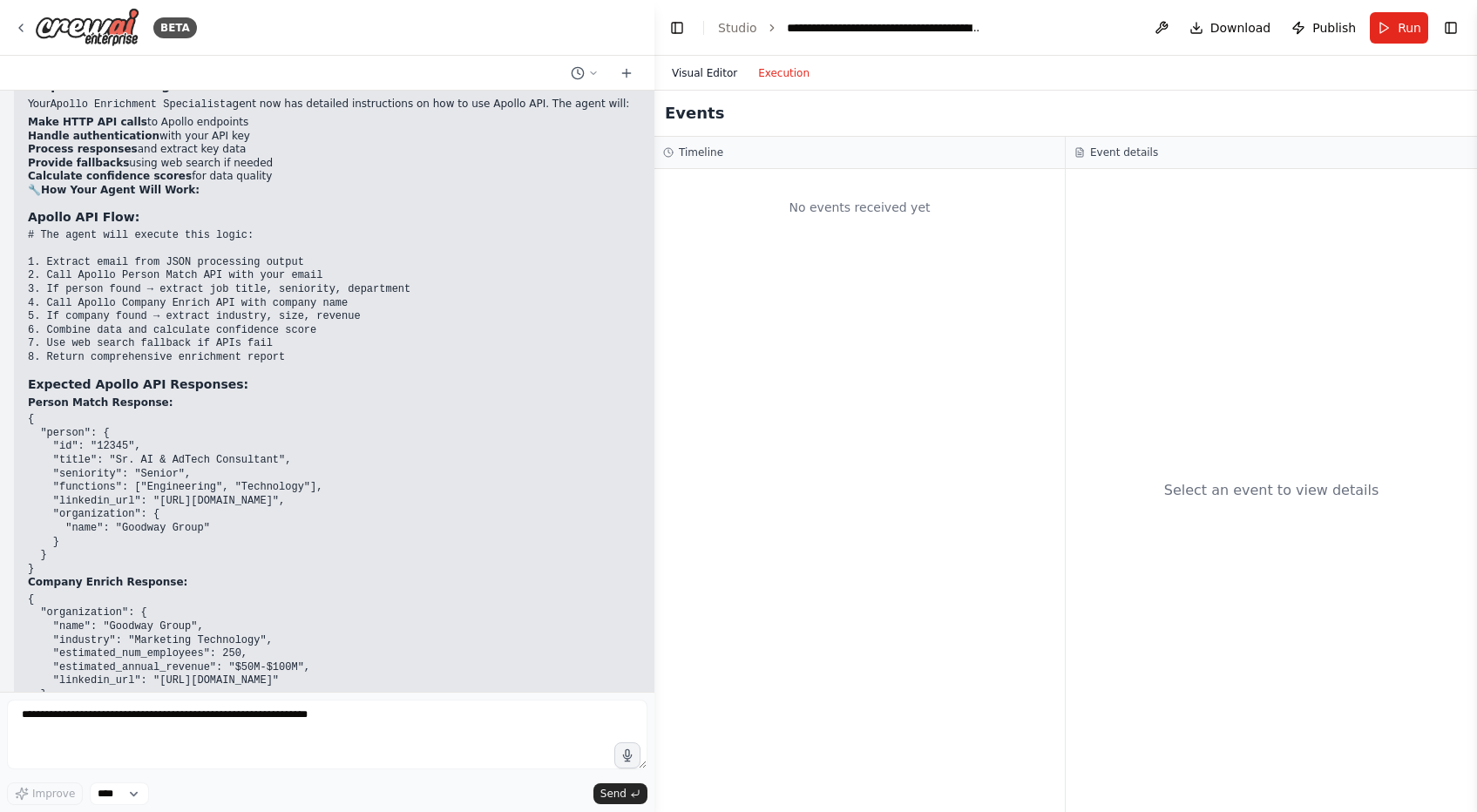
click at [709, 73] on button "Visual Editor" at bounding box center [704, 73] width 86 height 21
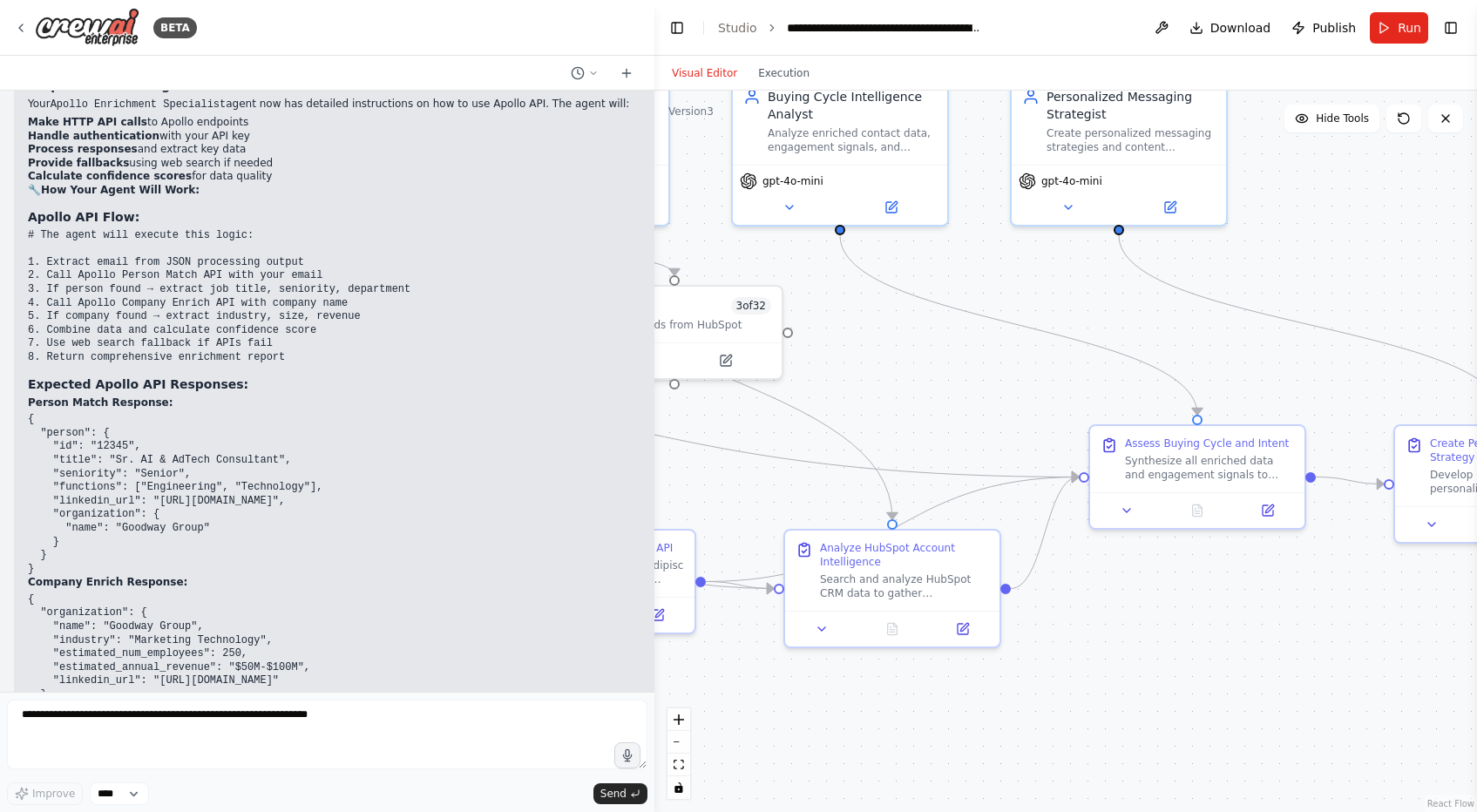
drag, startPoint x: 1275, startPoint y: 180, endPoint x: 670, endPoint y: 91, distance: 611.5
click at [670, 91] on div ".deletable-edge-delete-btn { width: 20px; height: 20px; border: 0px solid #ffff…" at bounding box center [1066, 451] width 822 height 721
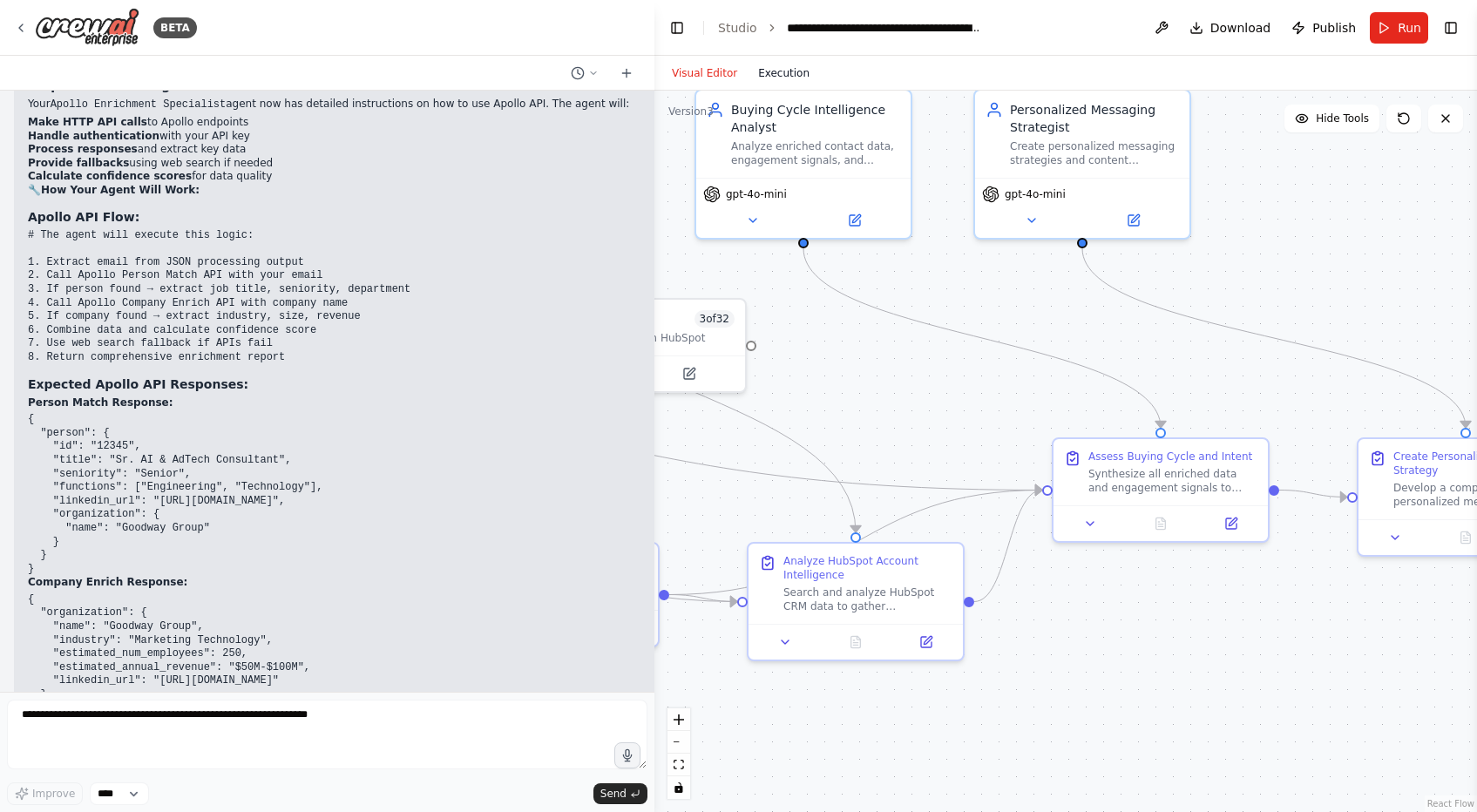
click at [771, 79] on button "Execution" at bounding box center [783, 73] width 72 height 21
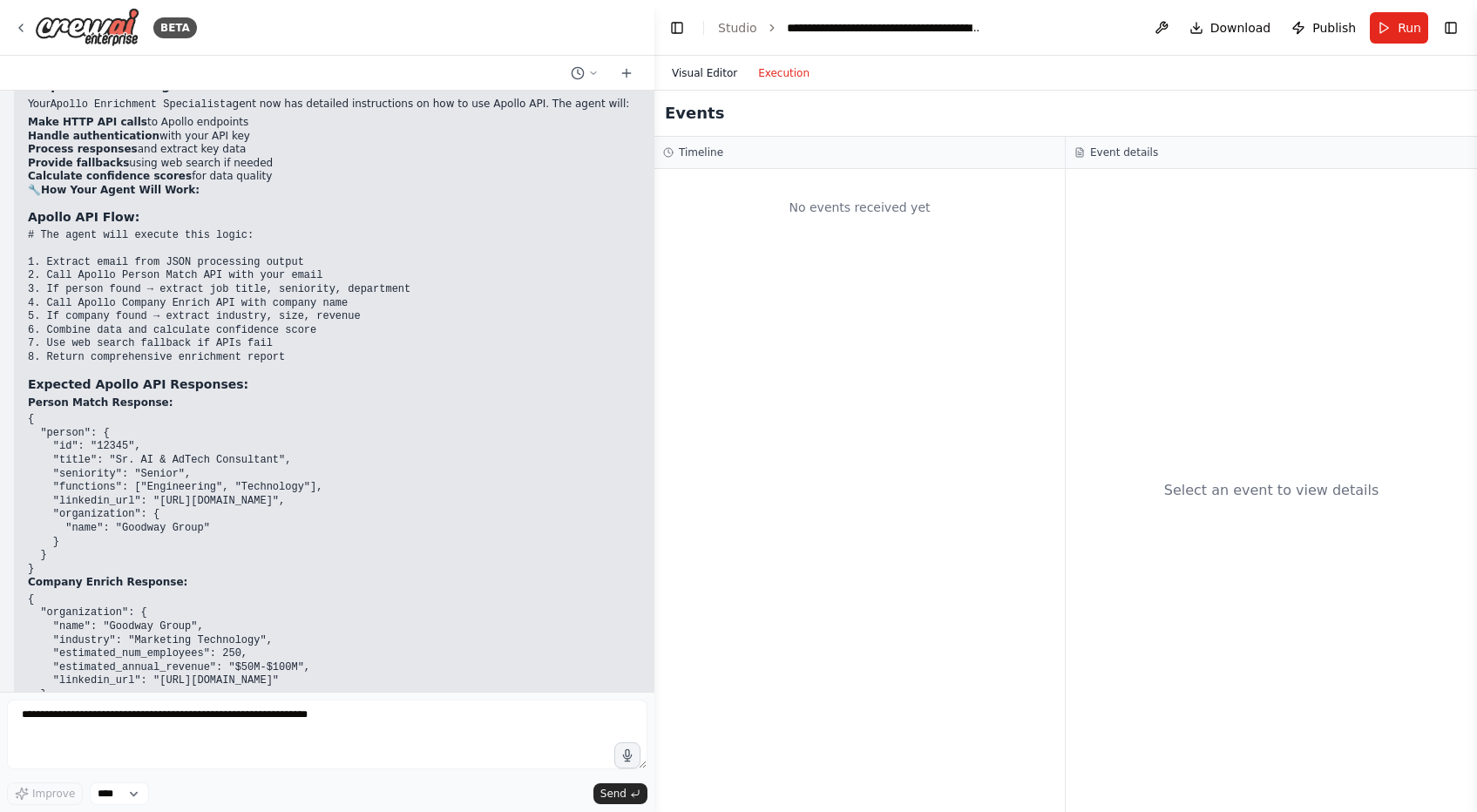
click at [713, 67] on button "Visual Editor" at bounding box center [704, 73] width 86 height 21
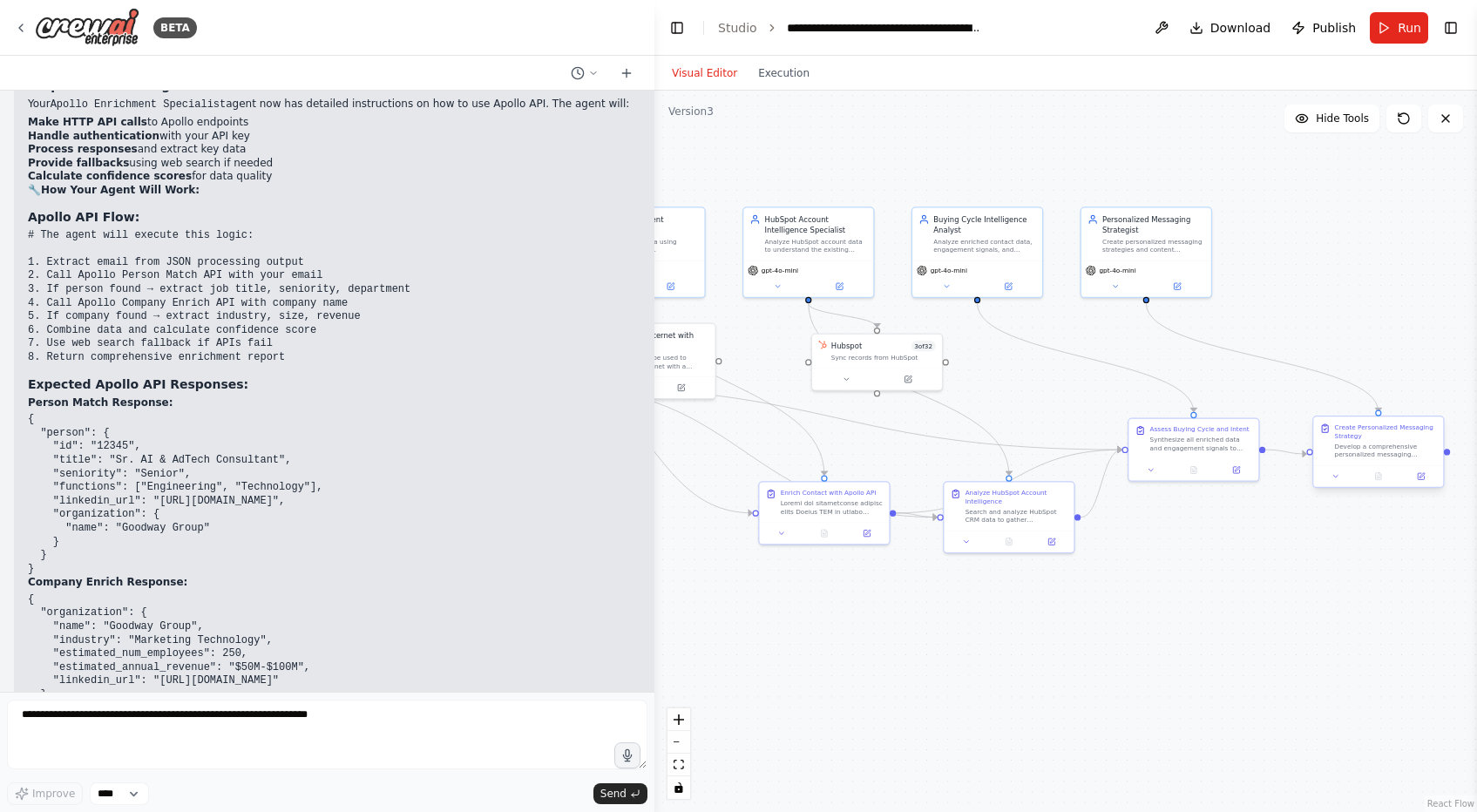
click at [1393, 424] on div "Create Personalized Messaging Strategy" at bounding box center [1386, 431] width 102 height 17
click at [1385, 23] on button "Run" at bounding box center [1398, 28] width 58 height 31
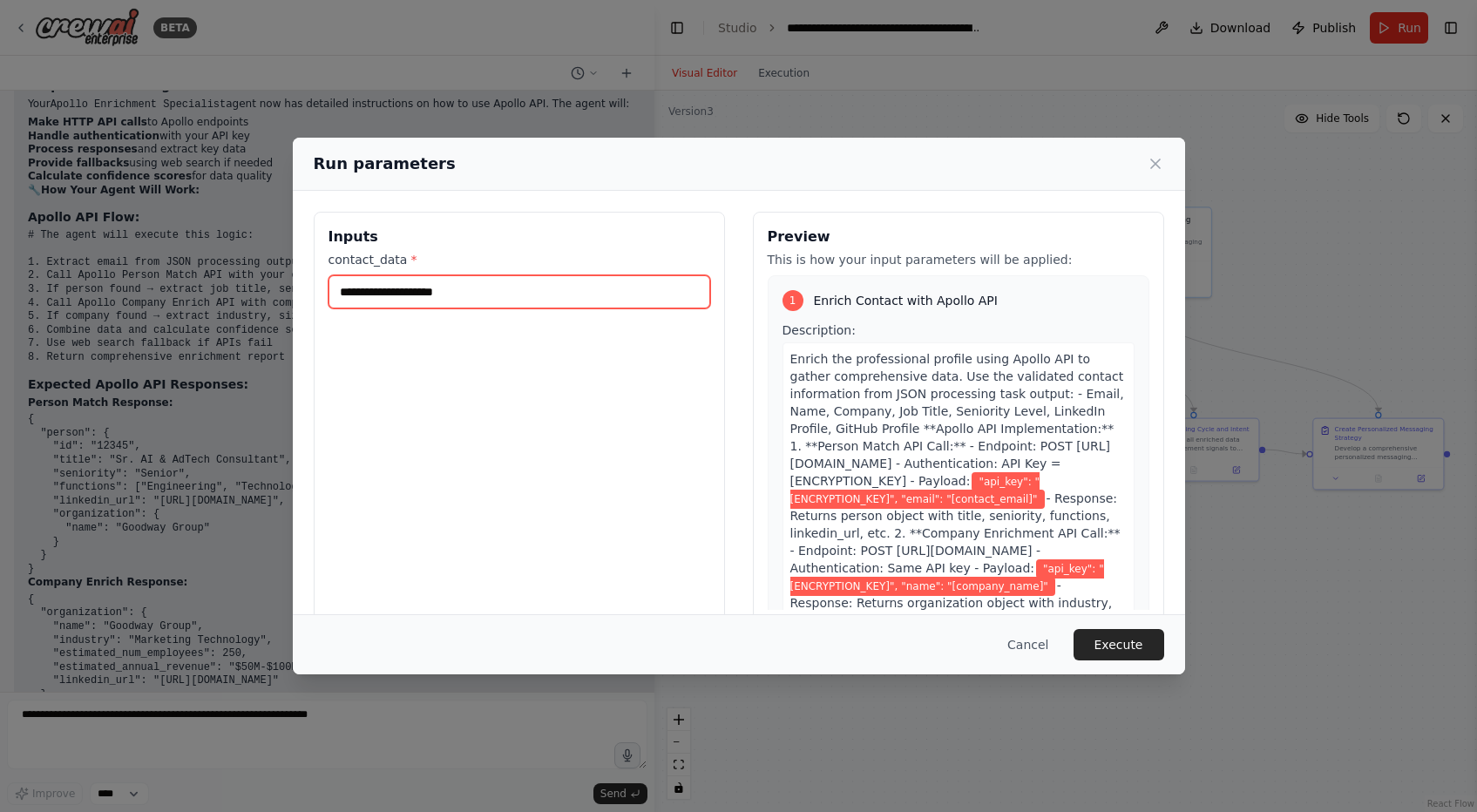
click at [611, 290] on input "contact_data *" at bounding box center [519, 292] width 382 height 33
paste input "**********"
type input "**********"
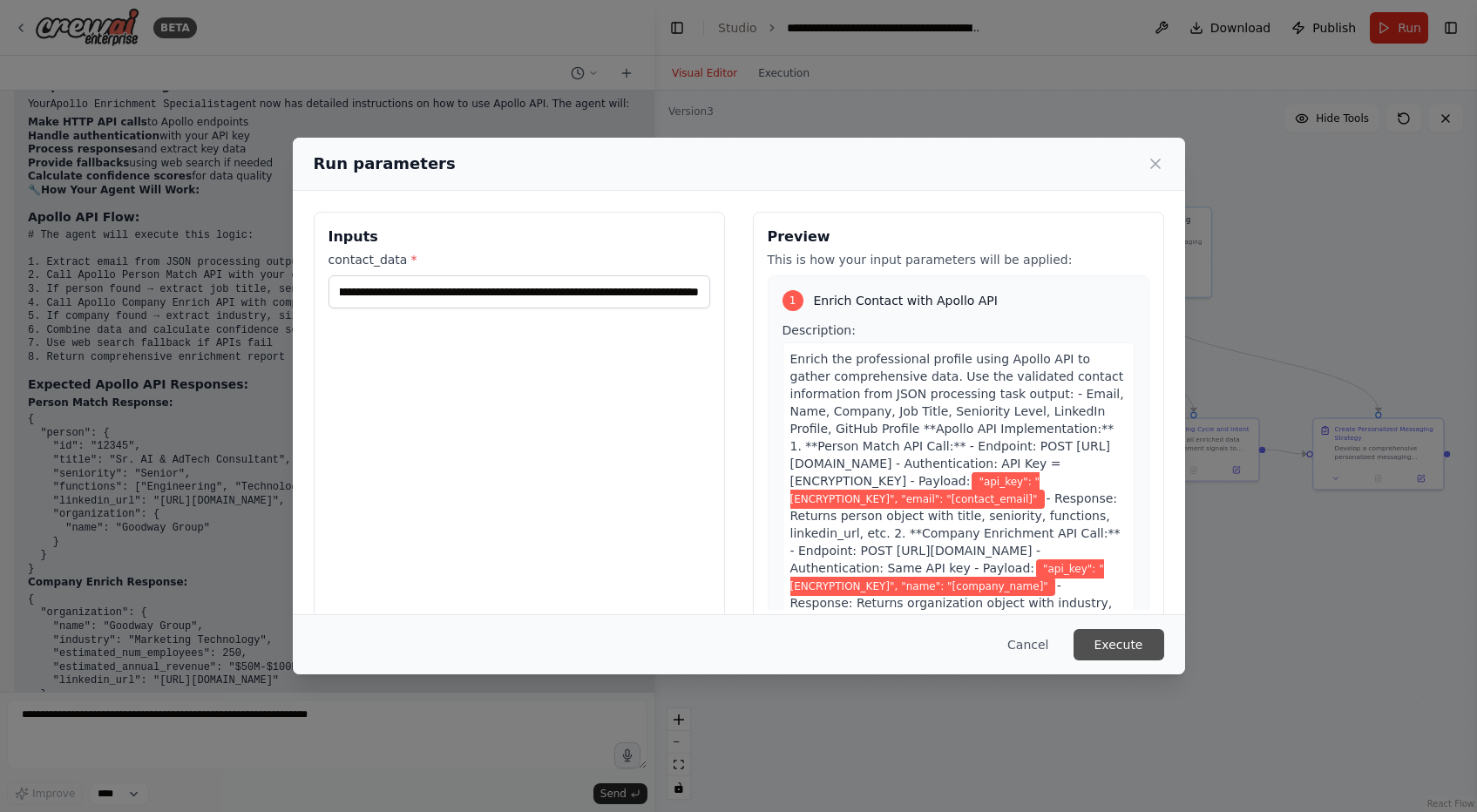
click at [1133, 643] on button "Execute" at bounding box center [1119, 644] width 91 height 31
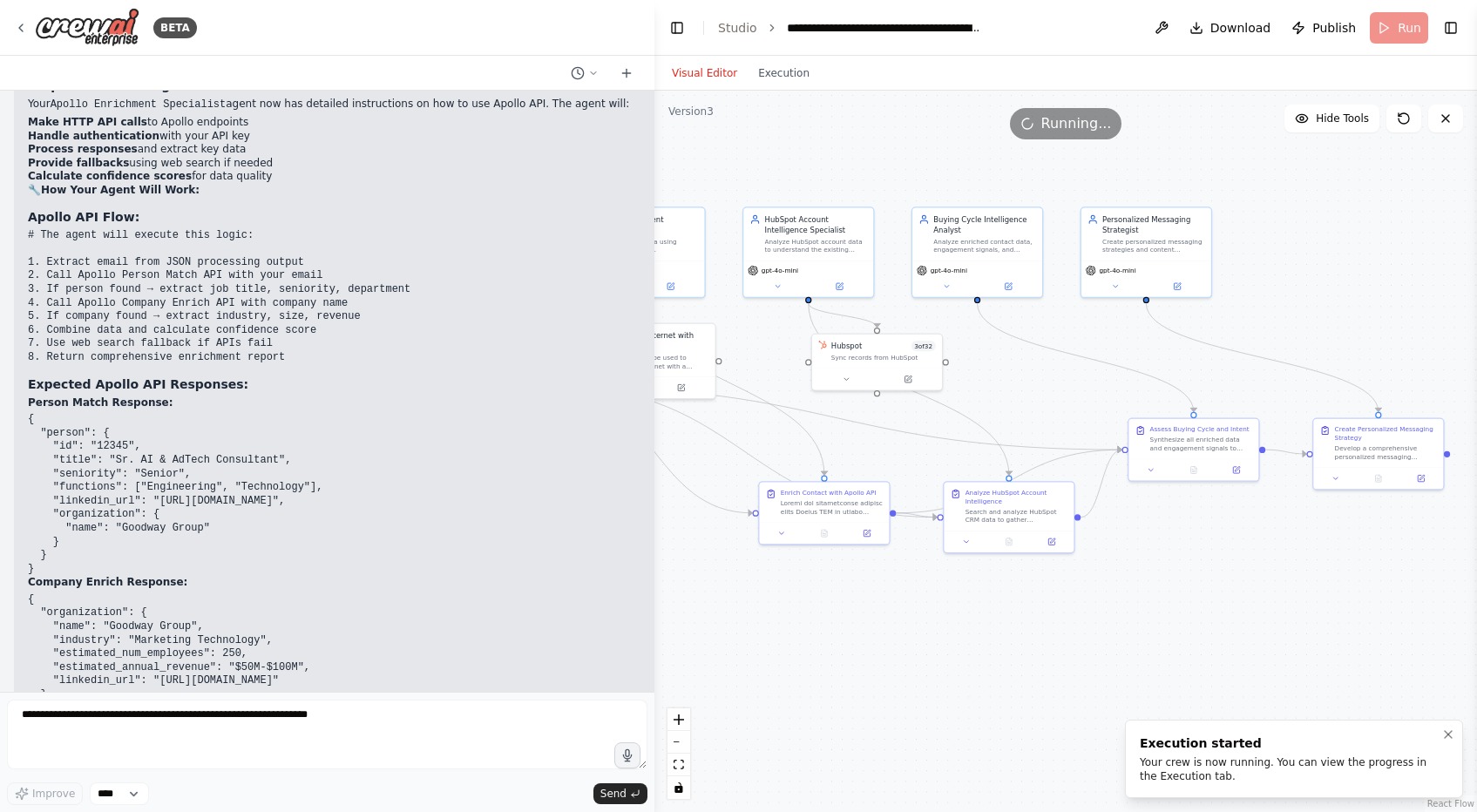
click at [1213, 768] on div "Your crew is now running. You can view the progress in the Execution tab." at bounding box center [1291, 769] width 302 height 28
click at [780, 77] on button "Execution" at bounding box center [783, 73] width 72 height 21
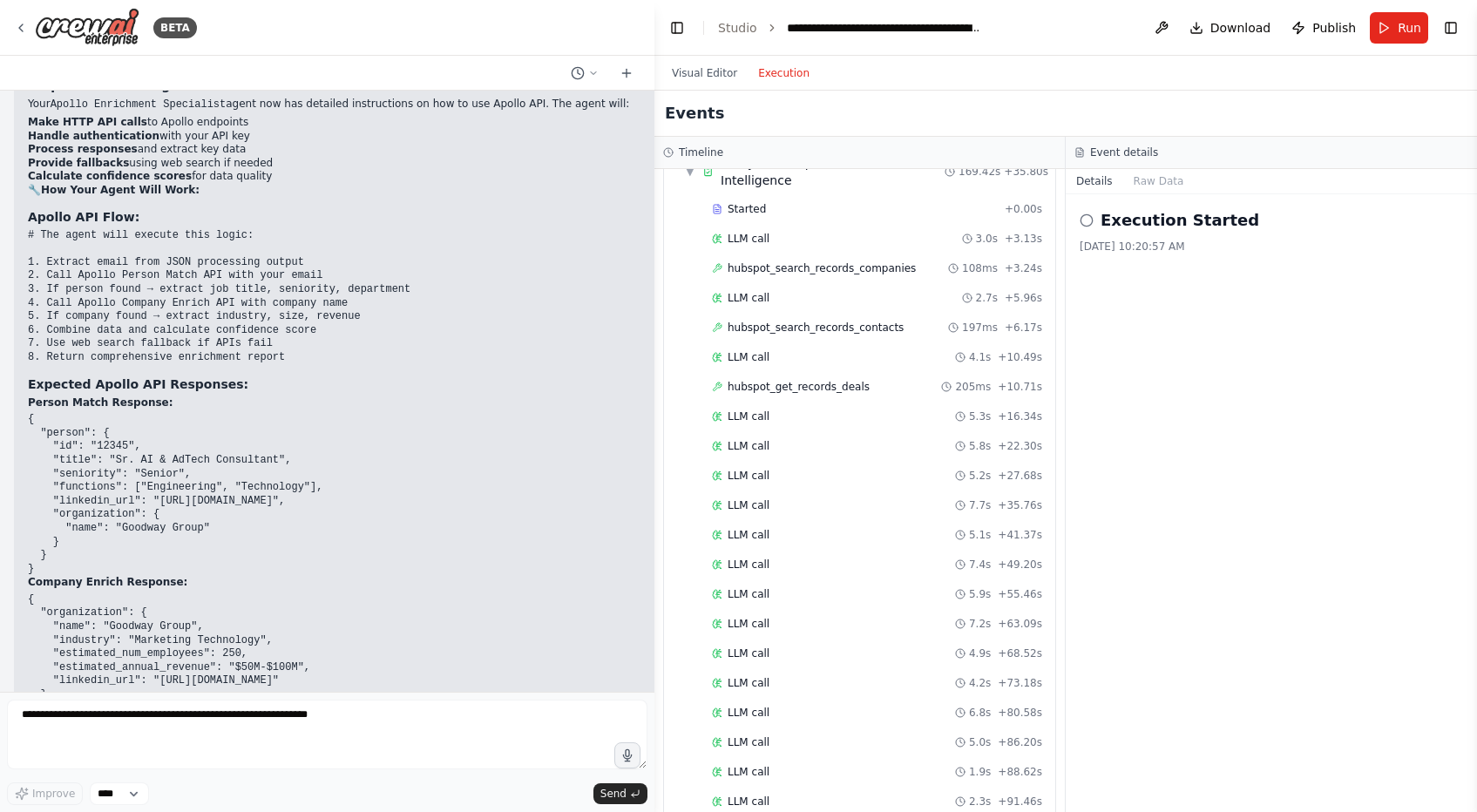
scroll to position [1369, 0]
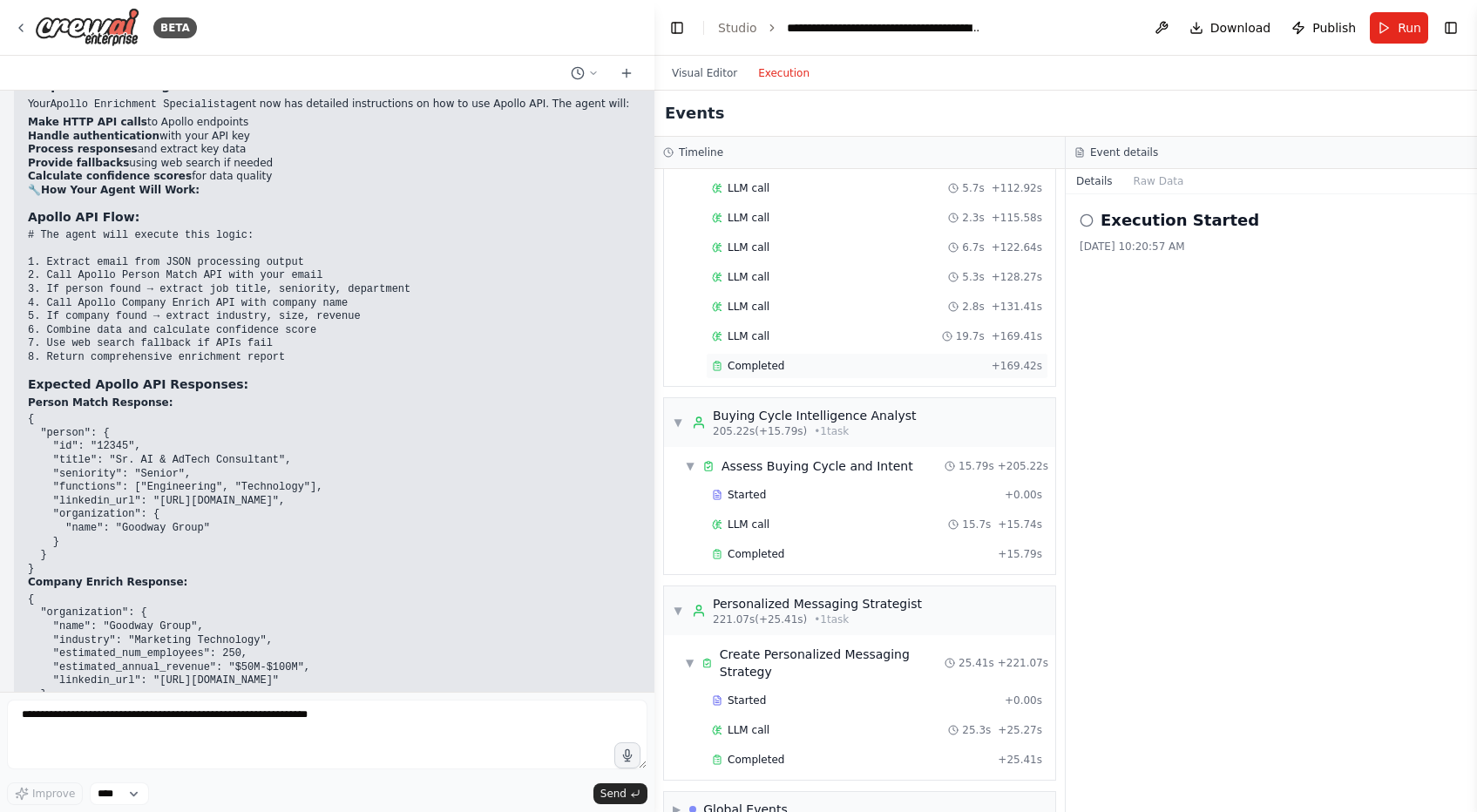
click at [760, 359] on span "Completed" at bounding box center [756, 366] width 56 height 14
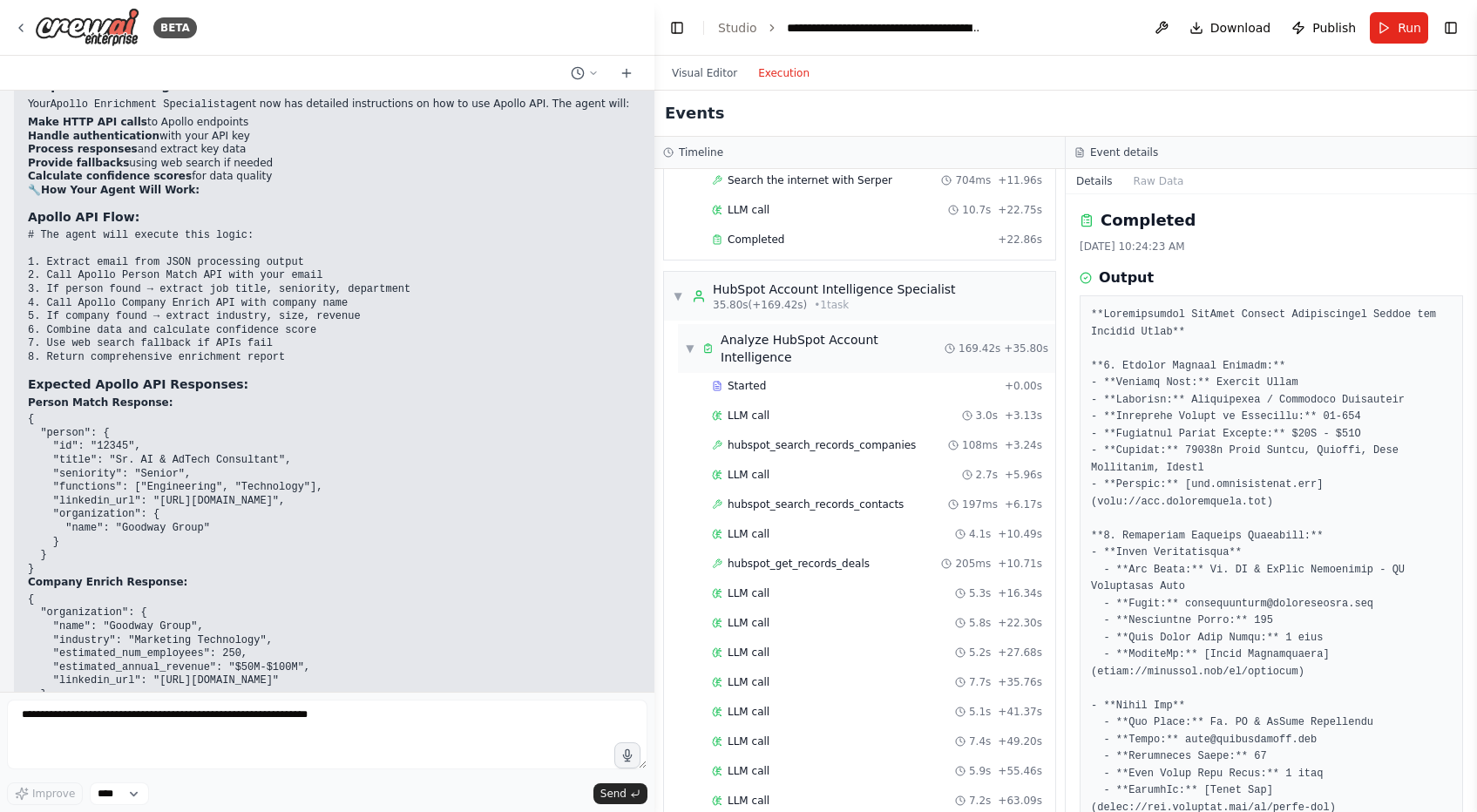
click at [690, 342] on span "▼" at bounding box center [690, 348] width 10 height 14
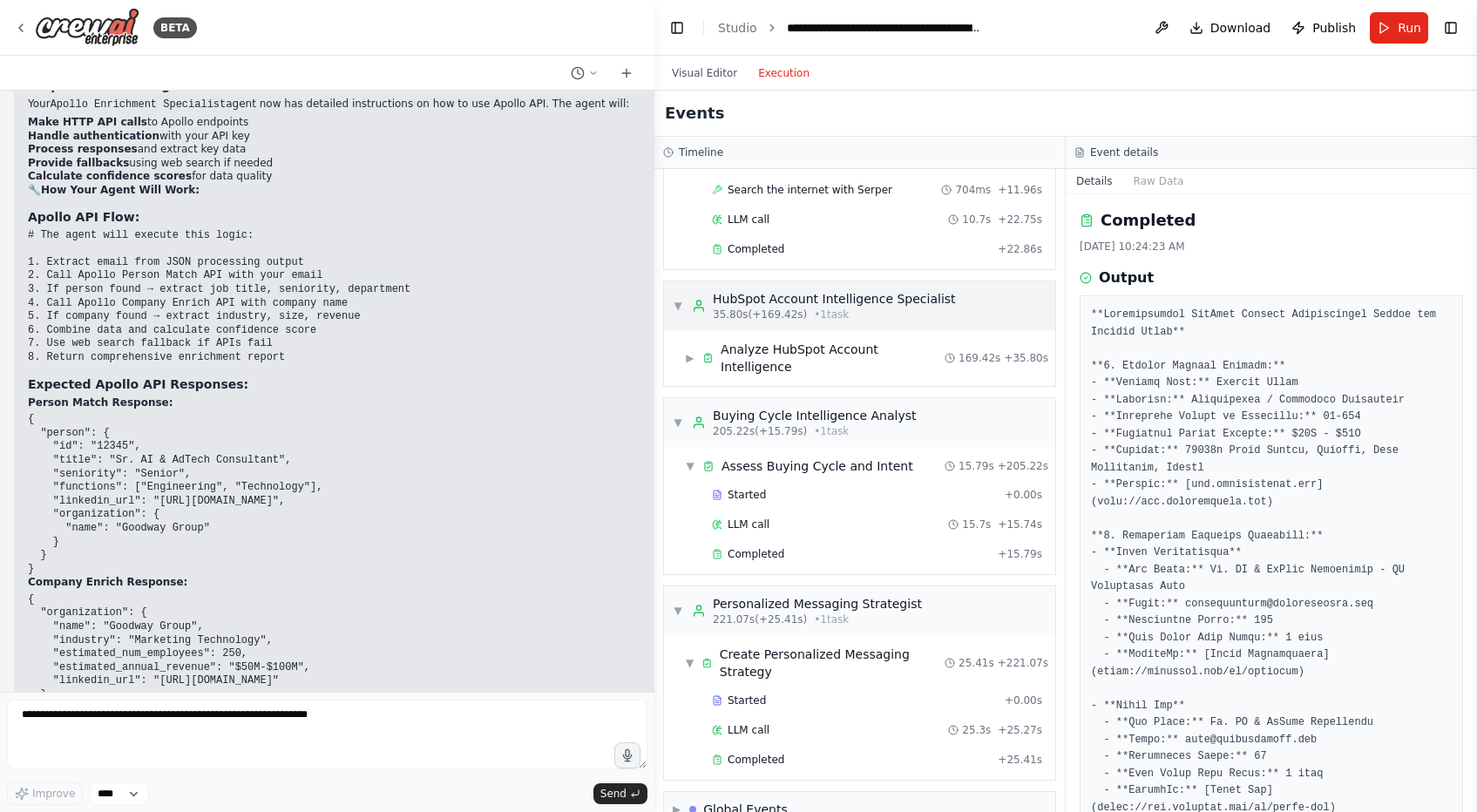
click at [678, 309] on span "▼" at bounding box center [677, 306] width 10 height 14
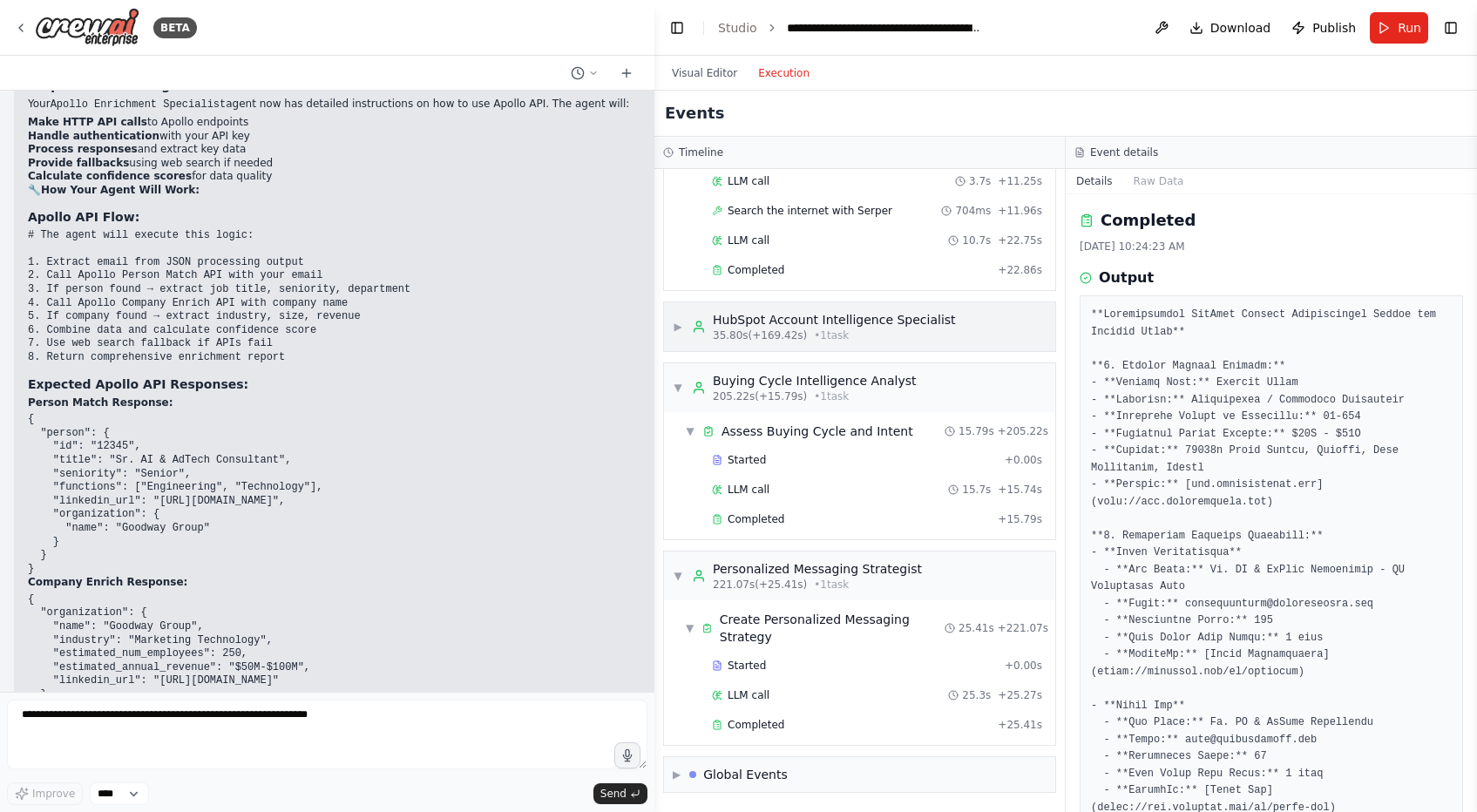
scroll to position [413, 0]
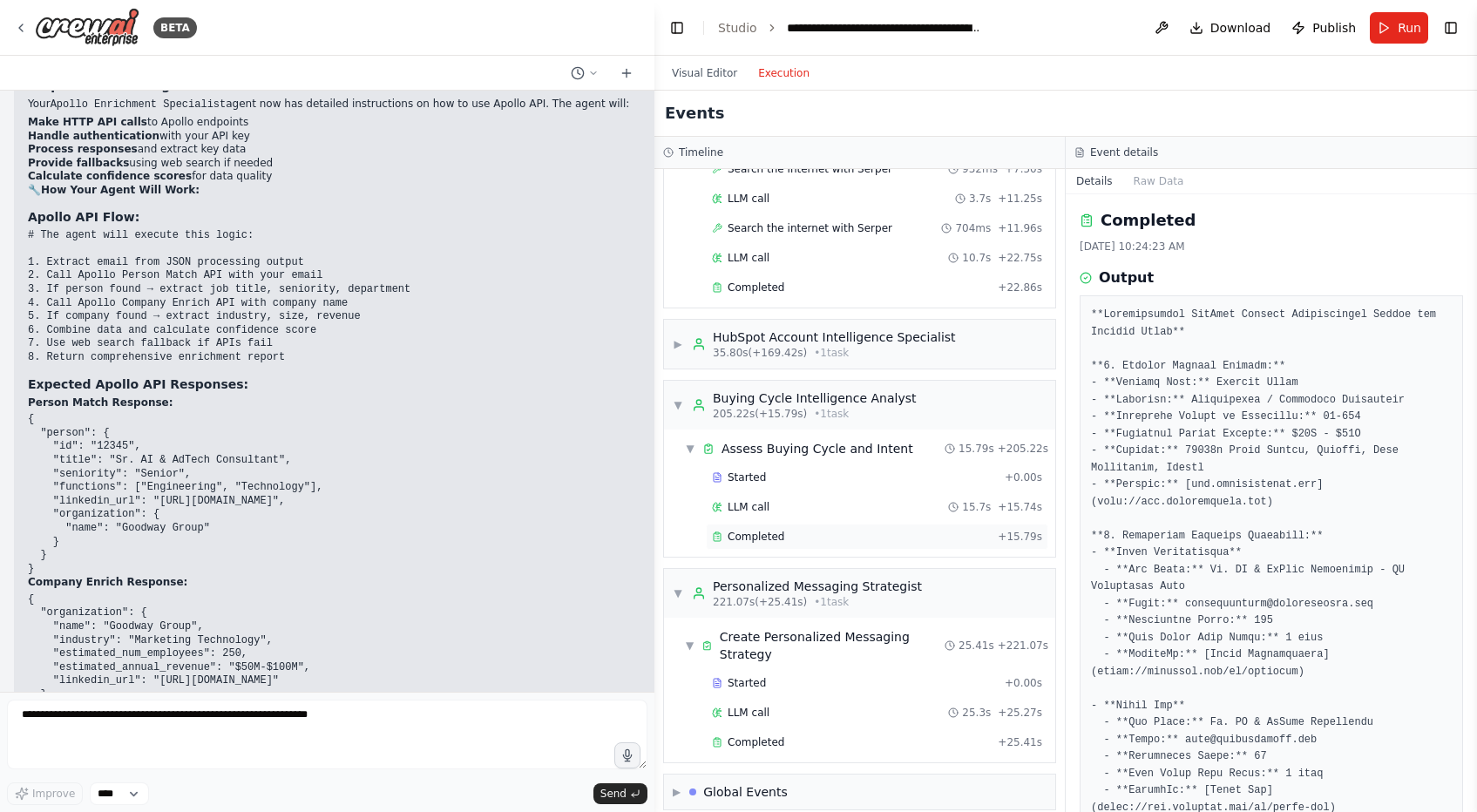
click at [767, 536] on span "Completed" at bounding box center [756, 536] width 56 height 14
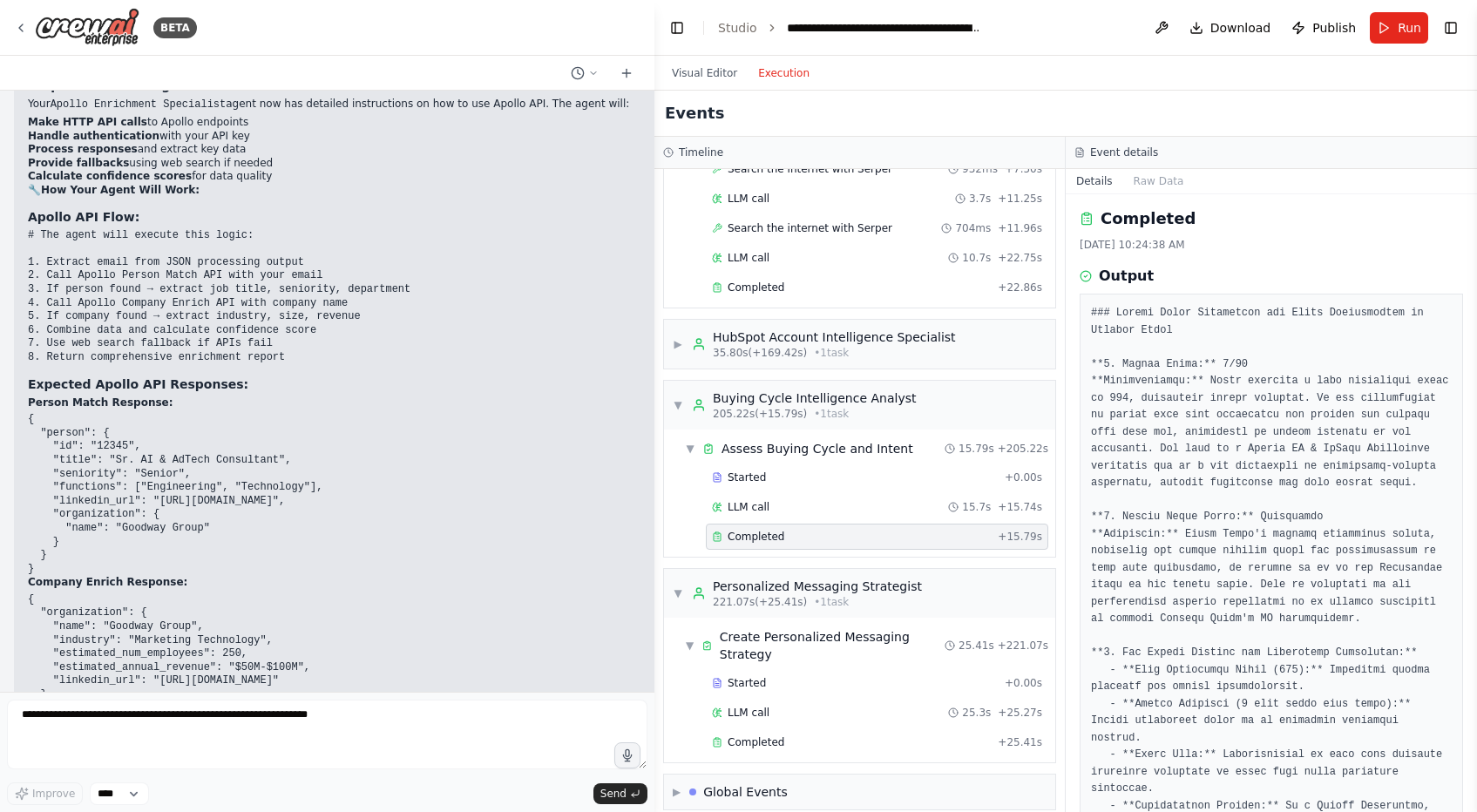
scroll to position [0, 0]
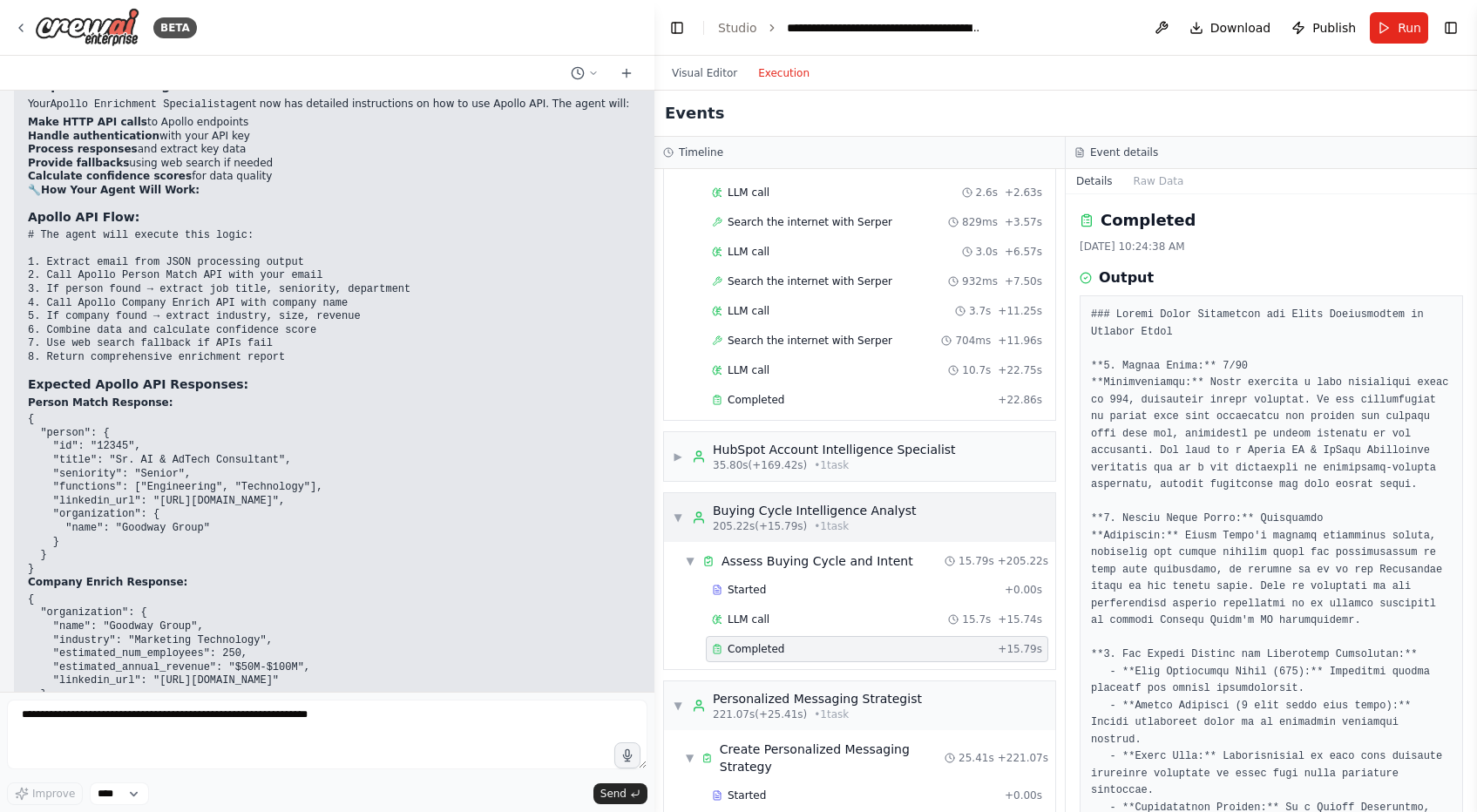
click at [674, 517] on span "▼" at bounding box center [677, 517] width 10 height 14
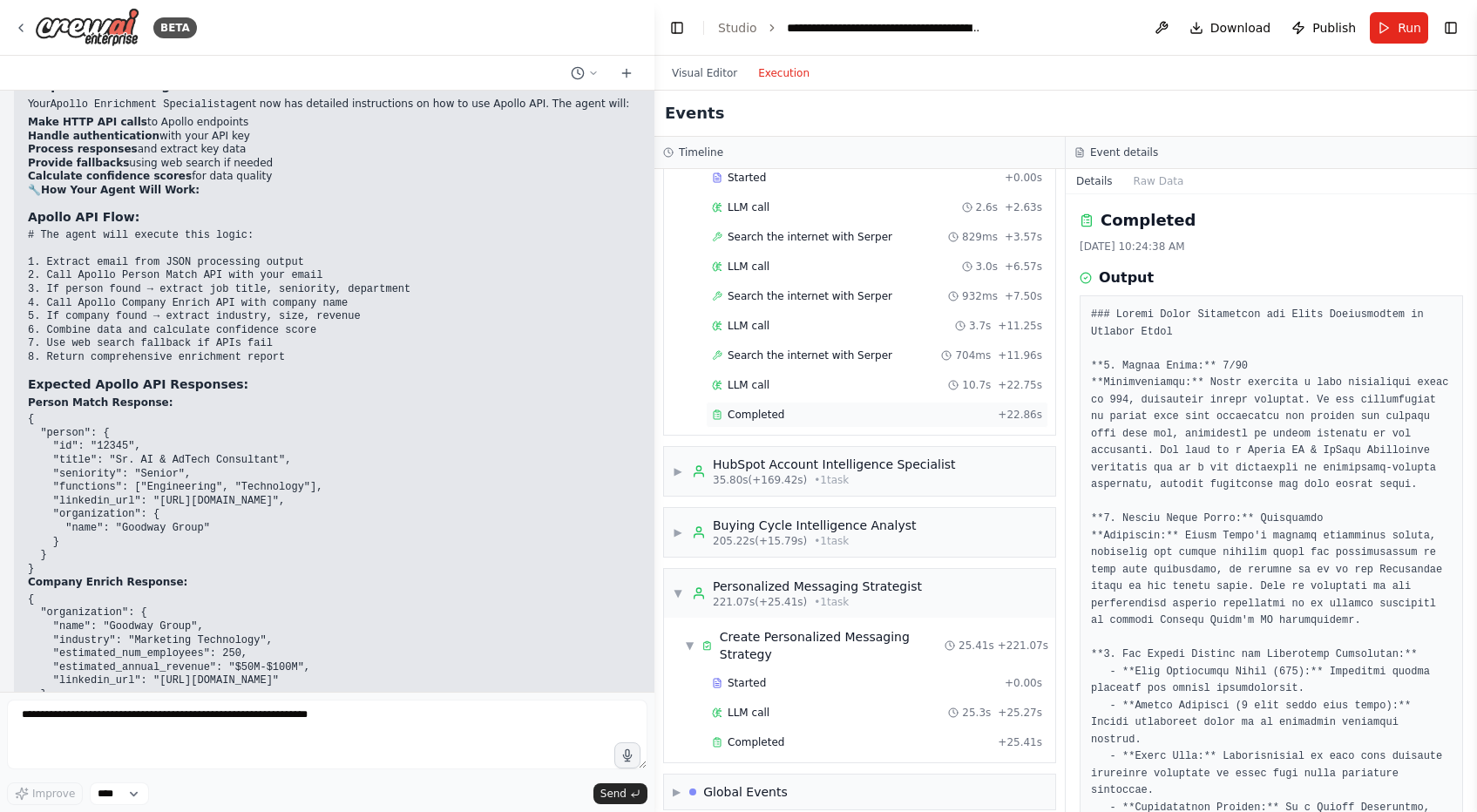
click at [773, 417] on span "Completed" at bounding box center [756, 414] width 56 height 14
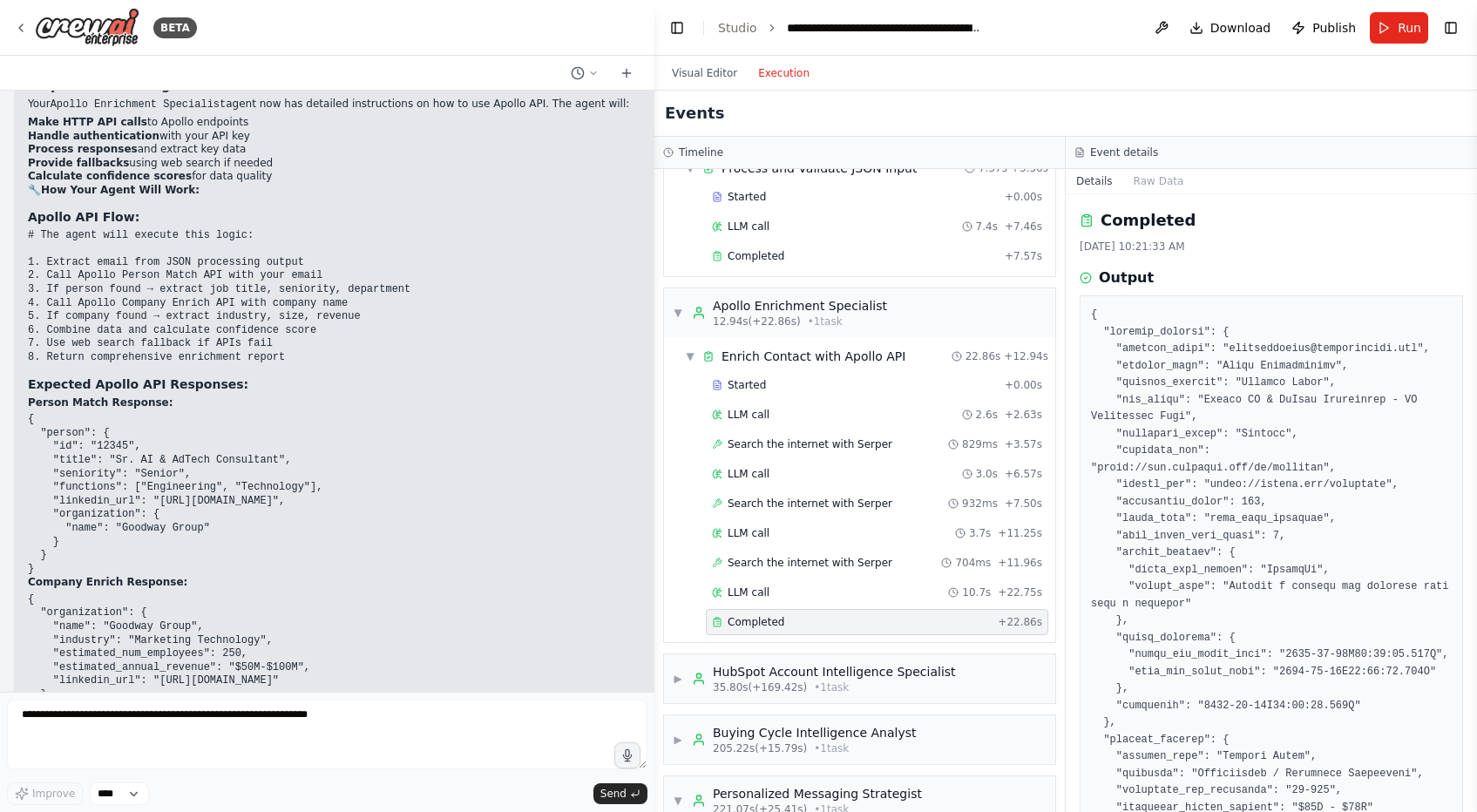
scroll to position [0, 0]
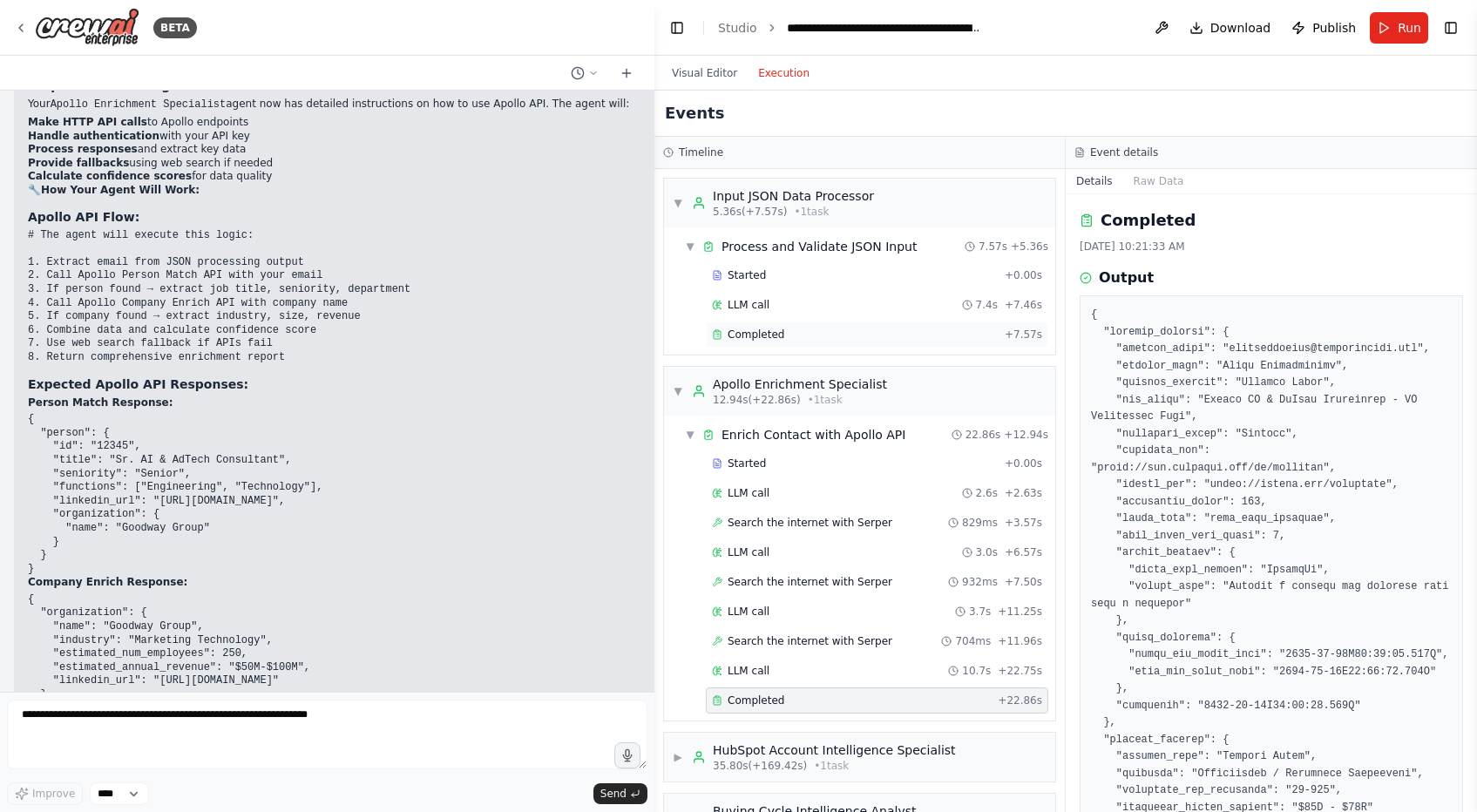
click at [772, 332] on span "Completed" at bounding box center [756, 334] width 56 height 14
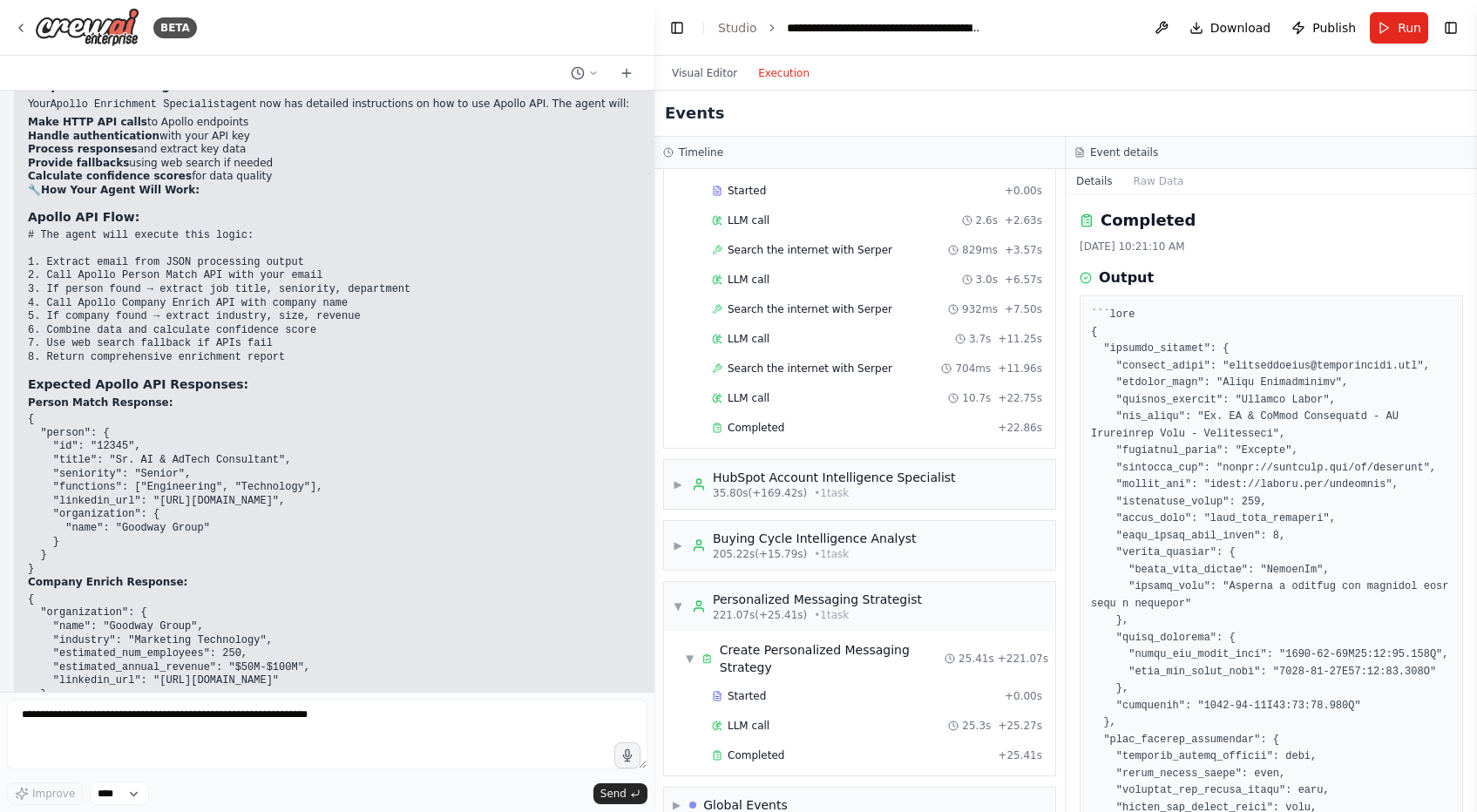
scroll to position [286, 0]
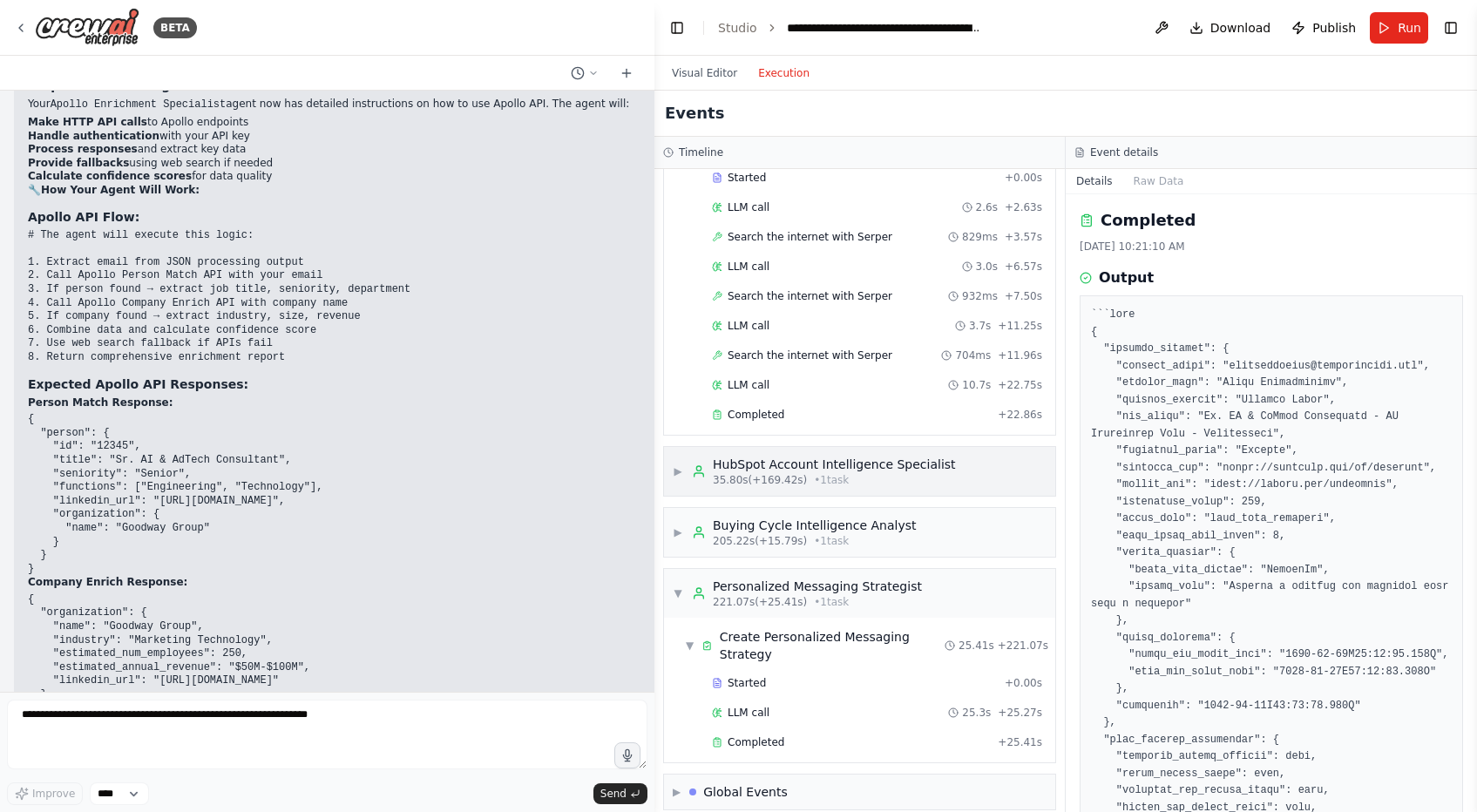
click at [799, 477] on span "35.80s (+169.42s)" at bounding box center [760, 480] width 94 height 14
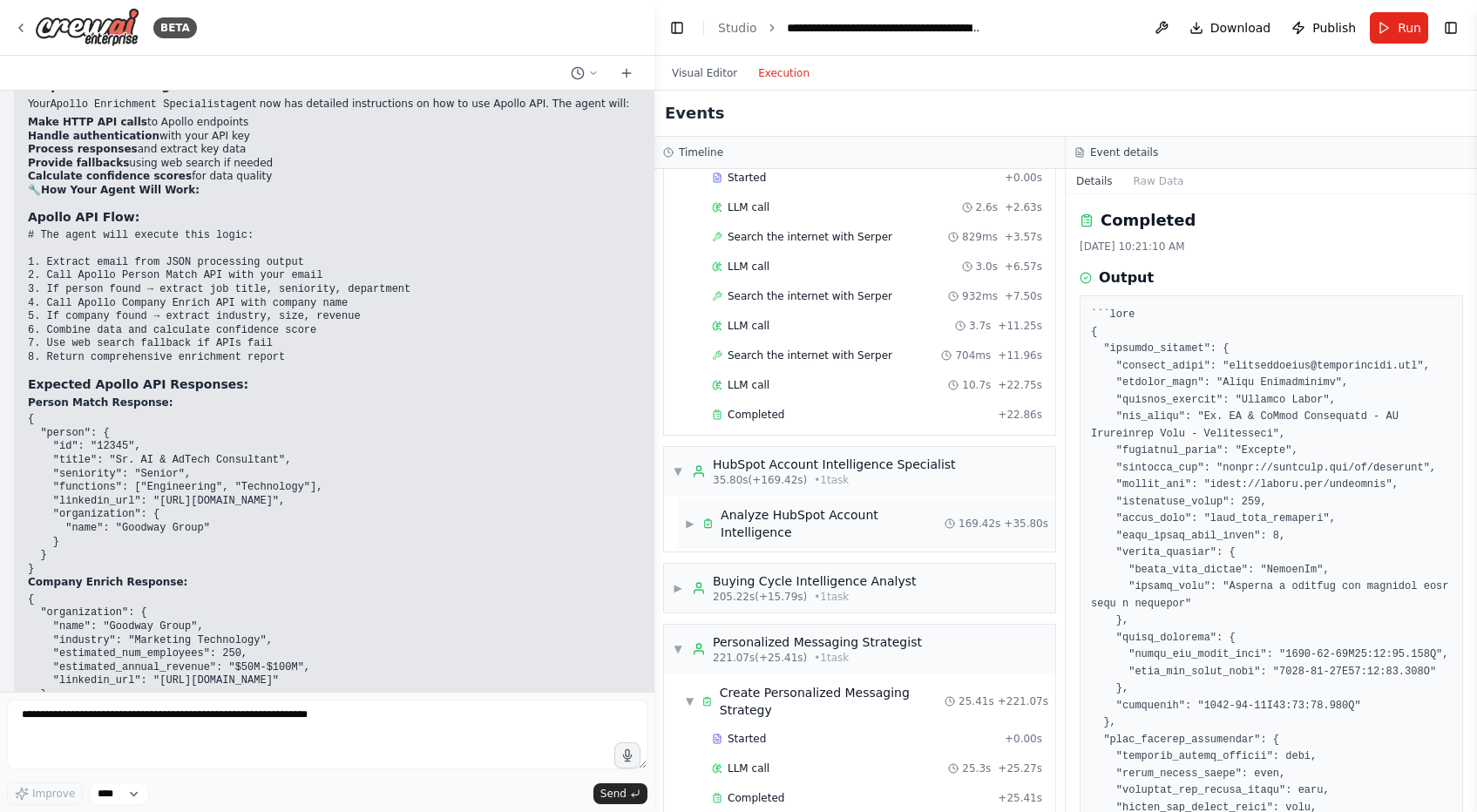
click at [795, 508] on div "Analyze HubSpot Account Intelligence" at bounding box center [832, 524] width 224 height 35
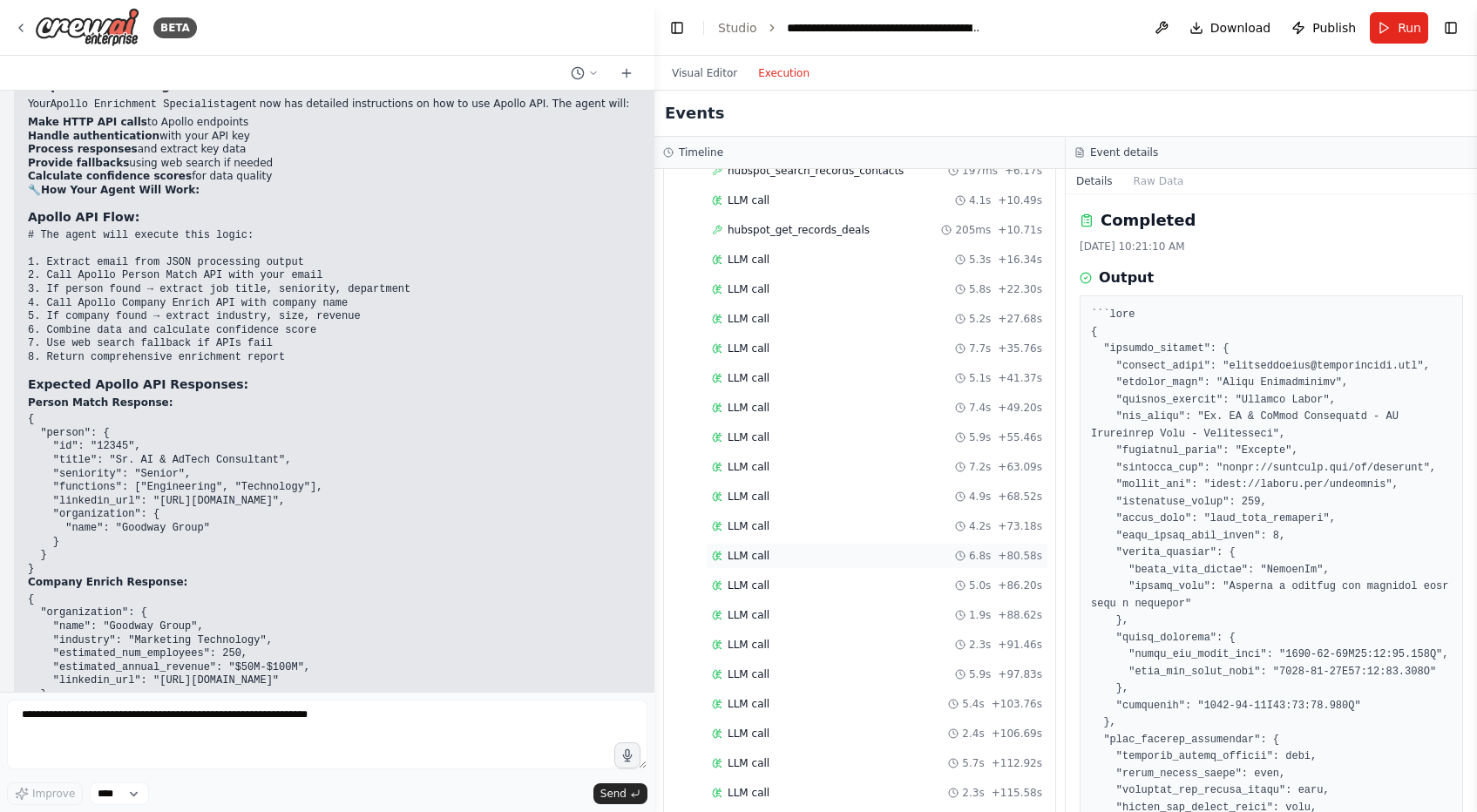
scroll to position [1243, 0]
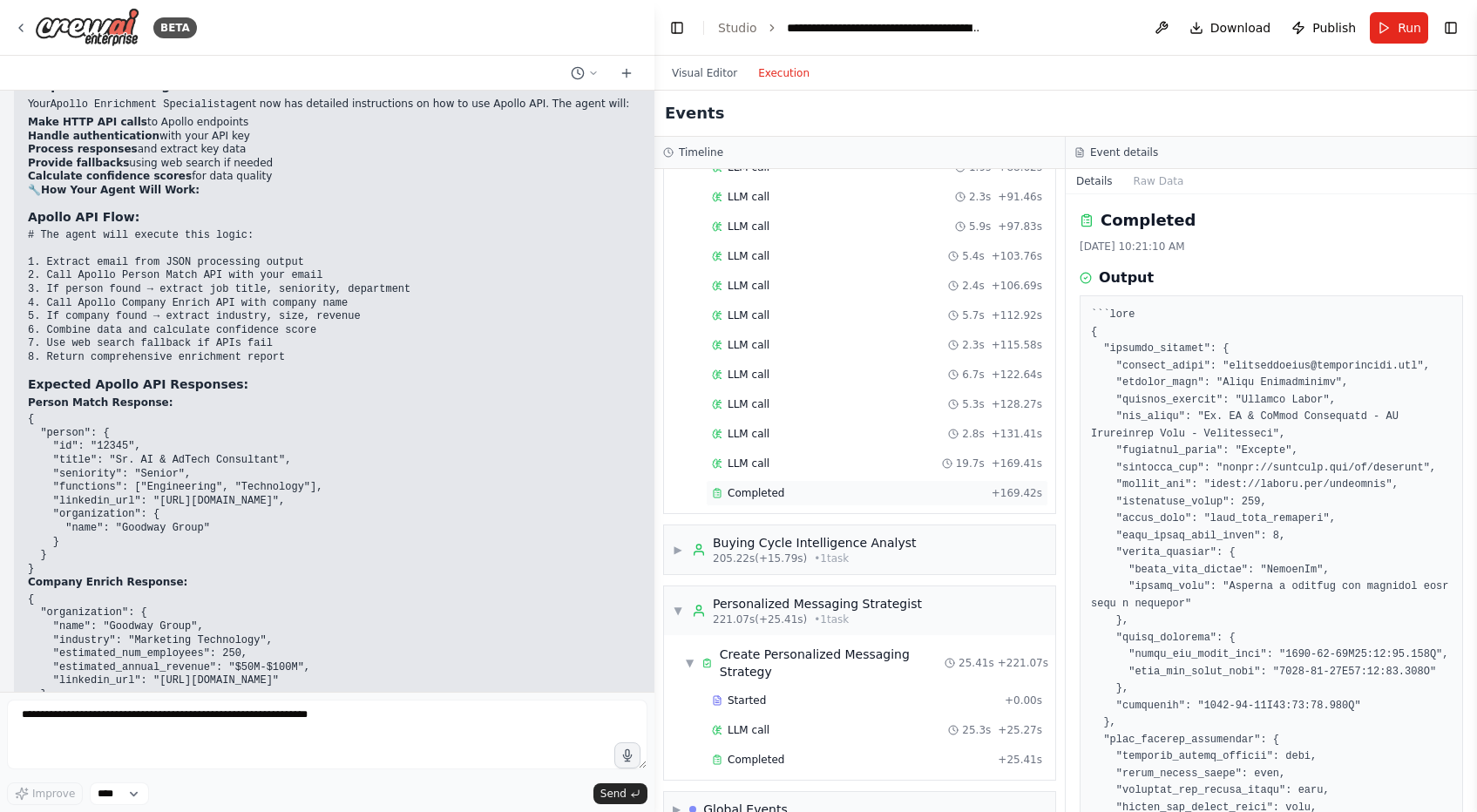
click at [863, 486] on div "Completed" at bounding box center [848, 493] width 273 height 14
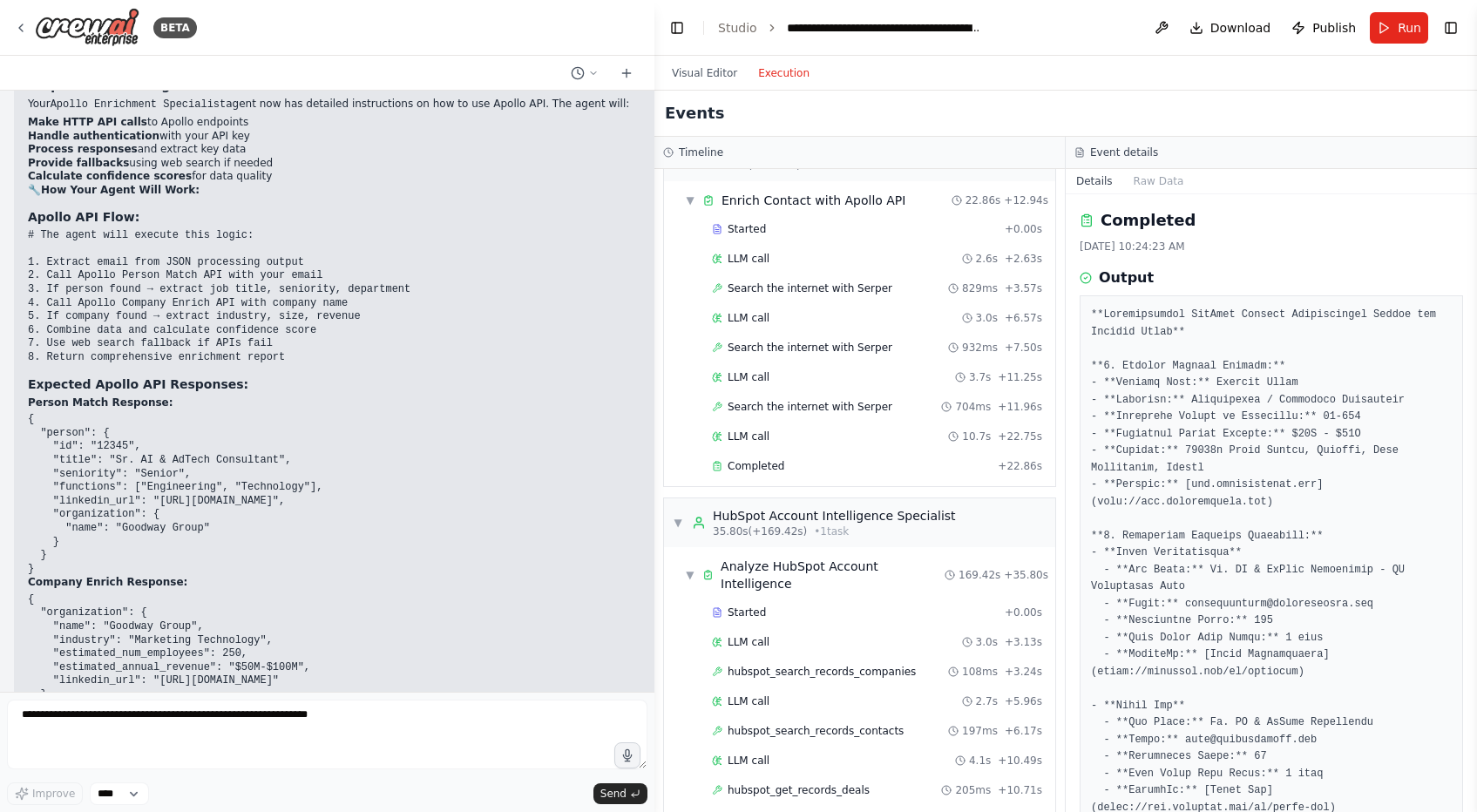
scroll to position [0, 0]
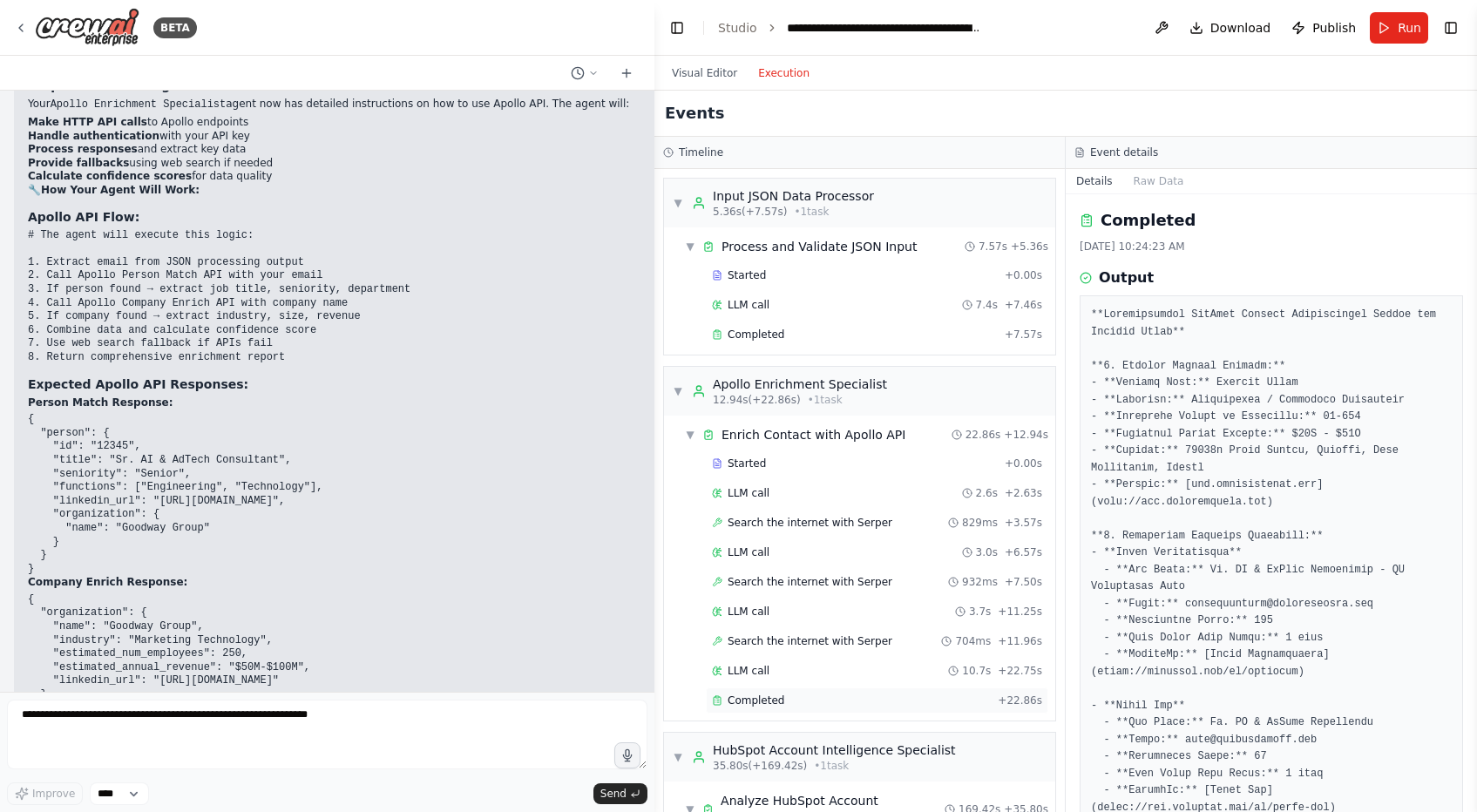
click at [794, 698] on div "Completed" at bounding box center [851, 700] width 279 height 14
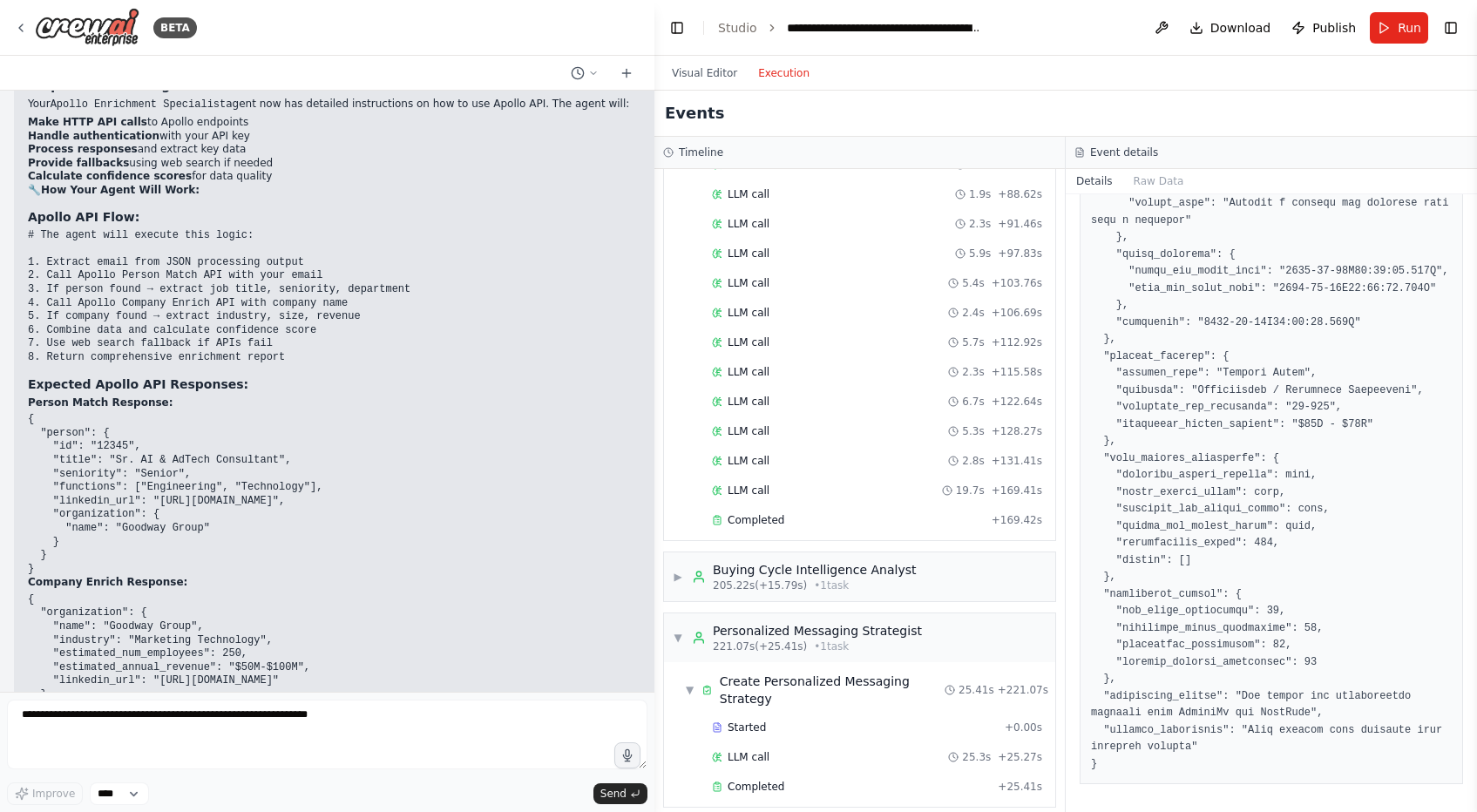
scroll to position [1243, 0]
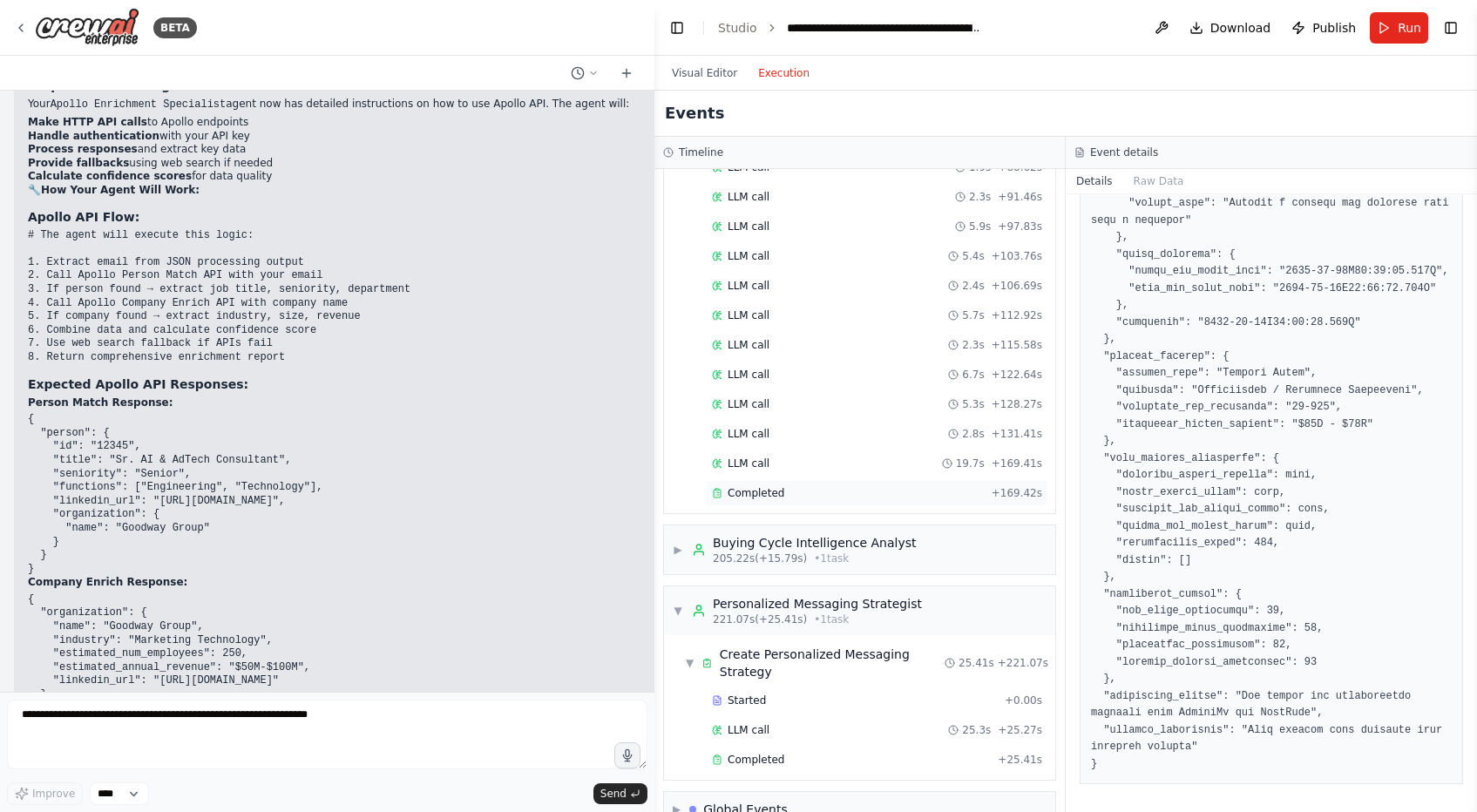
click at [881, 486] on div "Completed" at bounding box center [848, 493] width 273 height 14
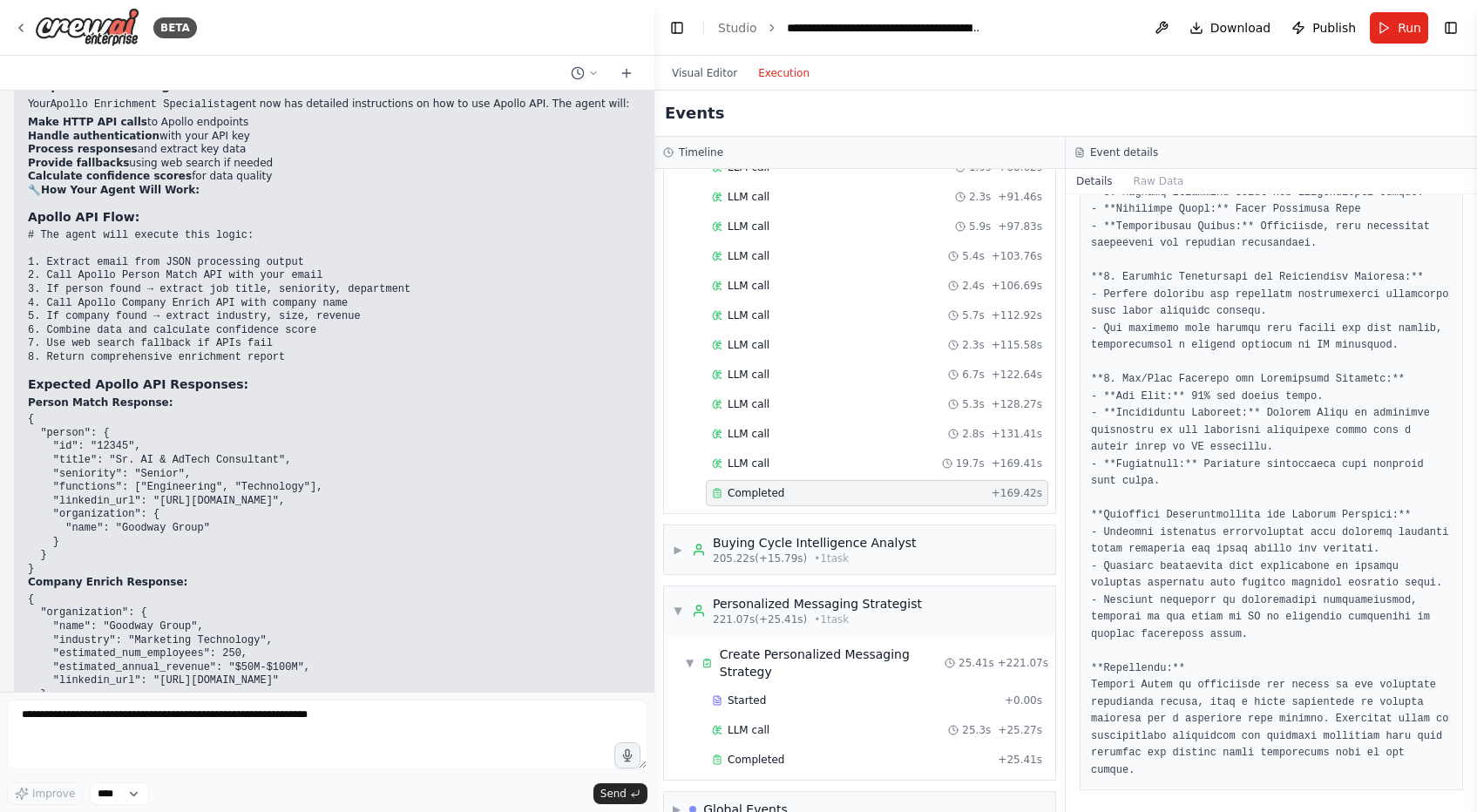
scroll to position [1267, 0]
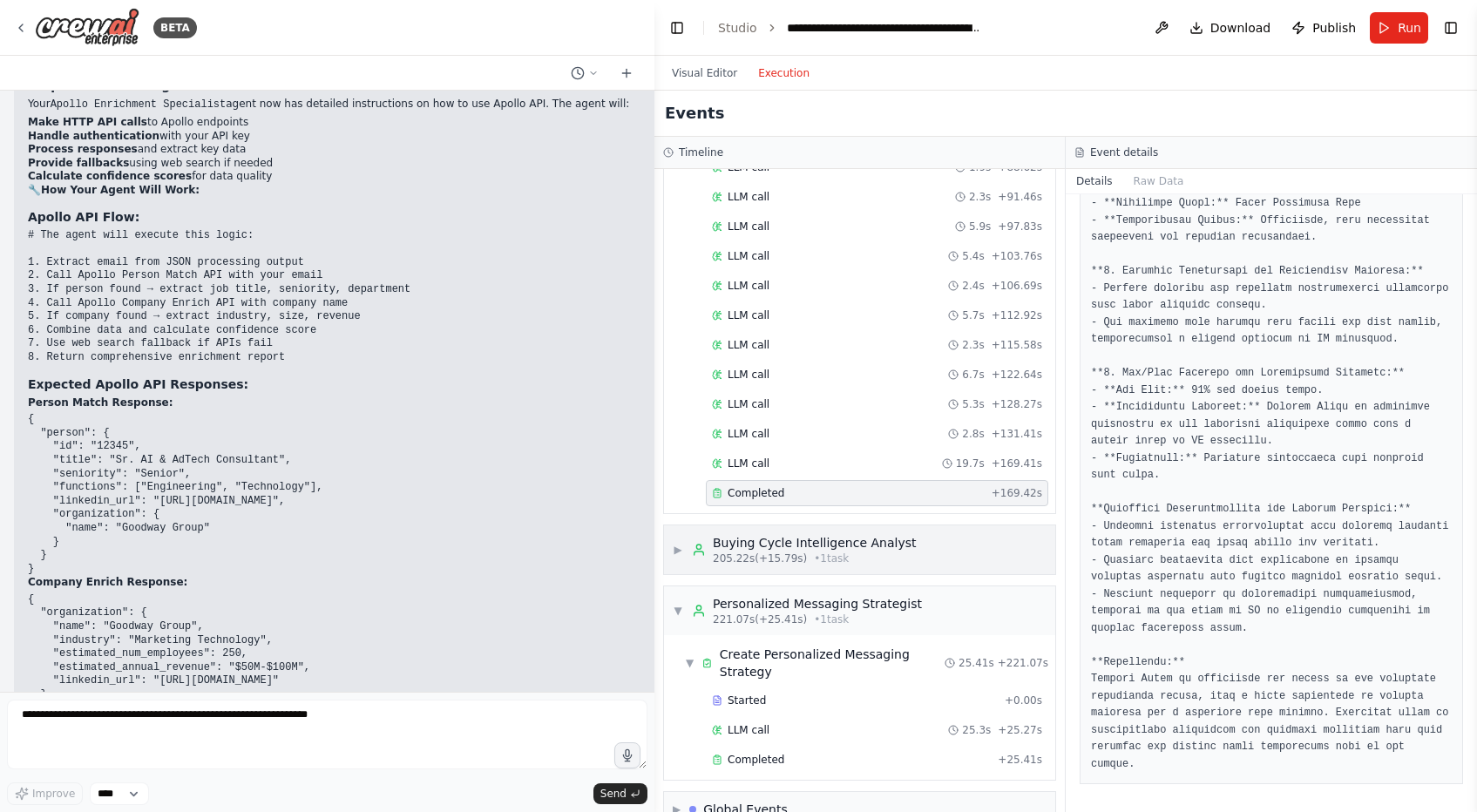
click at [848, 552] on div "205.22s (+15.79s) • 1 task" at bounding box center [814, 558] width 203 height 14
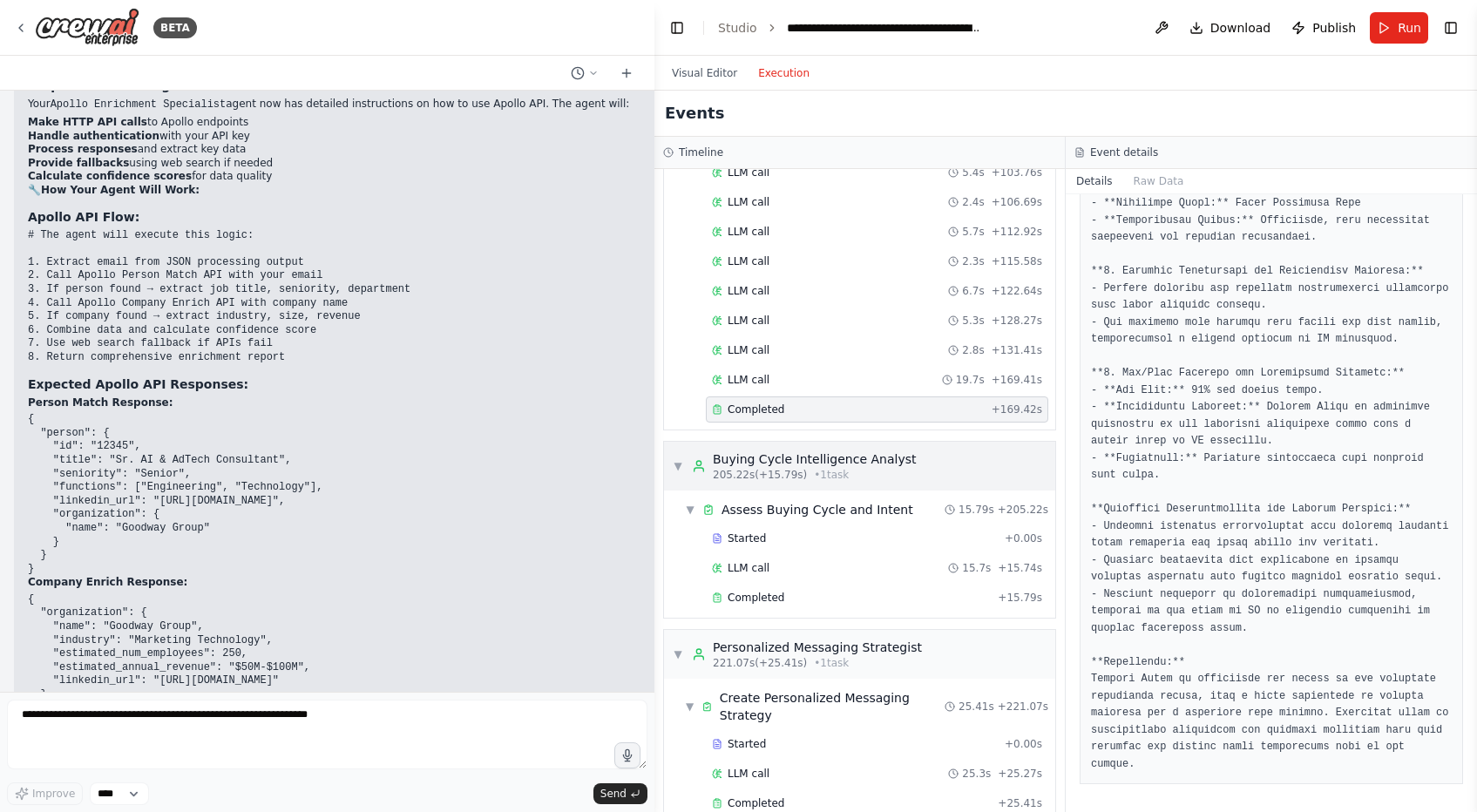
scroll to position [1328, 0]
click at [812, 589] on div "Completed" at bounding box center [851, 595] width 279 height 14
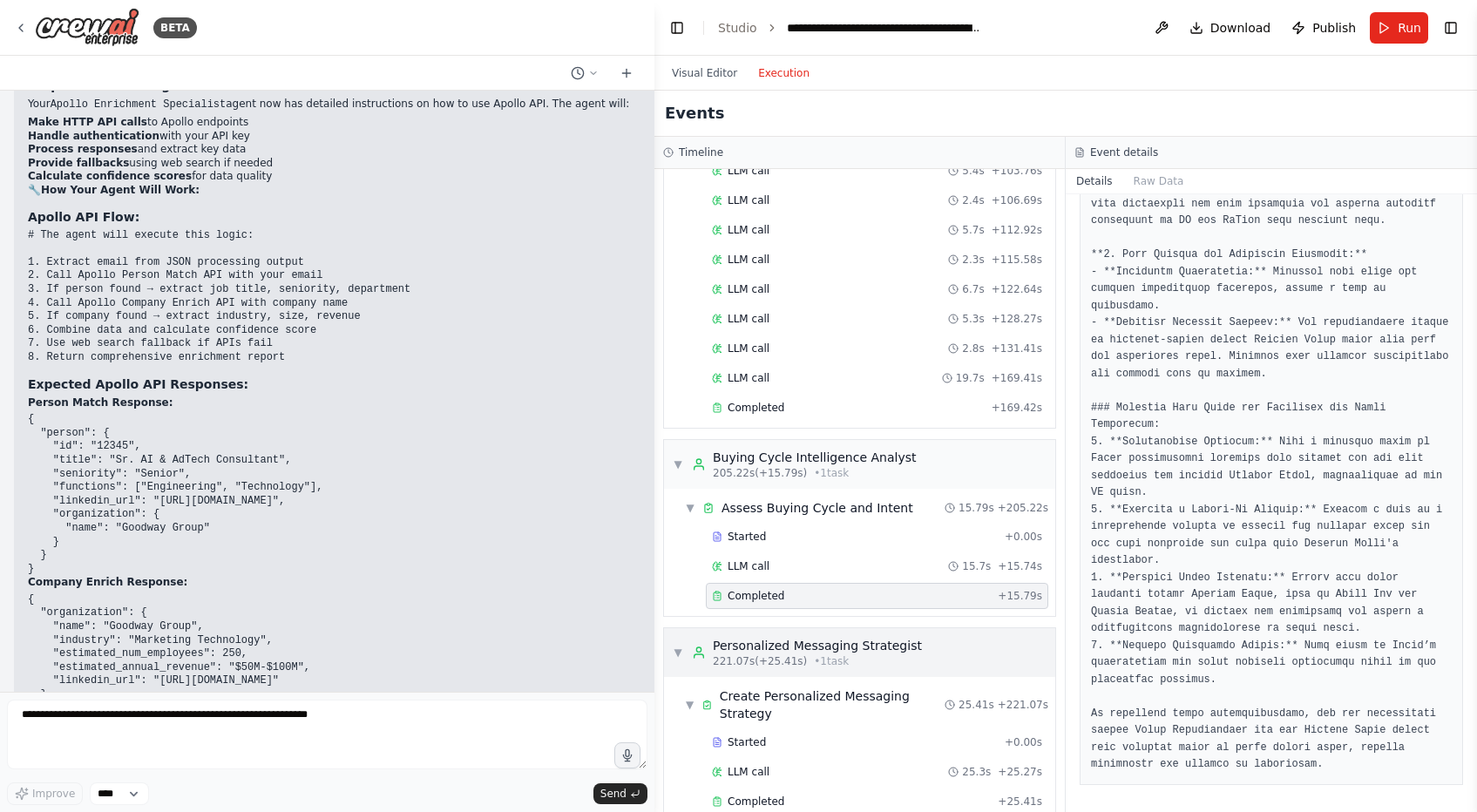
scroll to position [1369, 0]
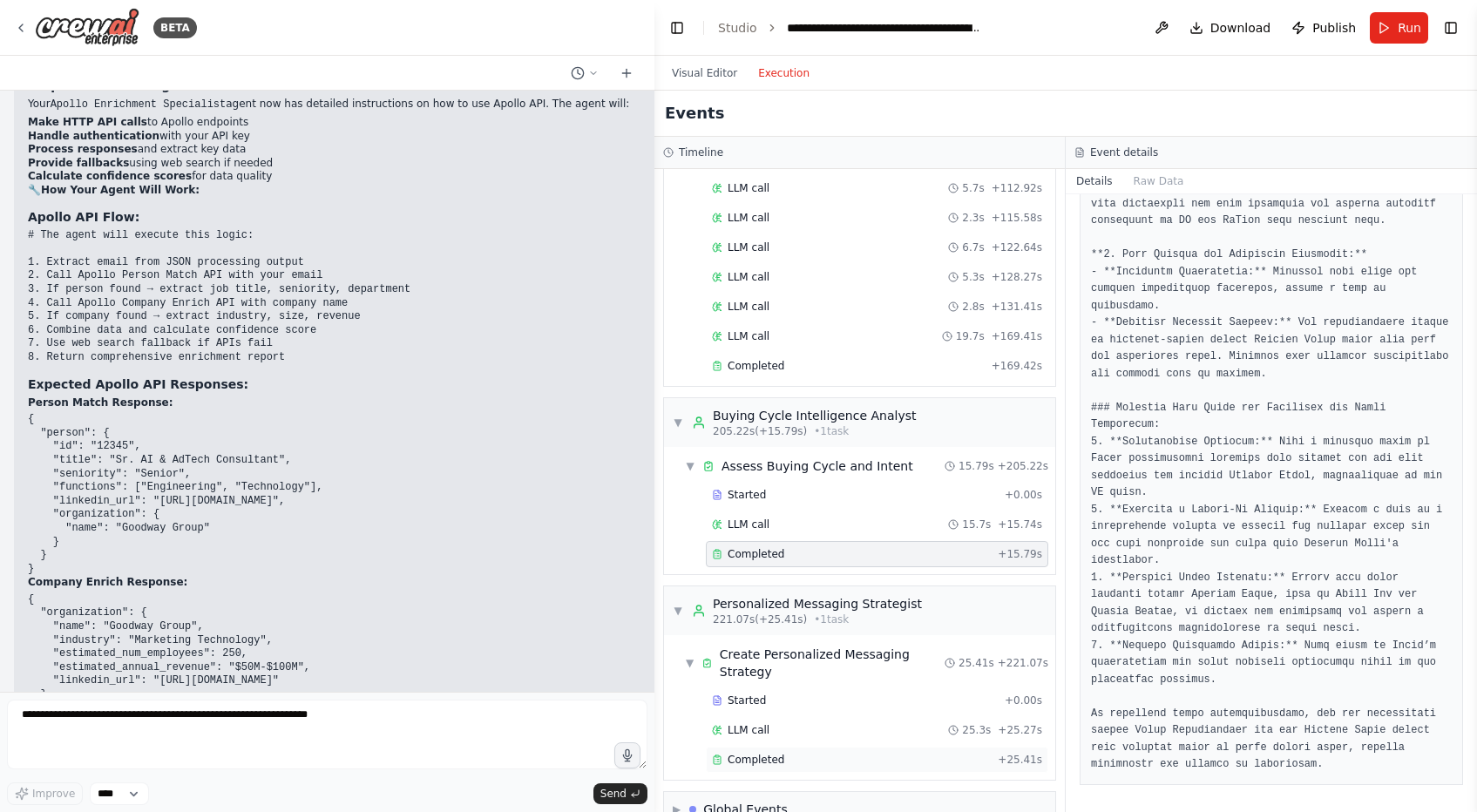
click at [772, 753] on span "Completed" at bounding box center [756, 759] width 56 height 14
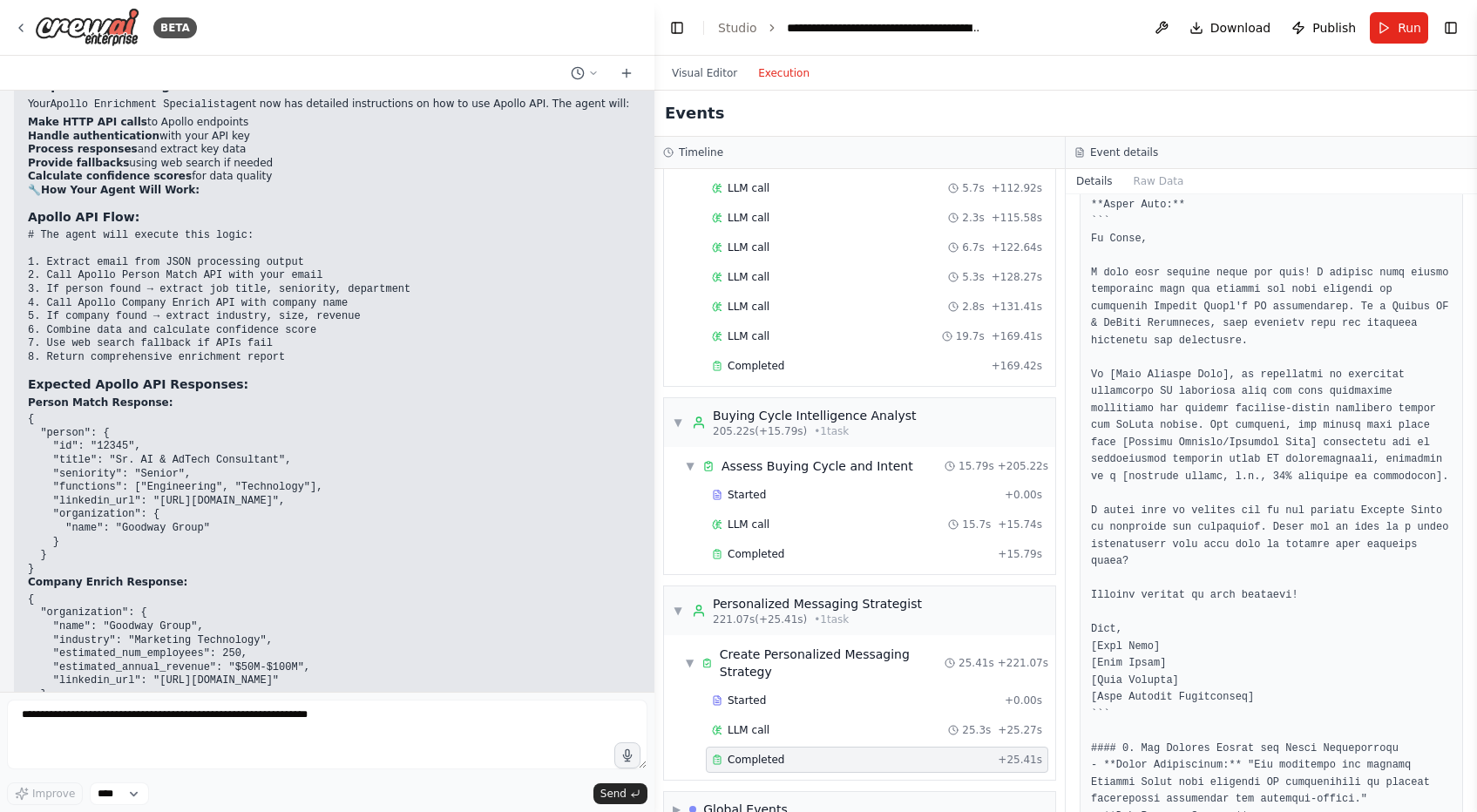
scroll to position [406, 0]
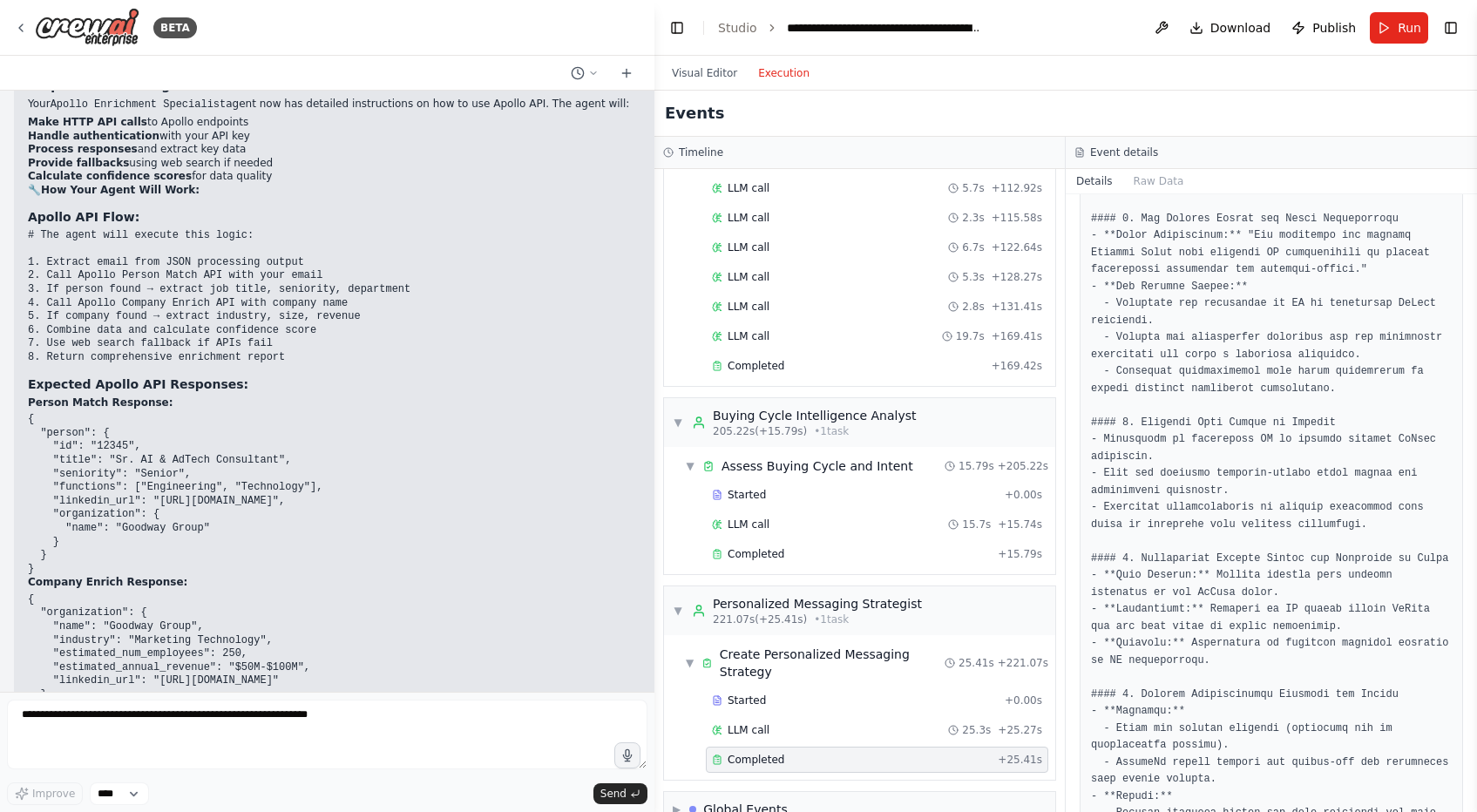
scroll to position [931, 0]
